Goal: Transaction & Acquisition: Book appointment/travel/reservation

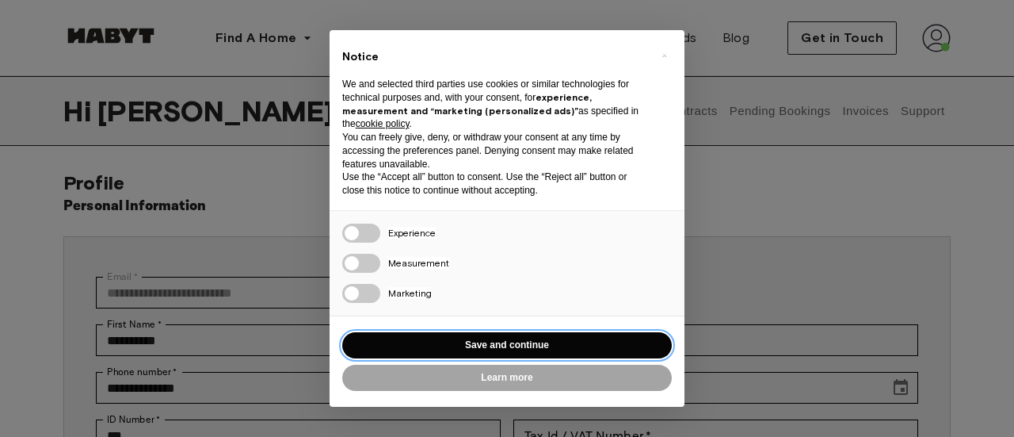
click at [529, 335] on button "Save and continue" at bounding box center [507, 345] width 330 height 26
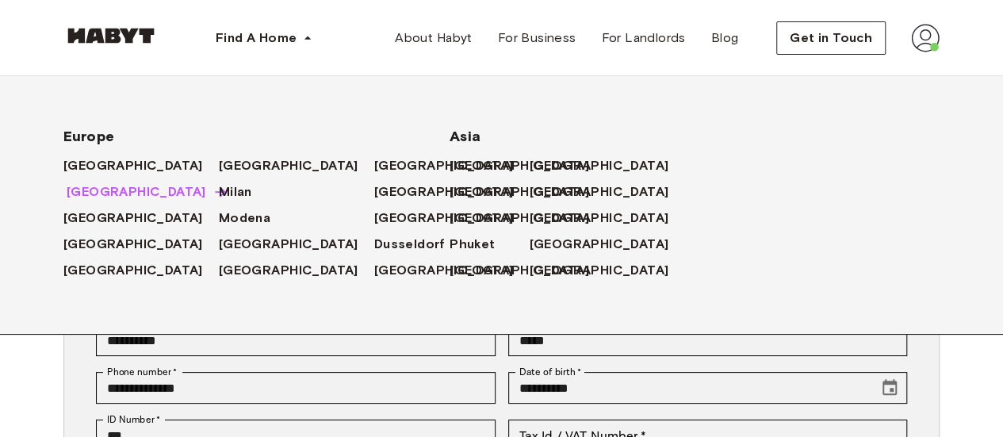
click at [74, 189] on span "[GEOGRAPHIC_DATA]" at bounding box center [136, 191] width 139 height 19
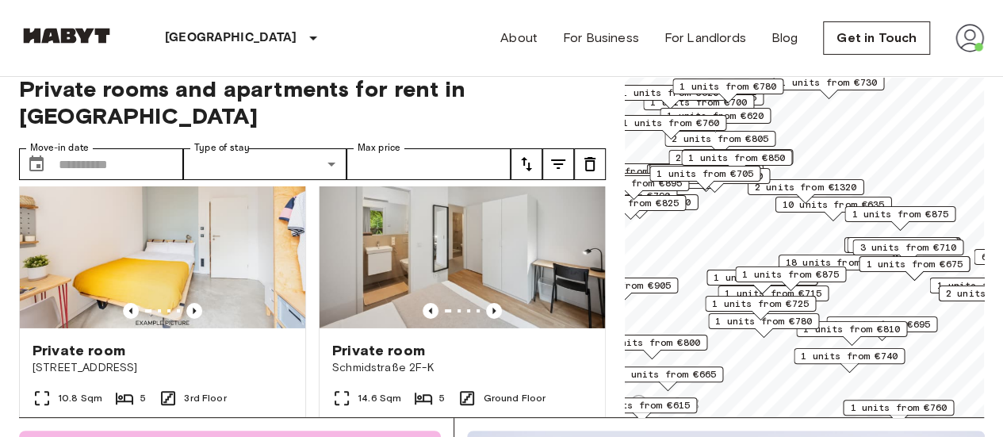
scroll to position [8821, 0]
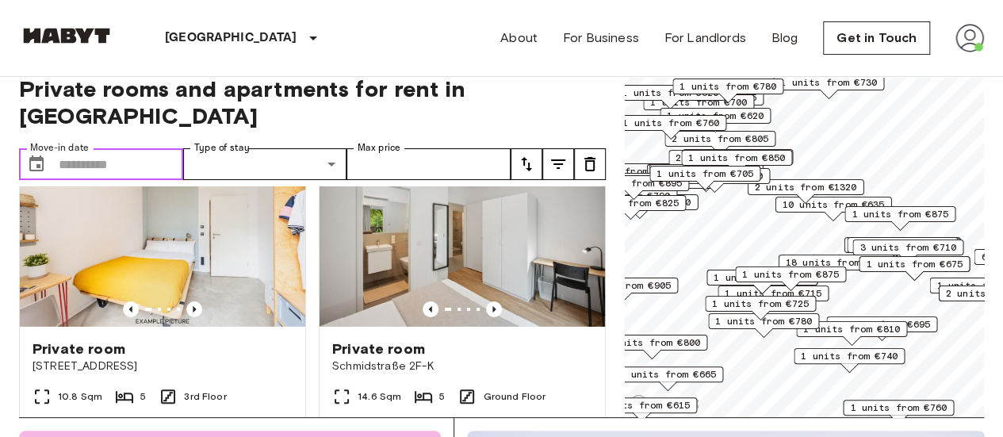
click at [97, 148] on input "Move-in date" at bounding box center [121, 164] width 124 height 32
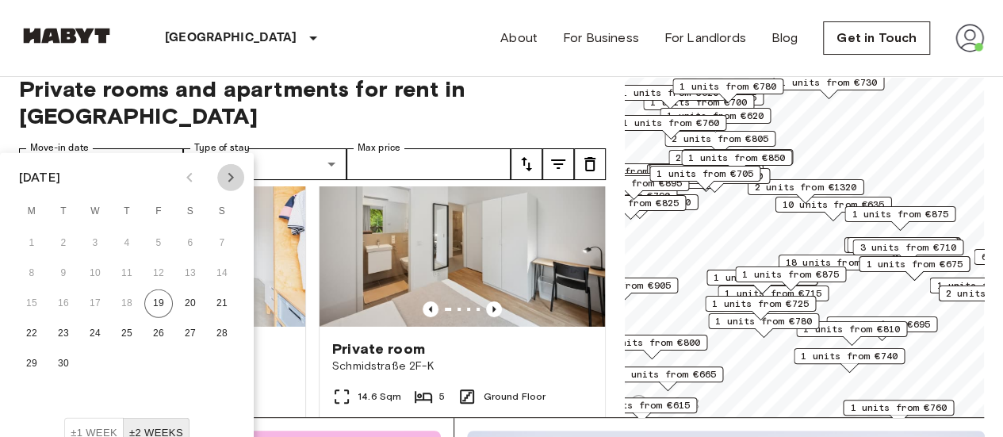
click at [233, 178] on icon "Next month" at bounding box center [230, 177] width 19 height 19
click at [188, 175] on icon "Previous month" at bounding box center [189, 178] width 6 height 10
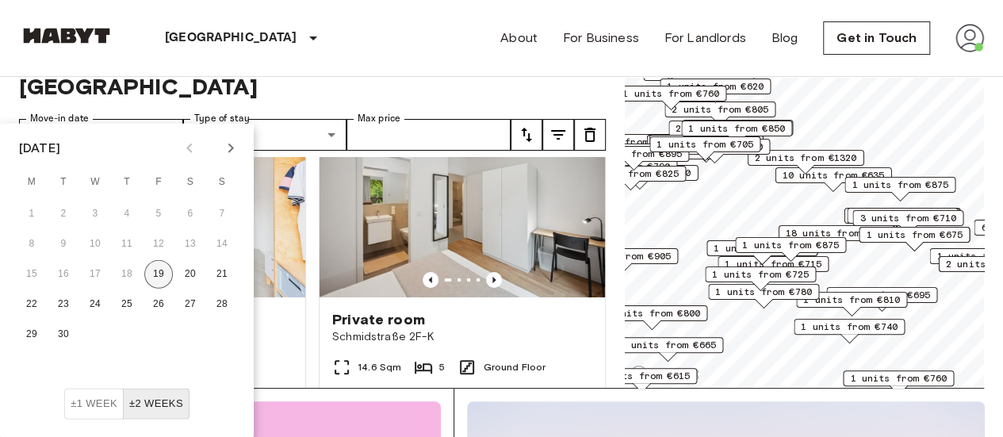
click at [162, 265] on button "19" at bounding box center [158, 274] width 29 height 29
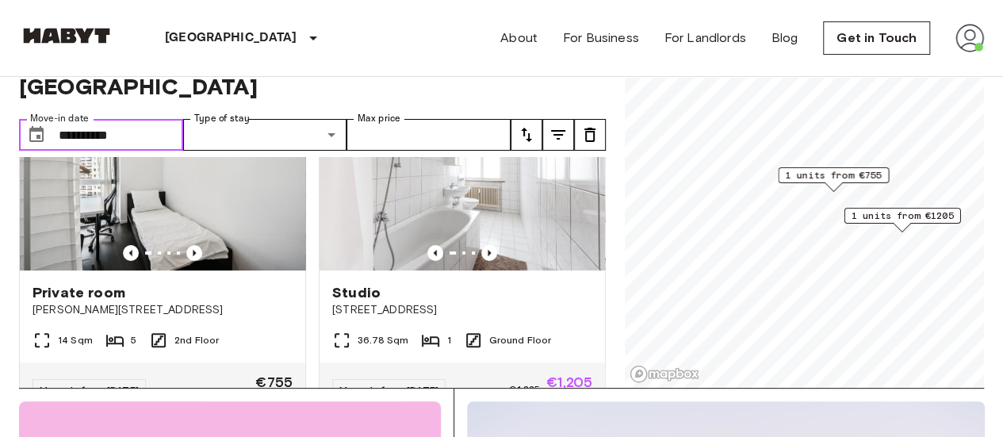
scroll to position [144, 0]
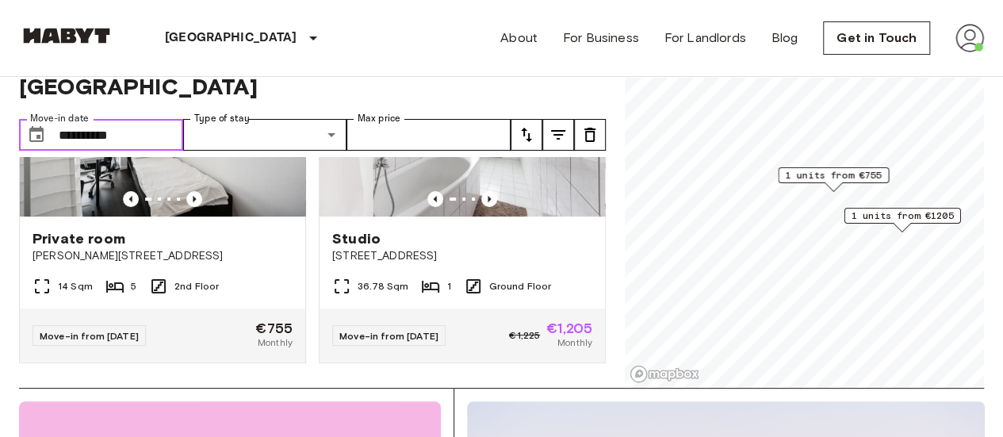
click at [129, 119] on input "**********" at bounding box center [121, 135] width 124 height 32
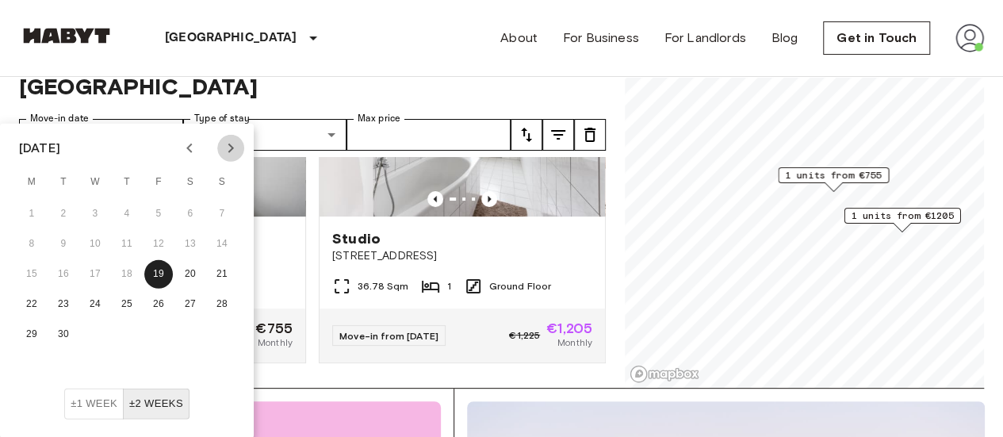
click at [228, 145] on icon "Next month" at bounding box center [230, 148] width 19 height 19
click at [89, 210] on button "1" at bounding box center [95, 214] width 29 height 29
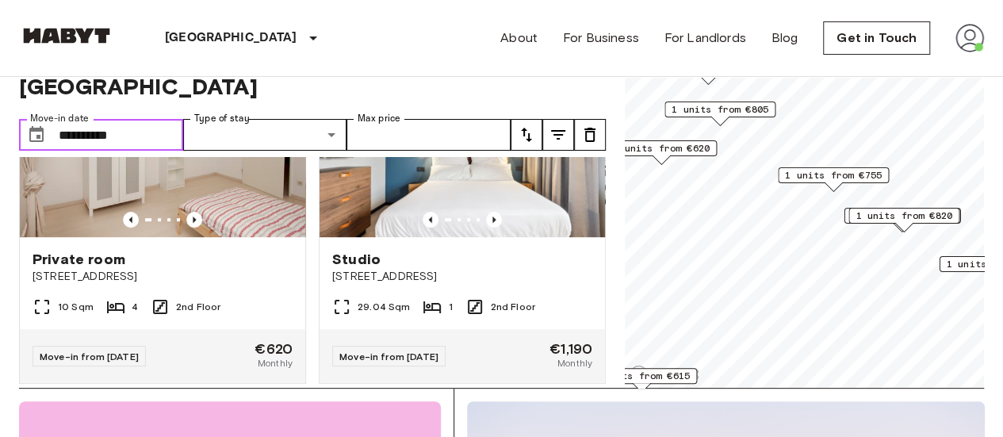
scroll to position [460, 0]
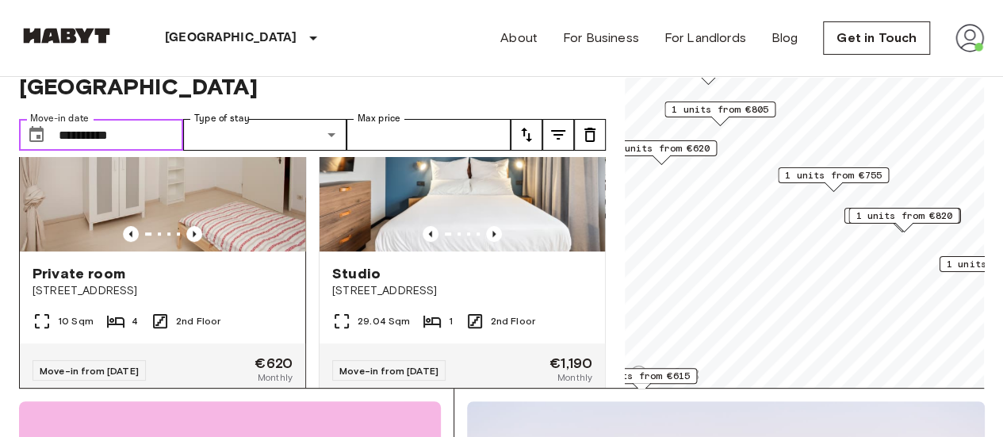
click at [247, 178] on img at bounding box center [162, 156] width 285 height 190
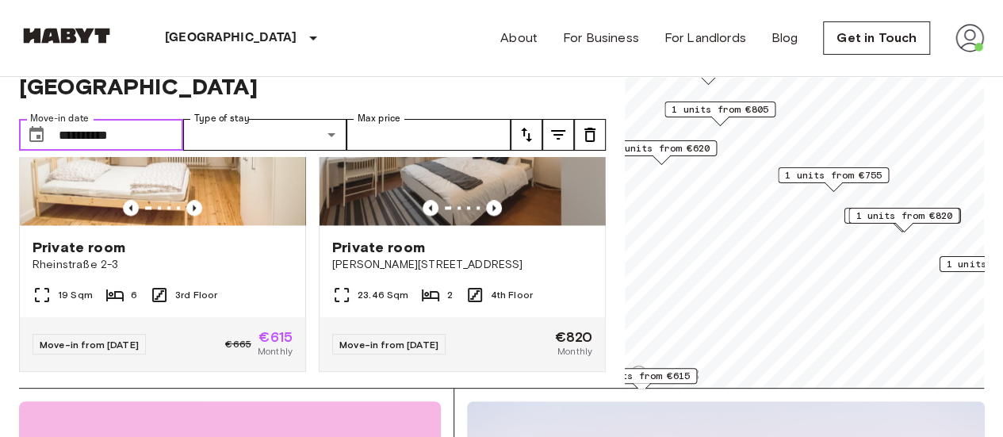
scroll to position [1176, 0]
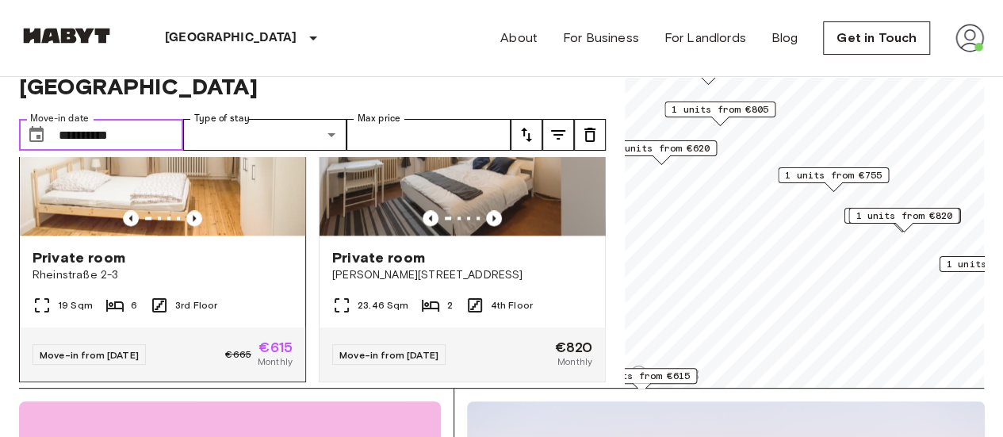
click at [260, 189] on img at bounding box center [162, 140] width 285 height 190
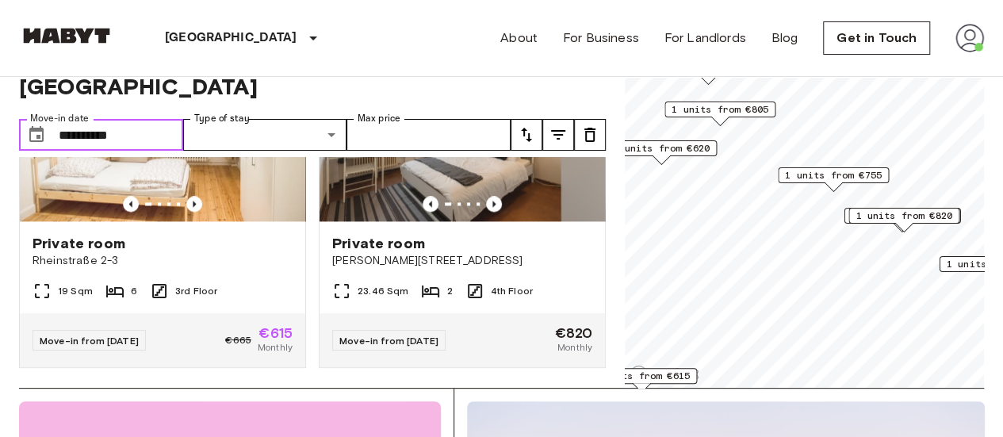
scroll to position [1219, 0]
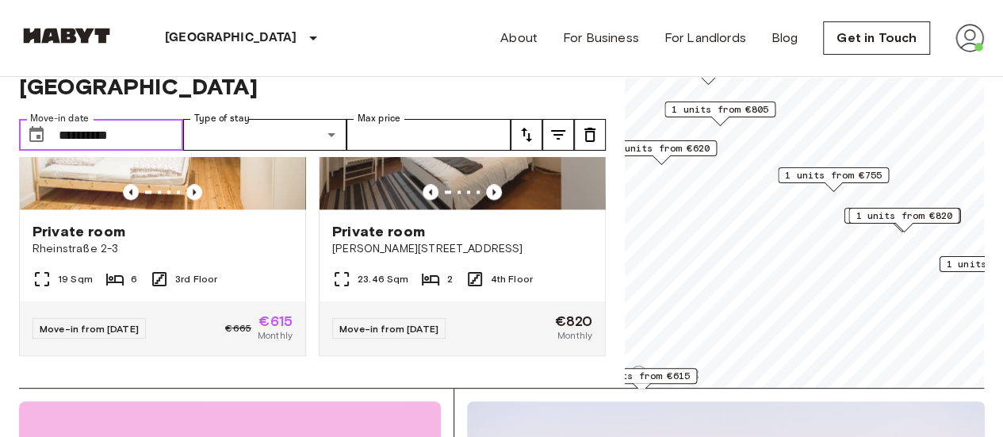
click at [154, 119] on input "**********" at bounding box center [121, 135] width 124 height 32
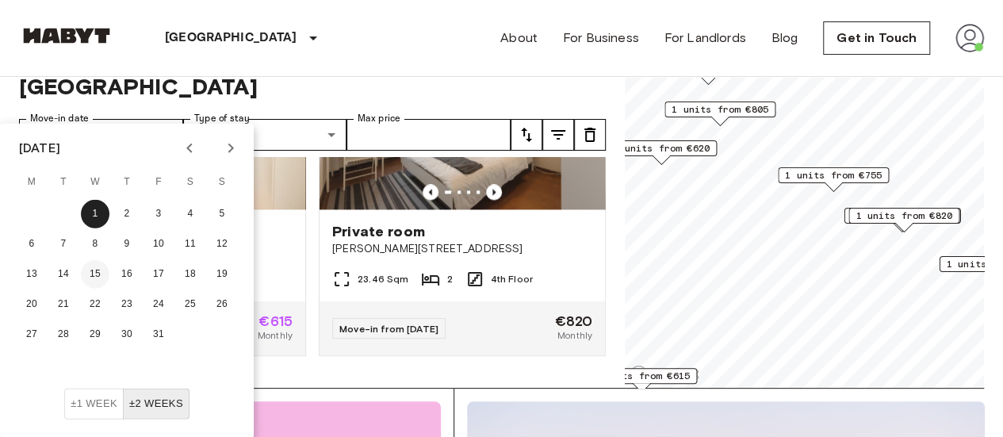
click at [86, 273] on button "15" at bounding box center [95, 274] width 29 height 29
type input "**********"
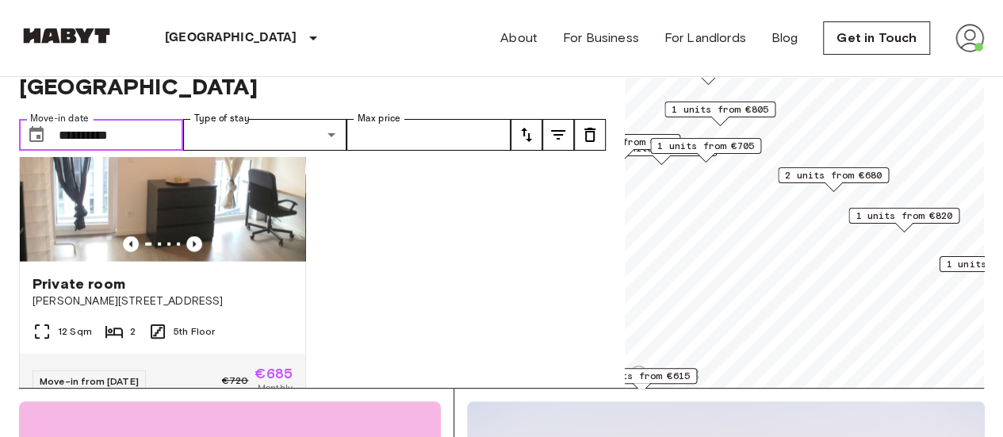
scroll to position [1834, 0]
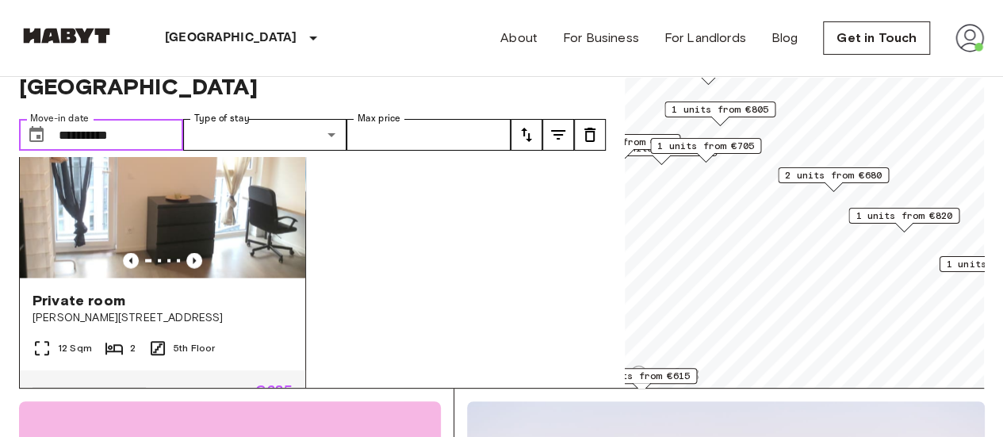
click at [211, 201] on img at bounding box center [162, 183] width 285 height 190
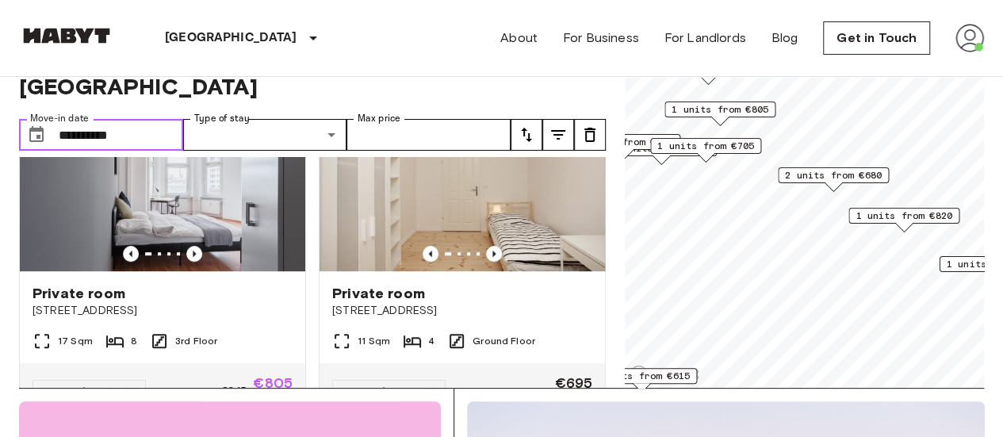
scroll to position [0, 0]
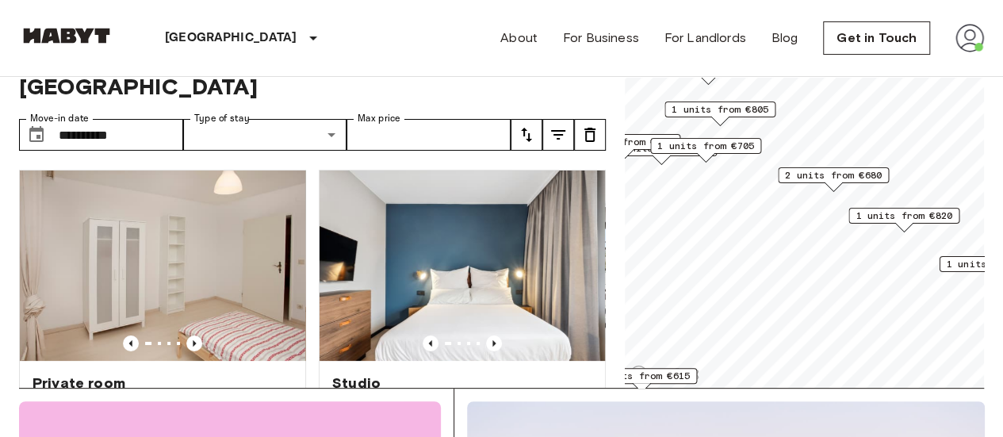
click at [968, 43] on img at bounding box center [969, 38] width 29 height 29
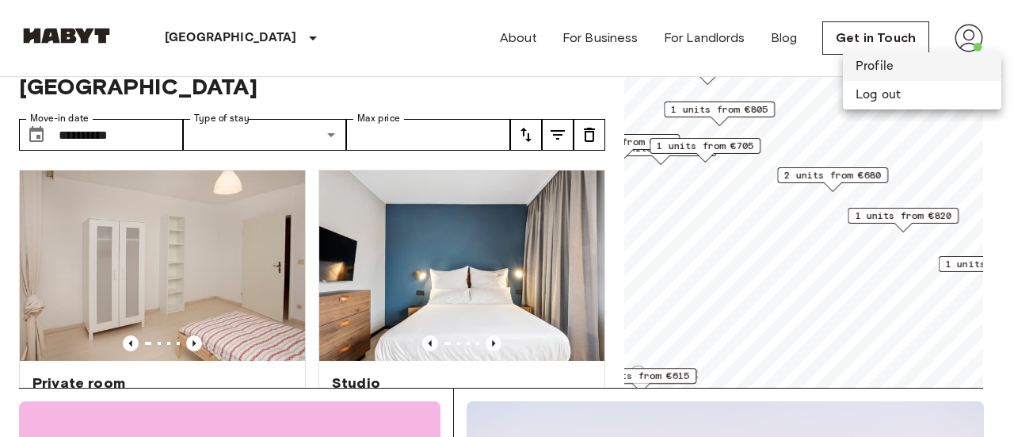
click at [877, 67] on li "Profile" at bounding box center [922, 66] width 159 height 29
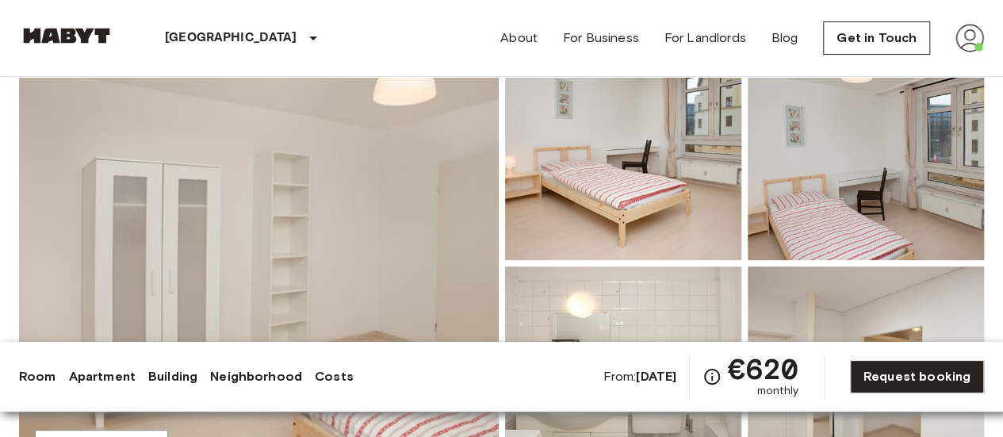
scroll to position [236, 0]
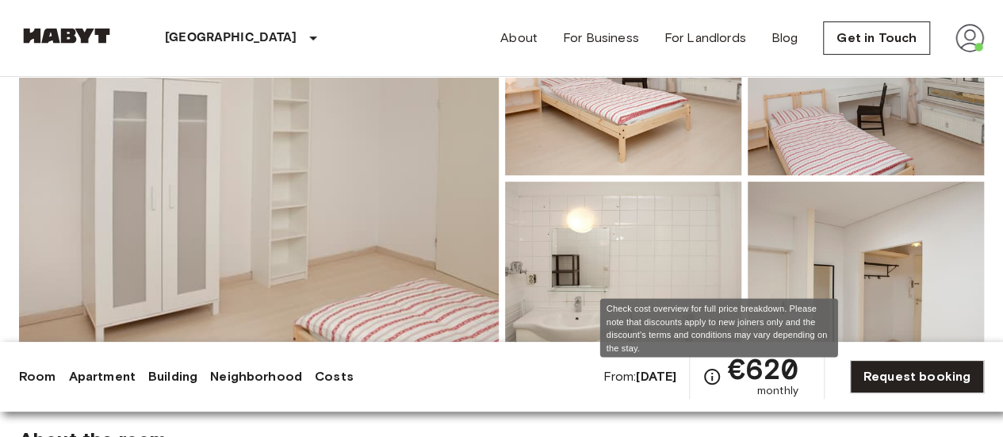
click at [720, 372] on icon "Check cost overview for full price breakdown. Please note that discounts apply …" at bounding box center [711, 376] width 19 height 19
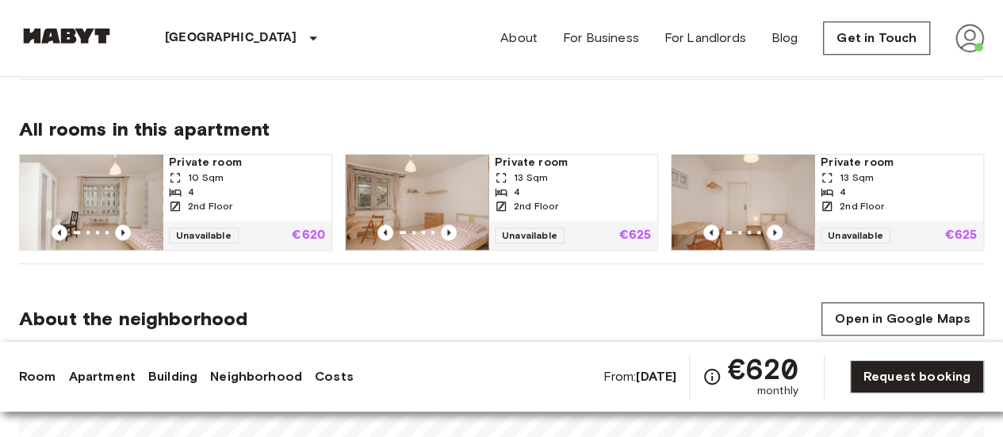
scroll to position [763, 0]
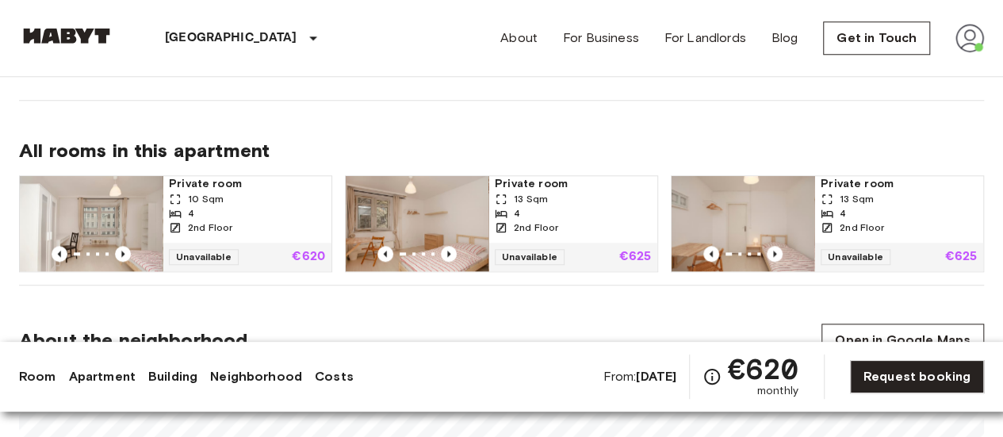
click at [170, 377] on link "Building" at bounding box center [172, 376] width 49 height 19
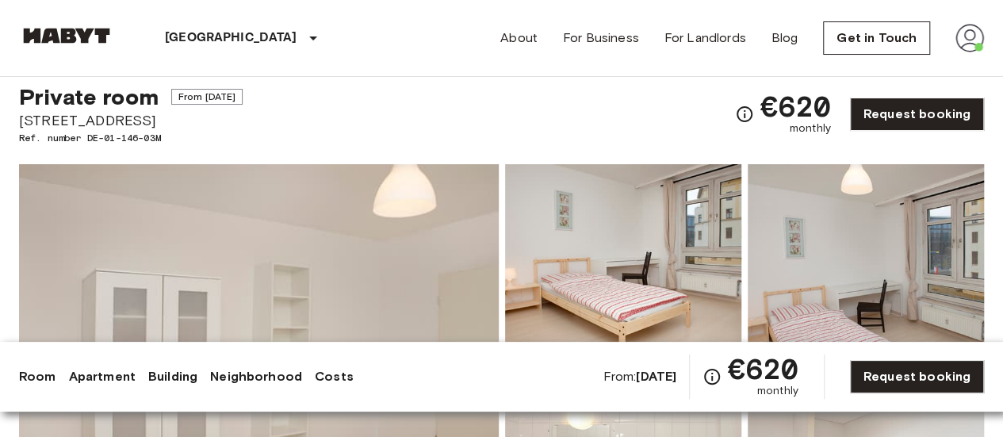
scroll to position [0, 0]
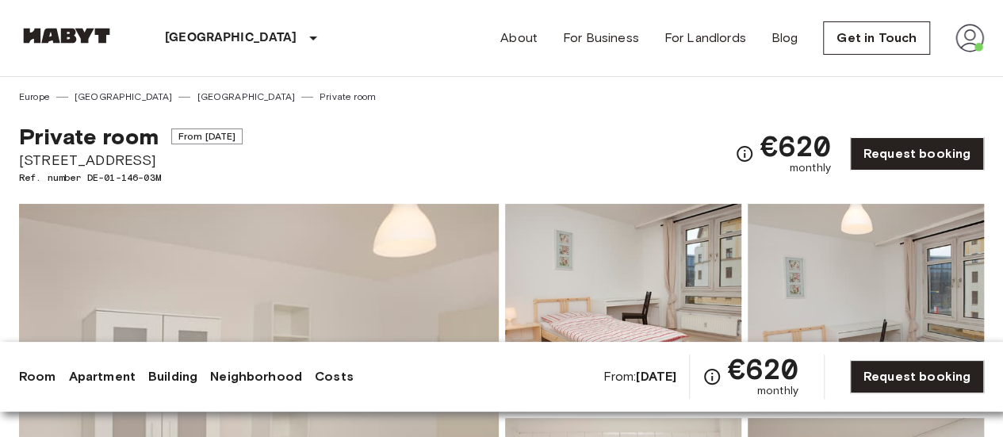
click at [275, 372] on link "Neighborhood" at bounding box center [256, 376] width 92 height 19
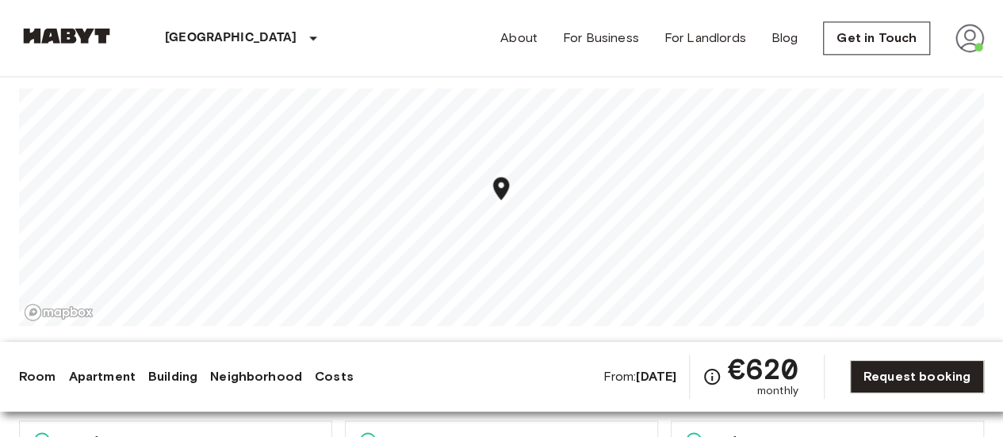
scroll to position [1048, 0]
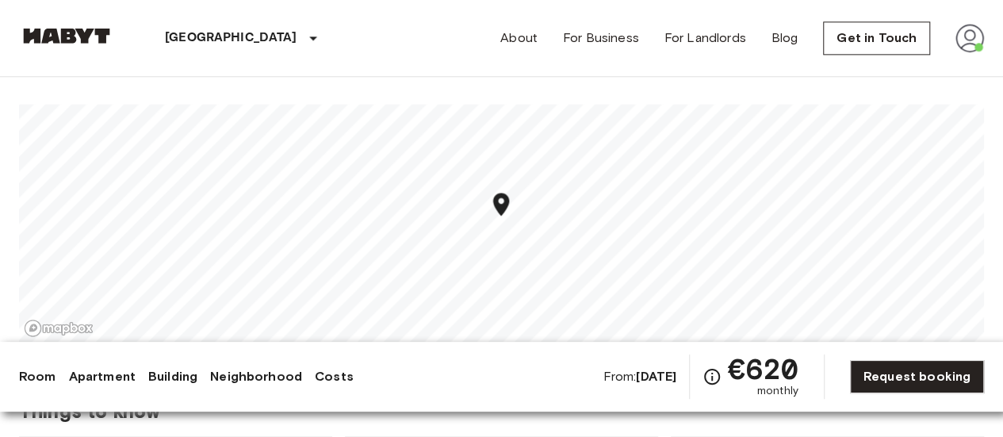
click at [506, 204] on icon "Map marker" at bounding box center [501, 204] width 16 height 23
click at [506, 204] on icon "Map marker" at bounding box center [500, 206] width 16 height 23
click at [506, 204] on icon "Map marker" at bounding box center [499, 209] width 16 height 23
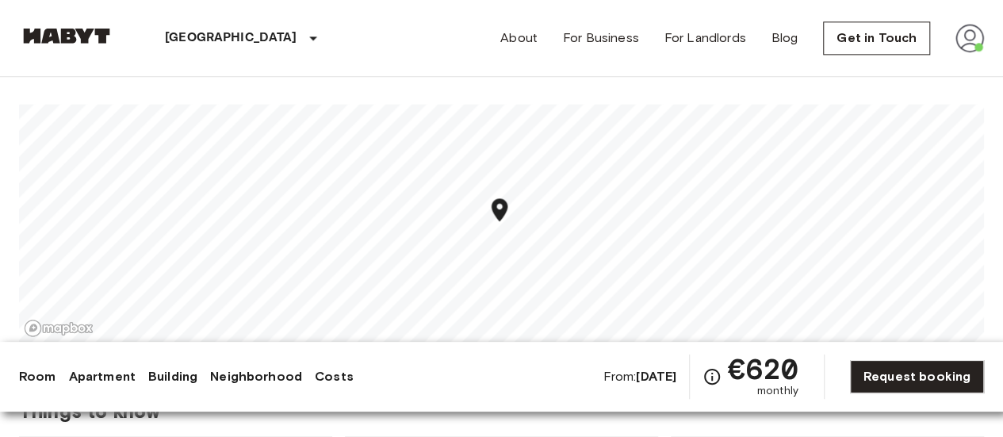
click at [506, 204] on icon "Map marker" at bounding box center [499, 209] width 16 height 23
click at [501, 215] on icon "Map marker" at bounding box center [499, 209] width 16 height 23
click at [501, 215] on icon "Map marker" at bounding box center [499, 213] width 16 height 23
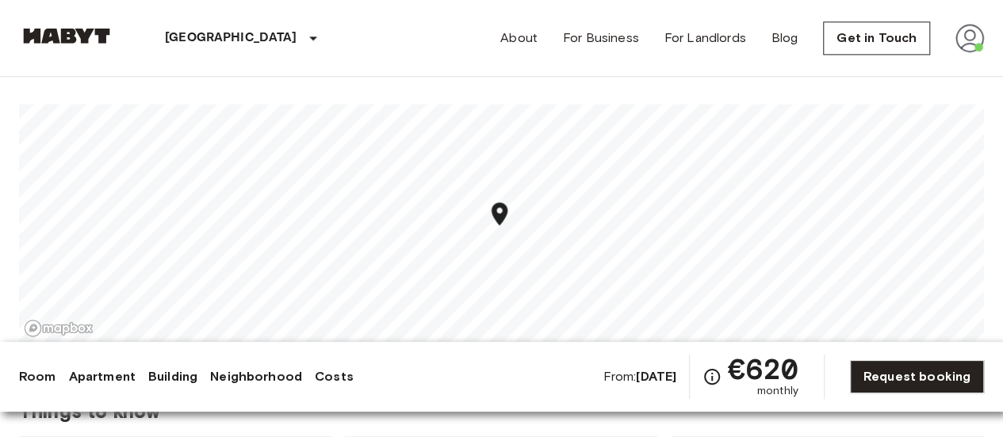
click at [501, 215] on icon "Map marker" at bounding box center [499, 213] width 16 height 23
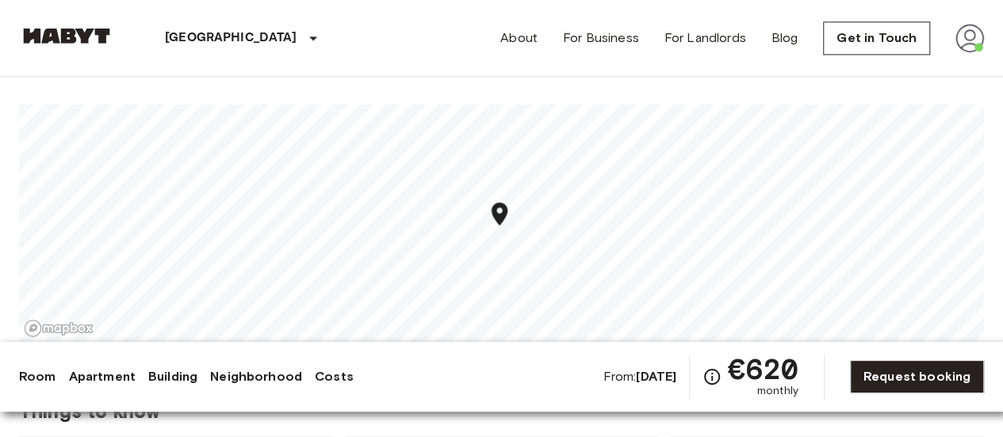
click at [101, 378] on link "Apartment" at bounding box center [102, 376] width 67 height 19
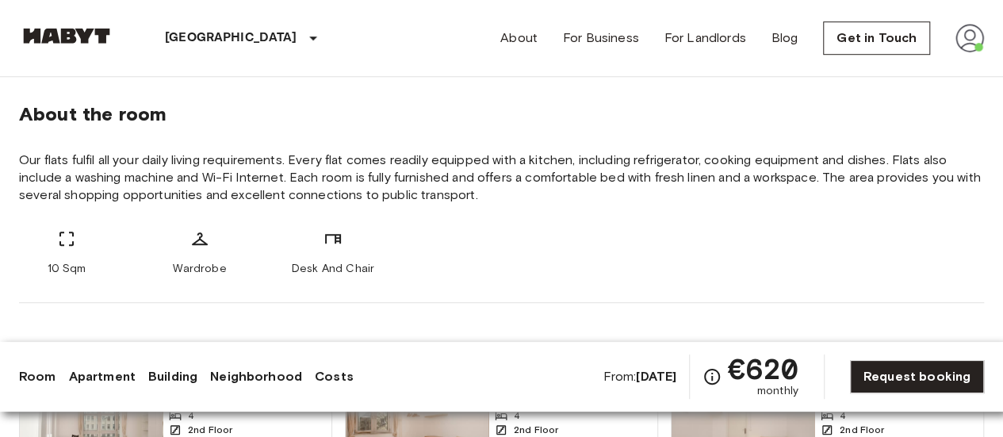
scroll to position [636, 0]
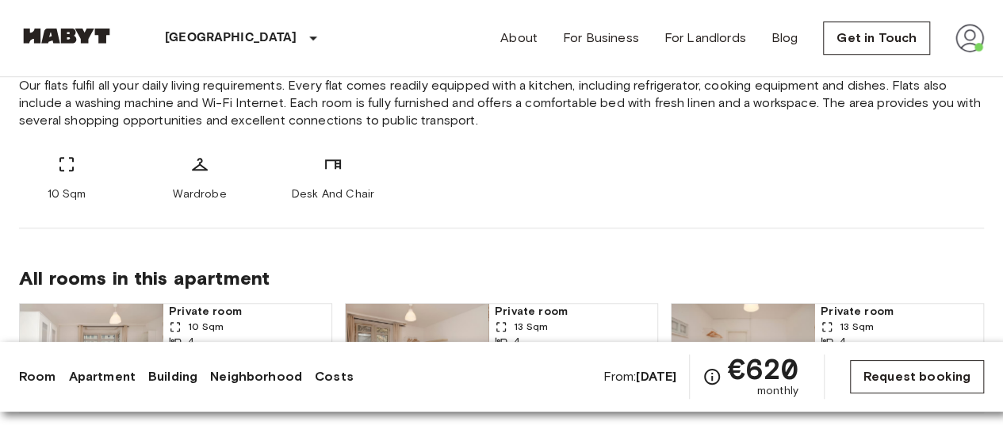
click at [920, 375] on link "Request booking" at bounding box center [917, 376] width 134 height 33
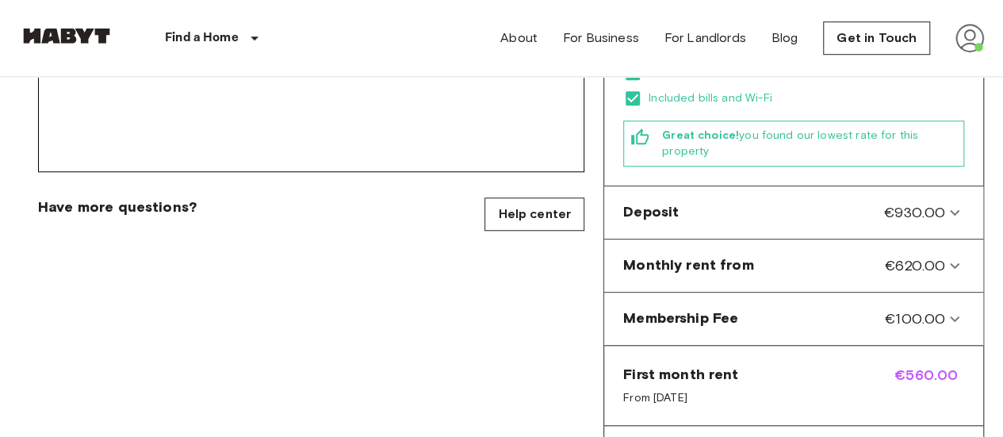
scroll to position [602, 0]
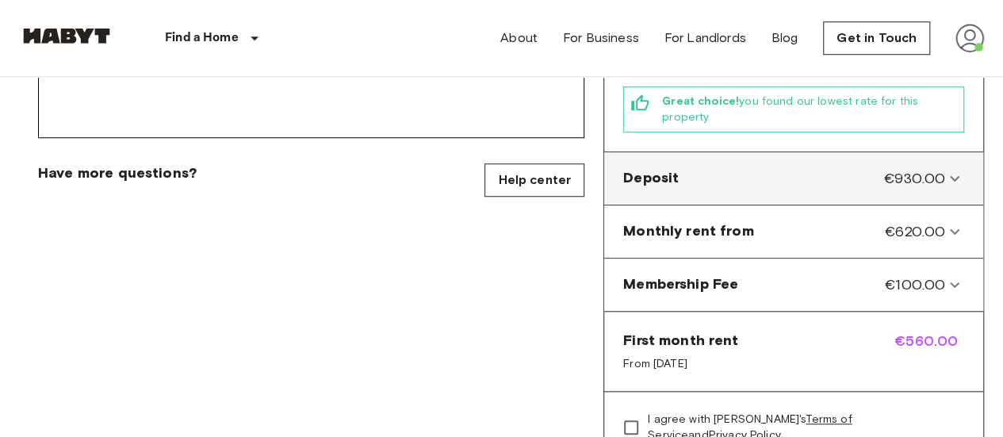
click at [931, 168] on span "€930.00" at bounding box center [914, 178] width 61 height 21
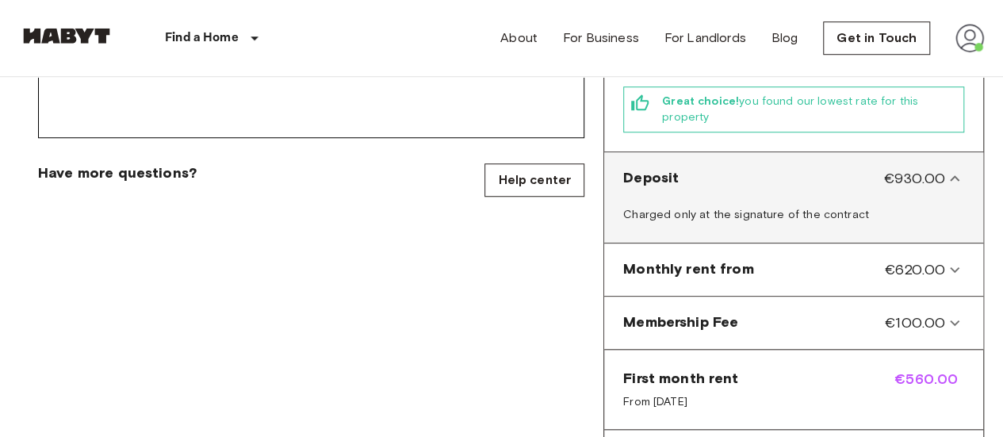
click at [949, 169] on icon at bounding box center [954, 178] width 19 height 19
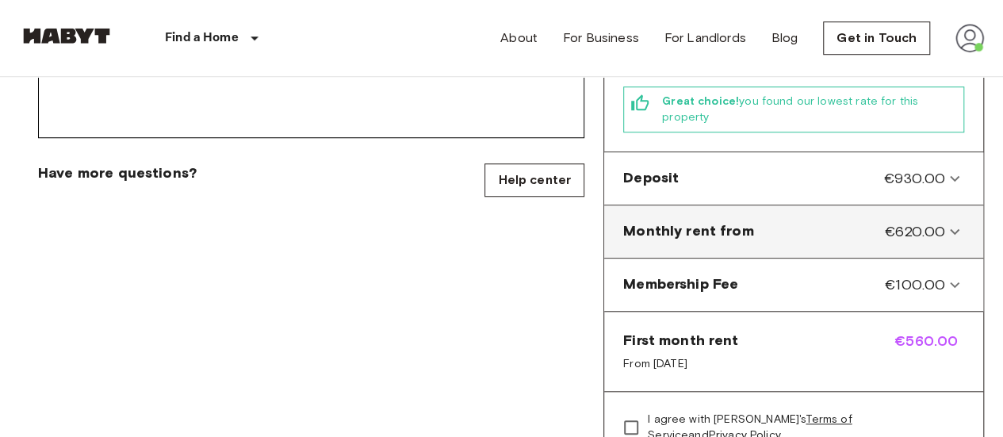
click at [934, 221] on span "€620.00" at bounding box center [914, 231] width 60 height 21
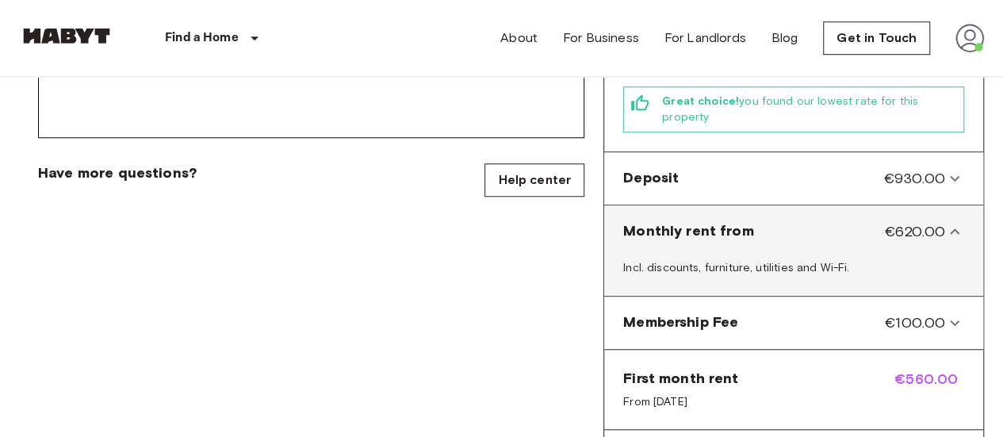
click at [954, 222] on icon at bounding box center [954, 231] width 19 height 19
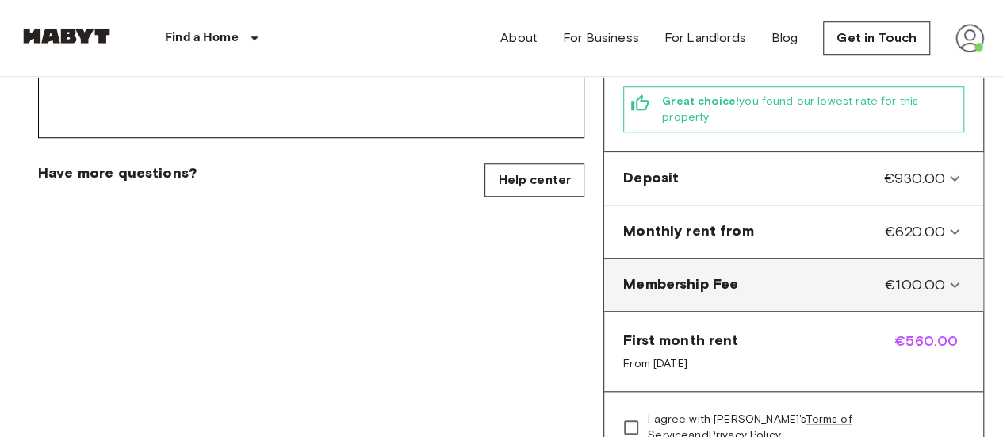
click at [949, 275] on icon at bounding box center [954, 284] width 19 height 19
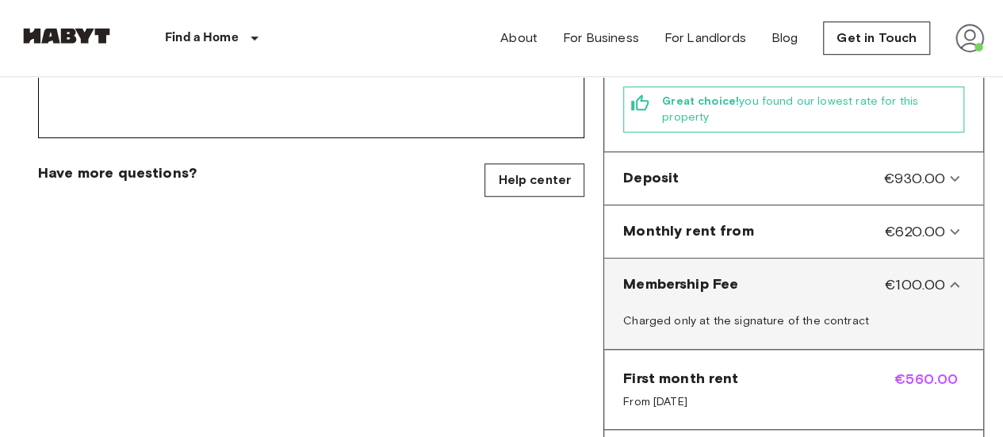
click at [957, 275] on icon at bounding box center [954, 284] width 19 height 19
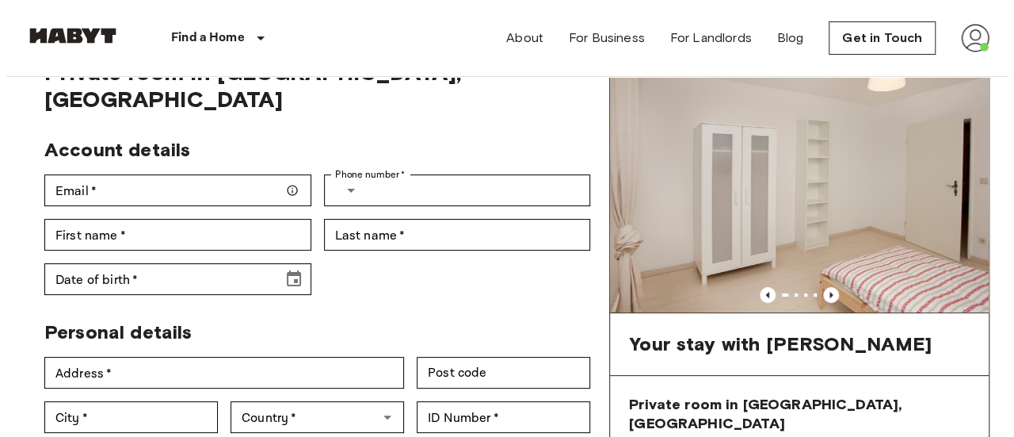
scroll to position [0, 0]
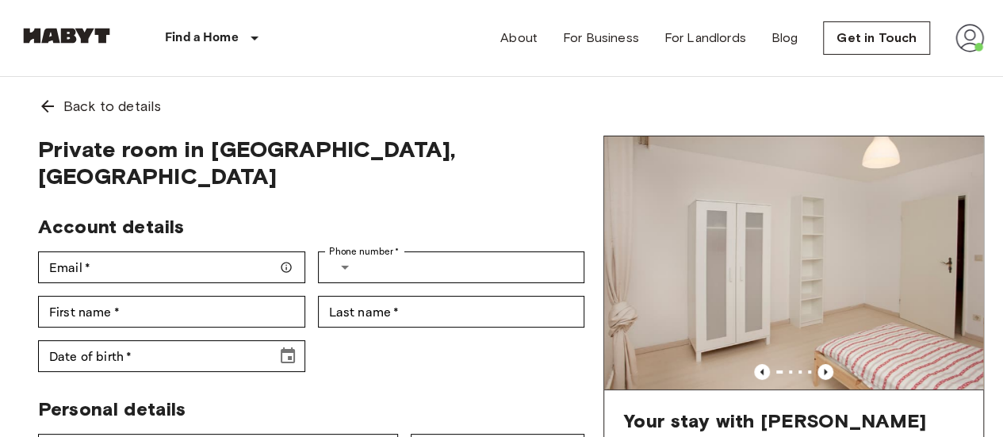
click at [975, 36] on img at bounding box center [969, 38] width 29 height 29
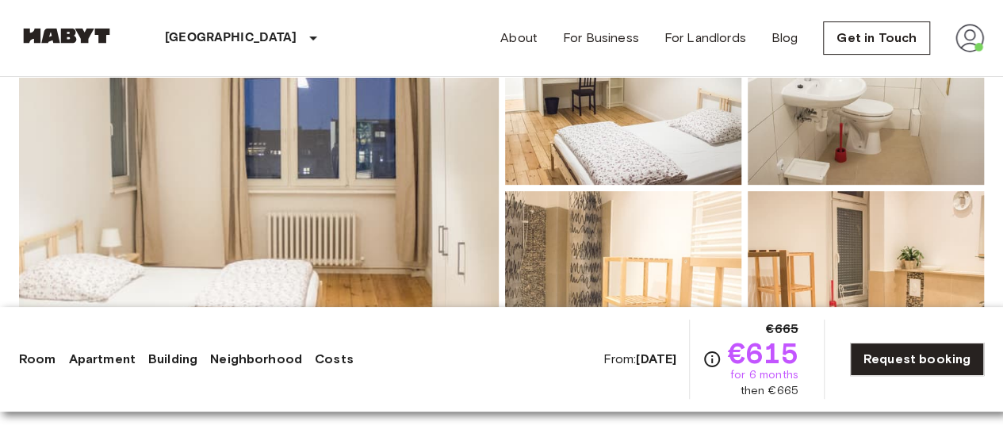
scroll to position [201, 0]
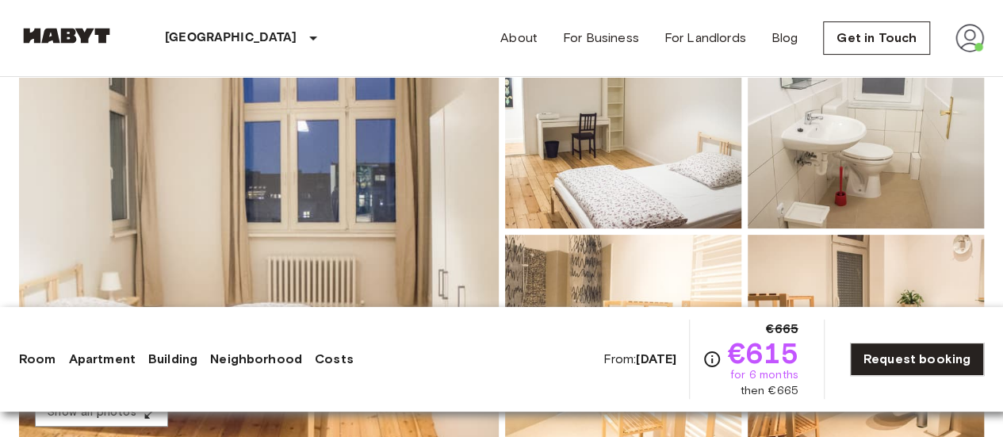
click at [625, 186] on img at bounding box center [623, 125] width 236 height 208
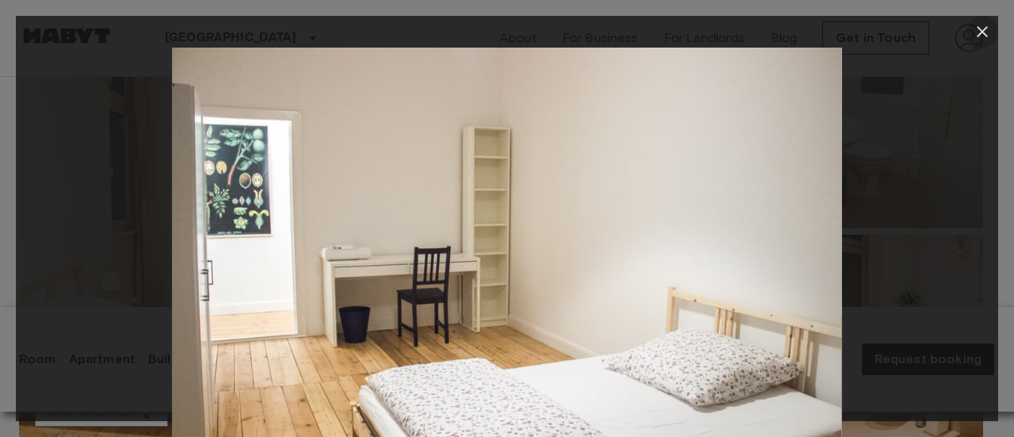
click at [984, 22] on icon "button" at bounding box center [982, 31] width 19 height 19
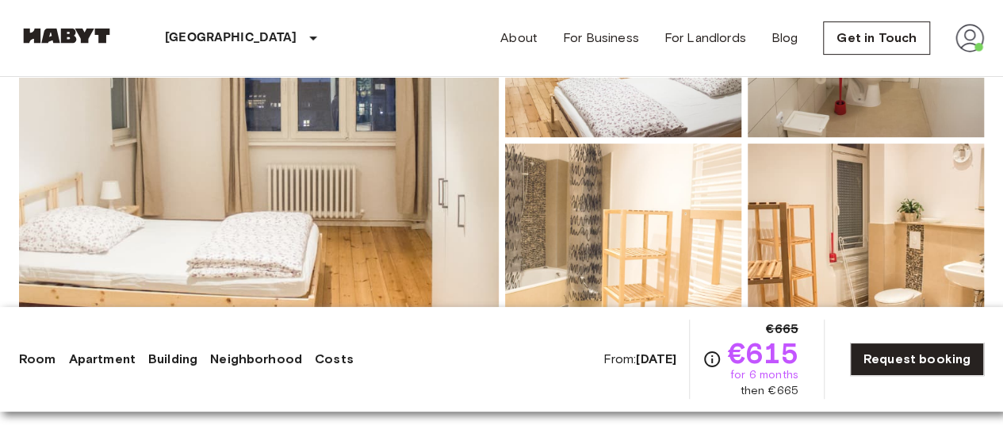
scroll to position [363, 0]
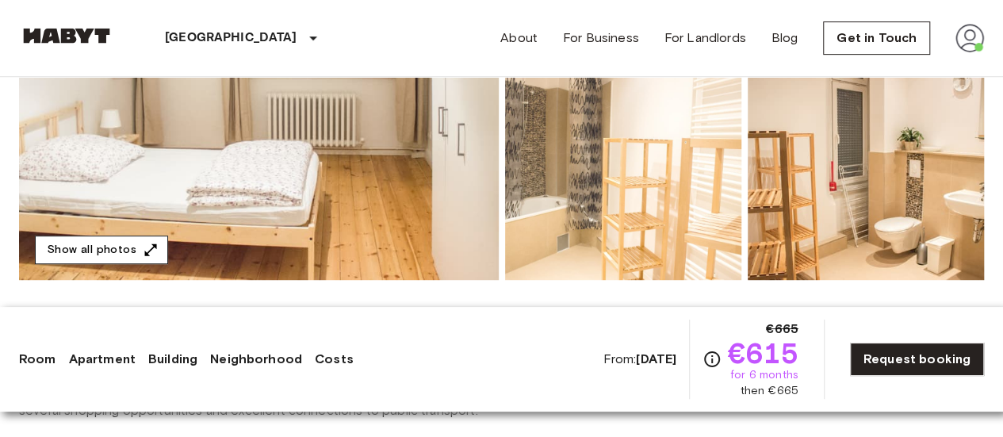
click at [149, 248] on icon "button" at bounding box center [151, 250] width 16 height 16
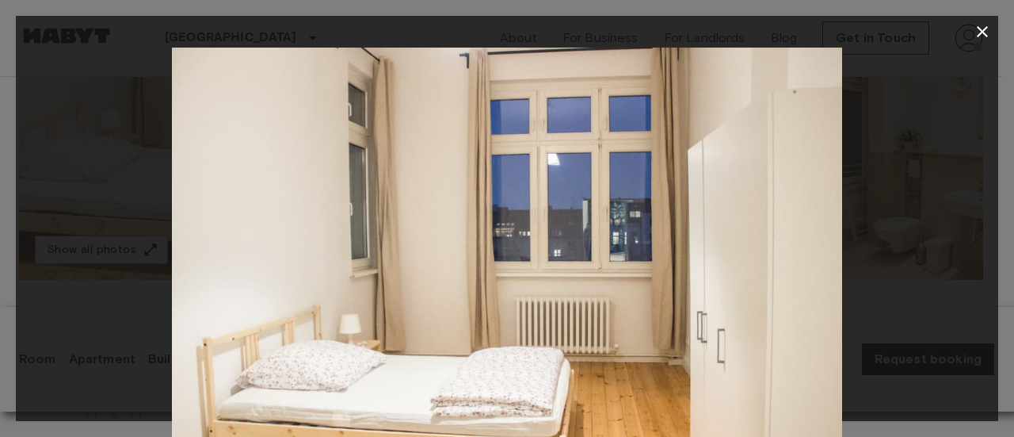
click at [946, 300] on div at bounding box center [507, 271] width 983 height 447
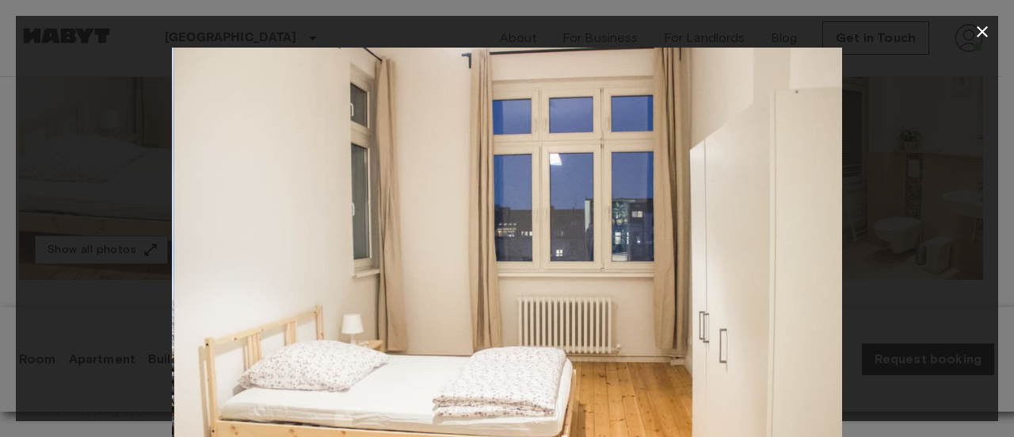
drag, startPoint x: 783, startPoint y: 250, endPoint x: 794, endPoint y: 248, distance: 11.2
click at [793, 248] on img at bounding box center [509, 271] width 670 height 447
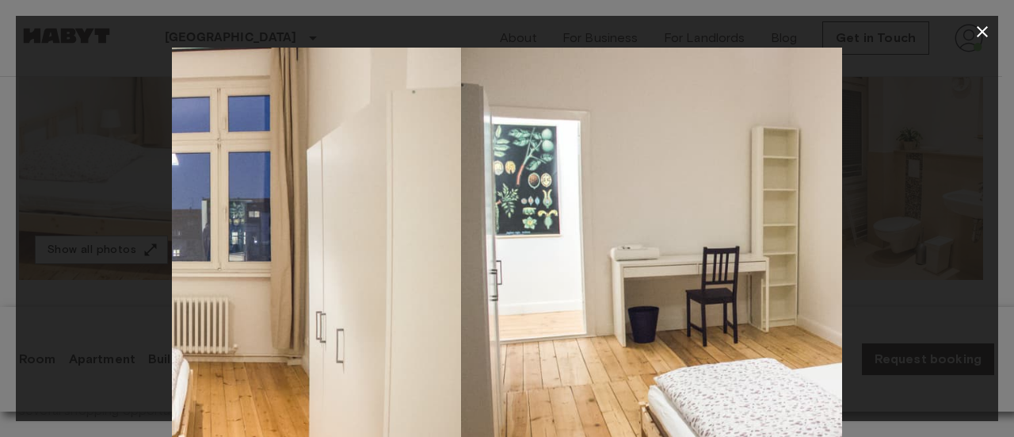
drag, startPoint x: 762, startPoint y: 269, endPoint x: 86, endPoint y: 306, distance: 677.0
click at [86, 306] on div at bounding box center [507, 271] width 983 height 447
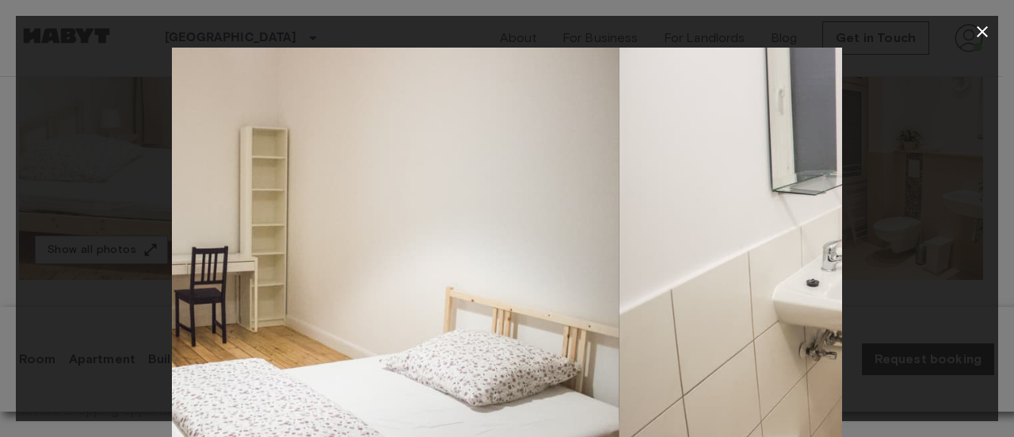
drag, startPoint x: 393, startPoint y: 304, endPoint x: 113, endPoint y: 249, distance: 285.8
click at [113, 249] on div at bounding box center [507, 271] width 983 height 447
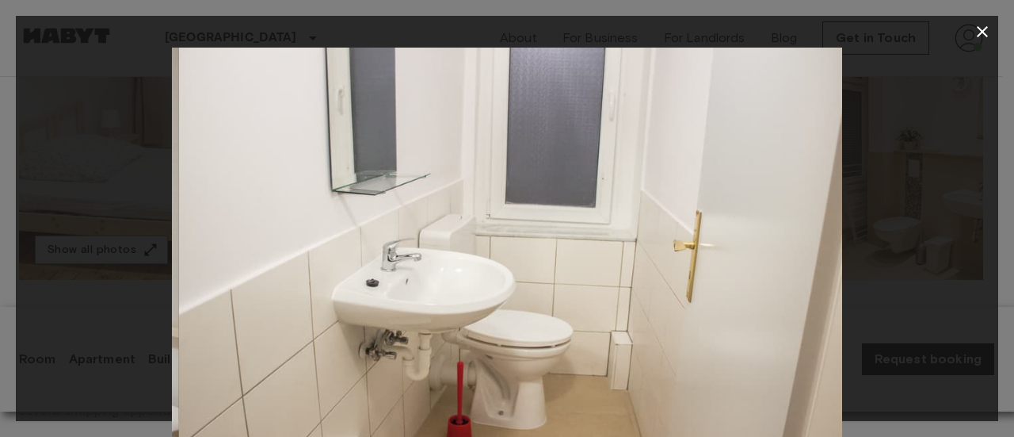
drag, startPoint x: 604, startPoint y: 224, endPoint x: 203, endPoint y: 185, distance: 402.9
click at [203, 185] on img at bounding box center [514, 271] width 670 height 447
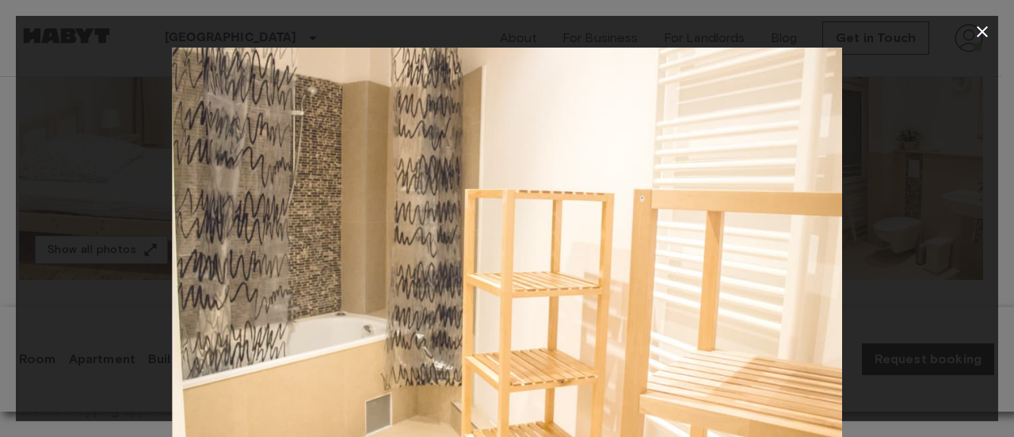
click at [983, 29] on icon "button" at bounding box center [982, 31] width 19 height 19
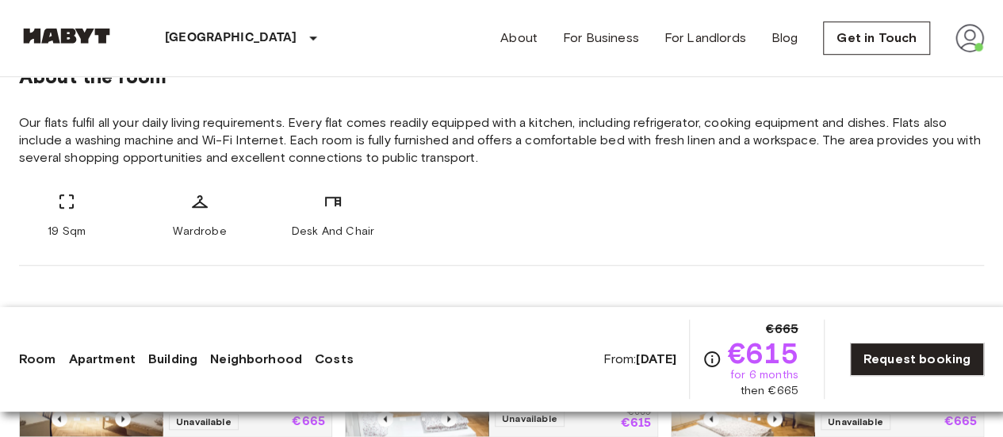
scroll to position [693, 0]
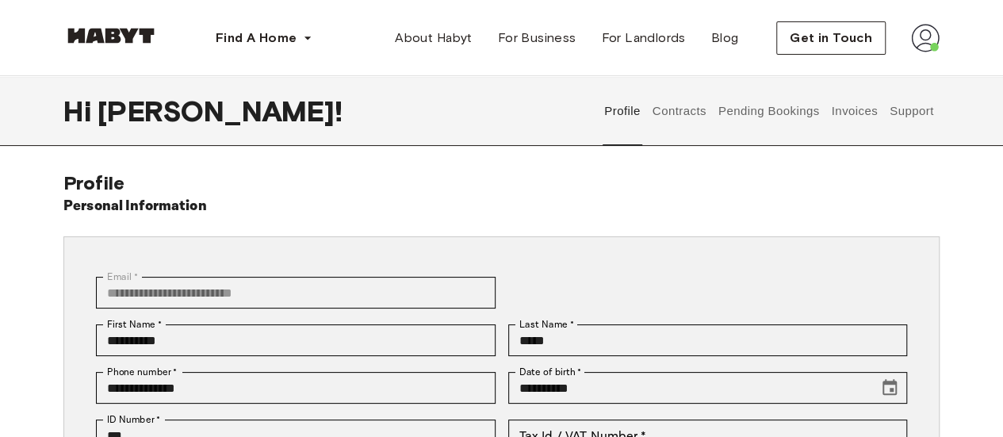
click at [668, 108] on button "Contracts" at bounding box center [679, 111] width 58 height 70
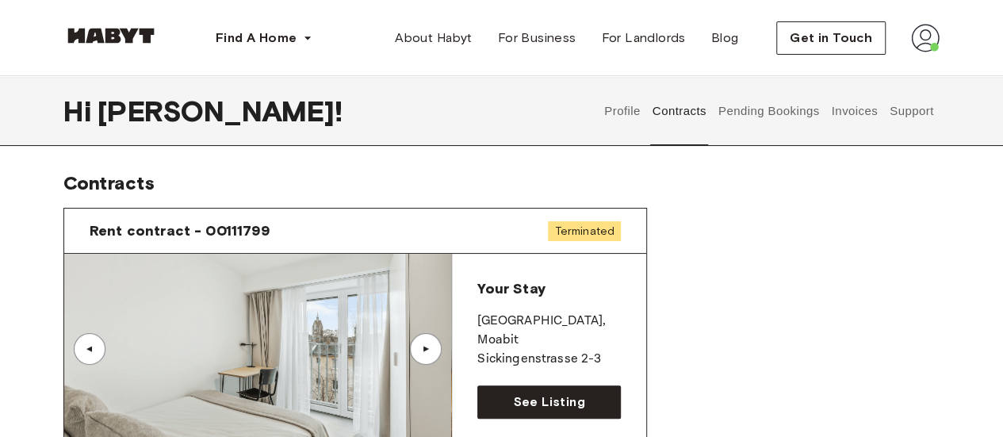
click at [772, 109] on button "Pending Bookings" at bounding box center [768, 111] width 105 height 70
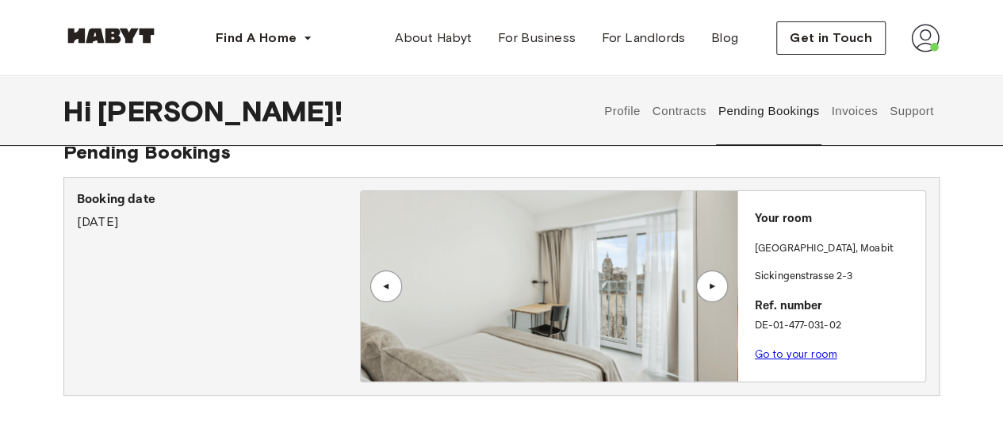
scroll to position [55, 0]
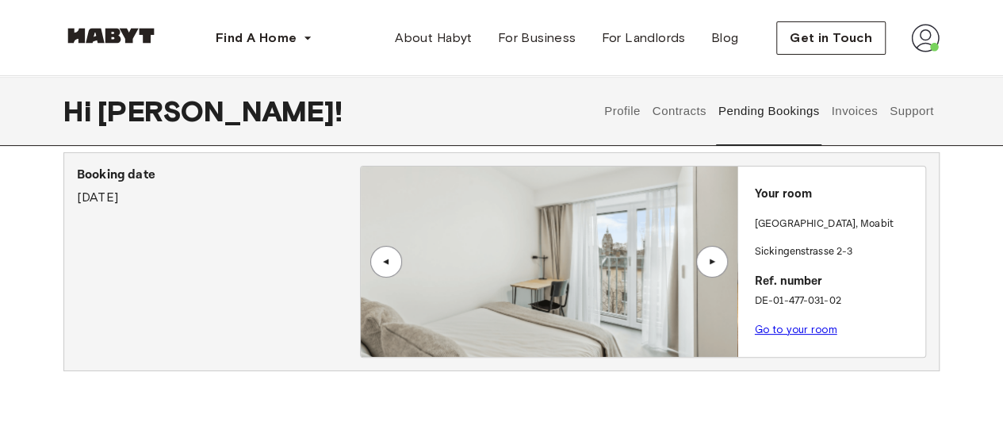
click at [786, 327] on link "Go to your room" at bounding box center [795, 329] width 82 height 12
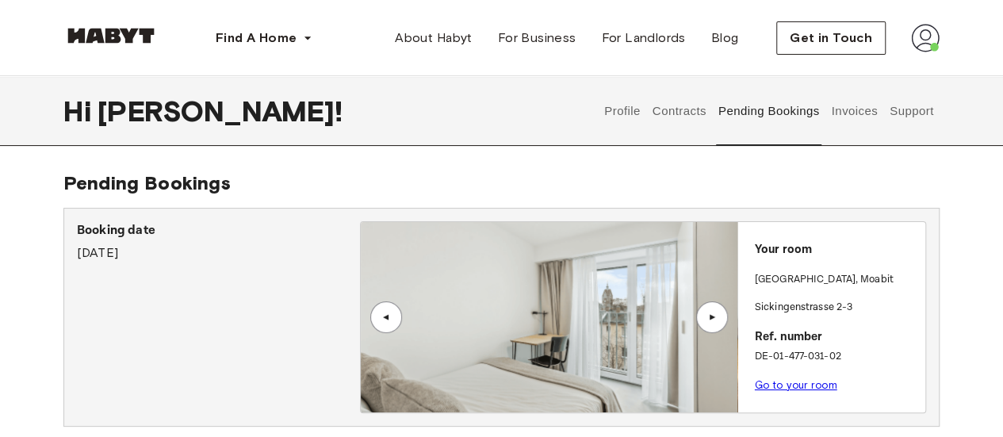
click at [674, 114] on button "Contracts" at bounding box center [679, 111] width 58 height 70
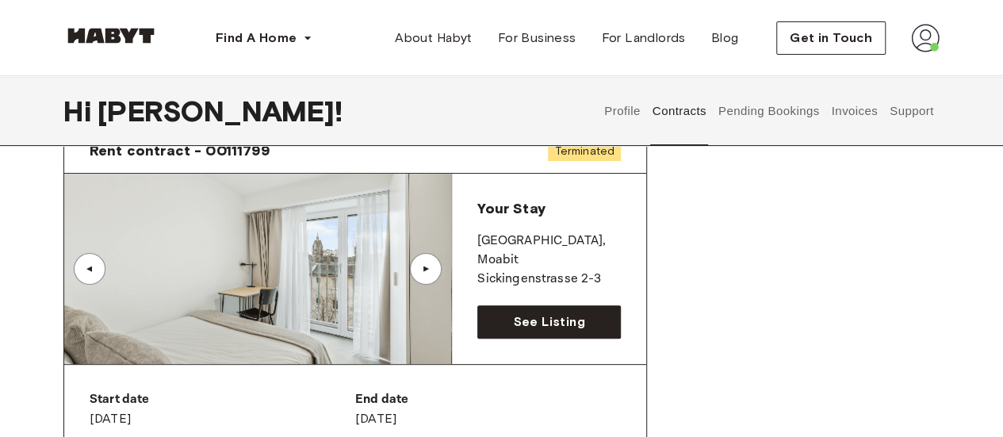
scroll to position [165, 0]
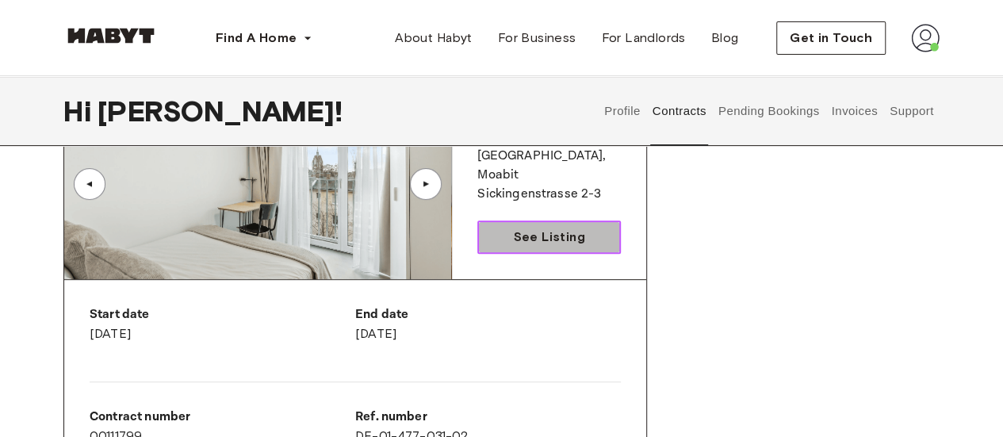
click at [521, 240] on span "See Listing" at bounding box center [548, 236] width 71 height 19
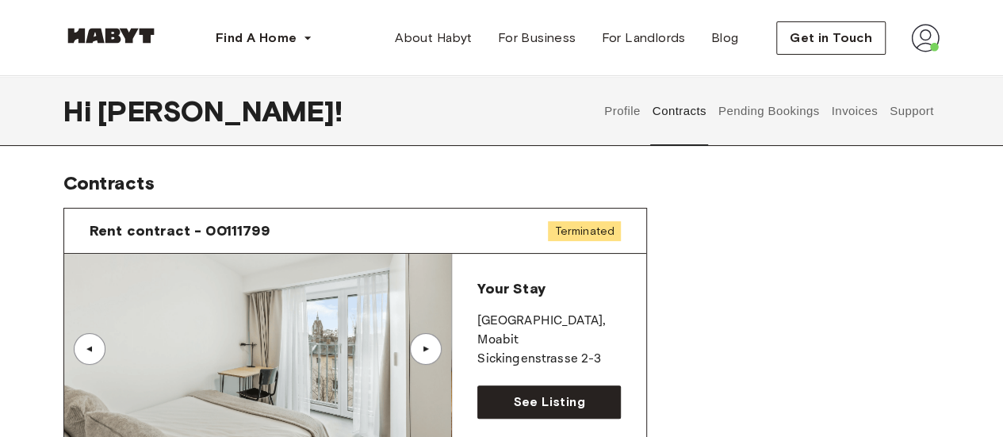
click at [769, 94] on button "Pending Bookings" at bounding box center [768, 111] width 105 height 70
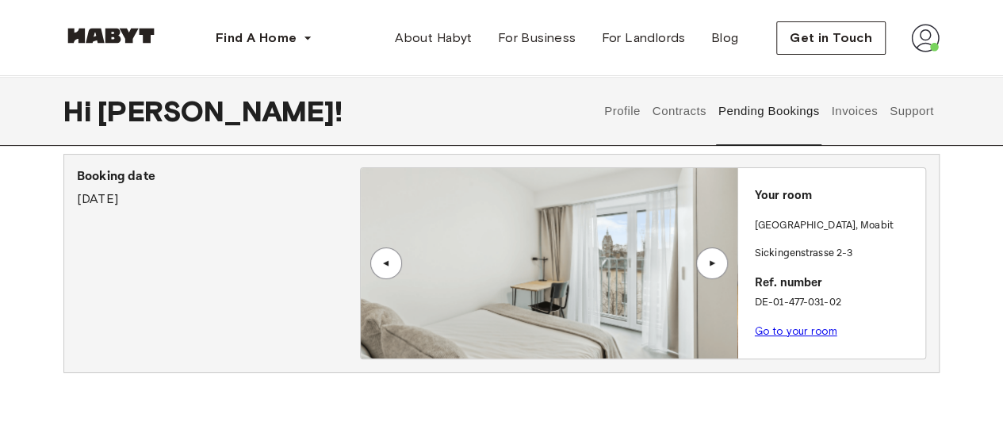
scroll to position [52, 0]
click at [716, 264] on div "▲" at bounding box center [712, 265] width 16 height 10
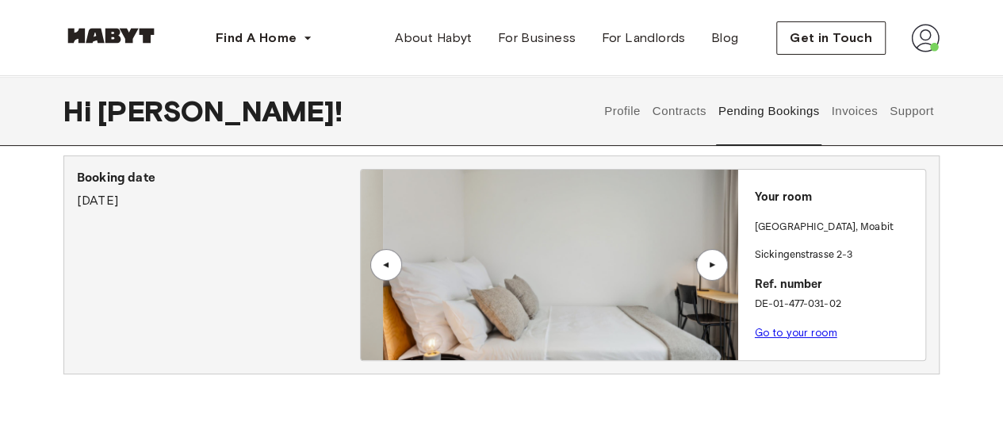
click at [716, 264] on div "▲" at bounding box center [712, 265] width 16 height 10
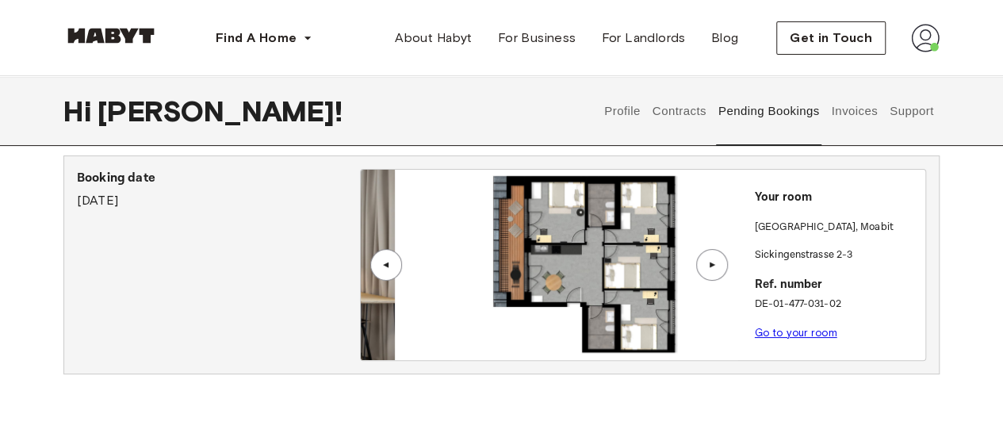
click at [716, 264] on div "▲" at bounding box center [712, 265] width 16 height 10
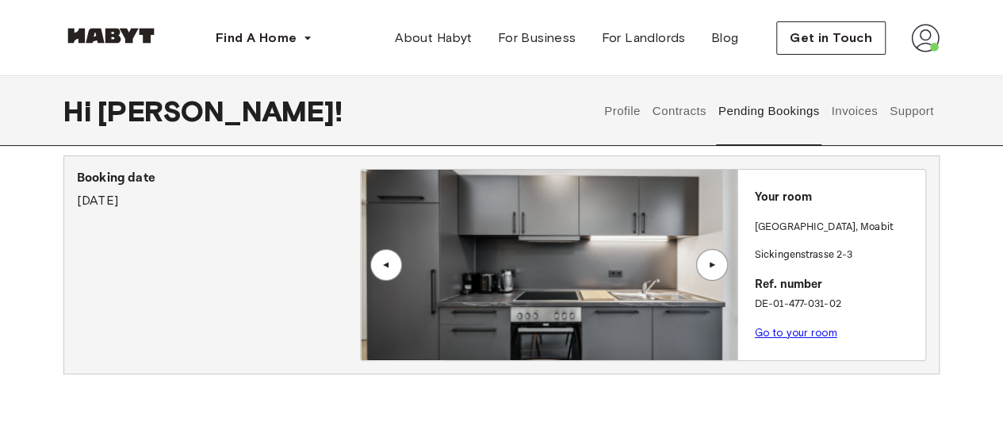
click at [385, 271] on div "▲" at bounding box center [386, 265] width 32 height 32
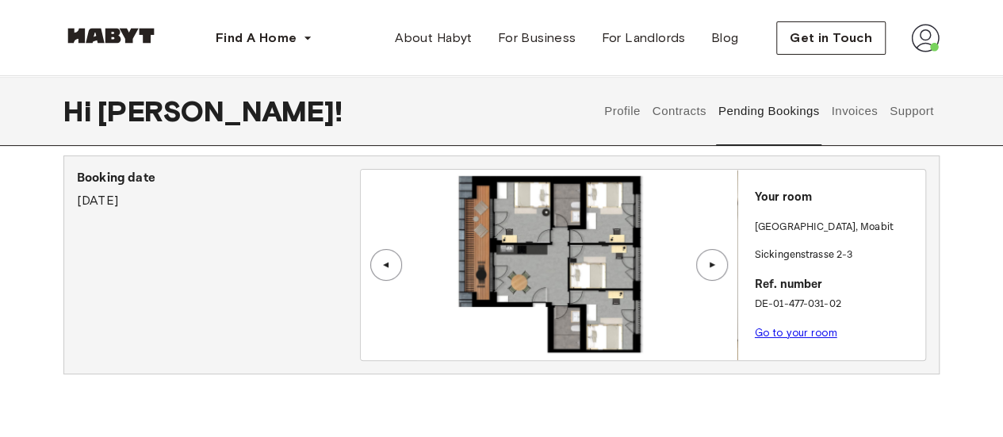
click at [675, 120] on button "Contracts" at bounding box center [679, 111] width 58 height 70
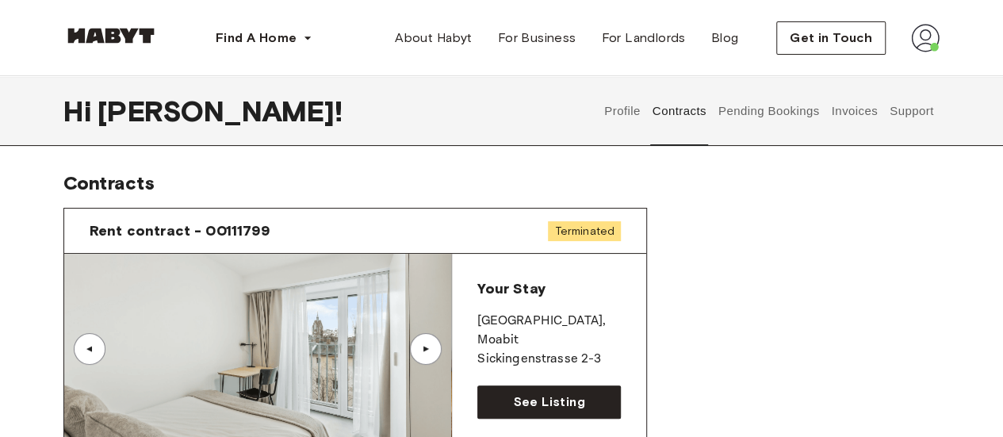
click at [798, 120] on button "Pending Bookings" at bounding box center [768, 111] width 105 height 70
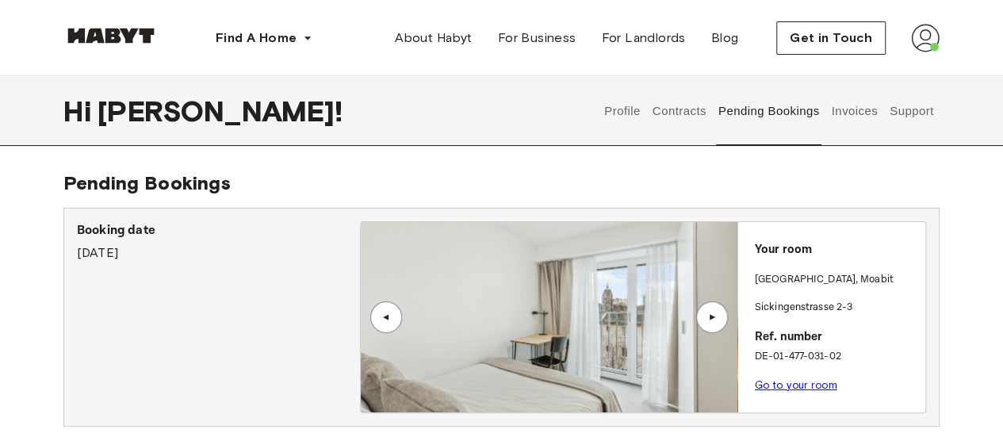
click at [862, 105] on button "Invoices" at bounding box center [854, 111] width 50 height 70
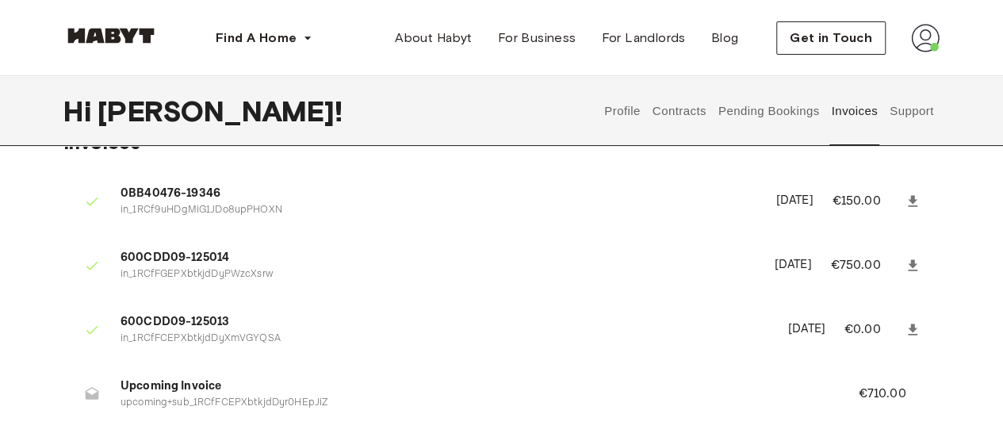
scroll to position [79, 0]
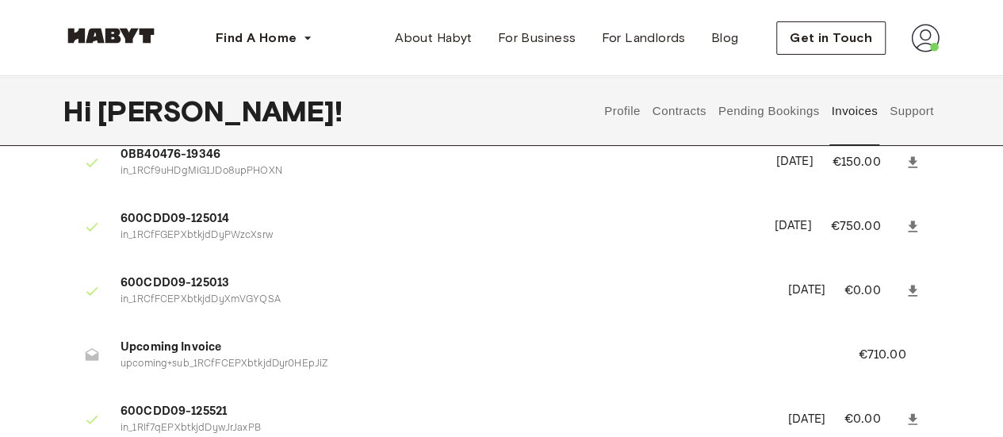
click at [909, 109] on button "Support" at bounding box center [911, 111] width 48 height 70
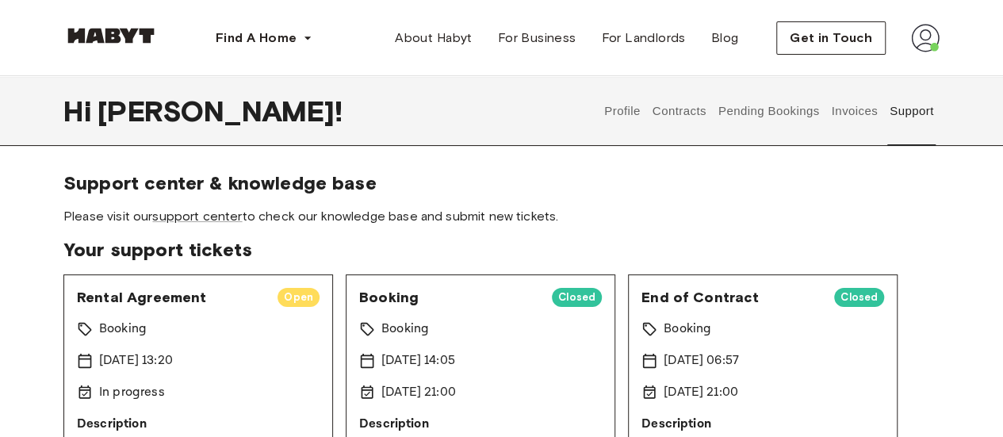
click at [628, 107] on button "Profile" at bounding box center [622, 111] width 40 height 70
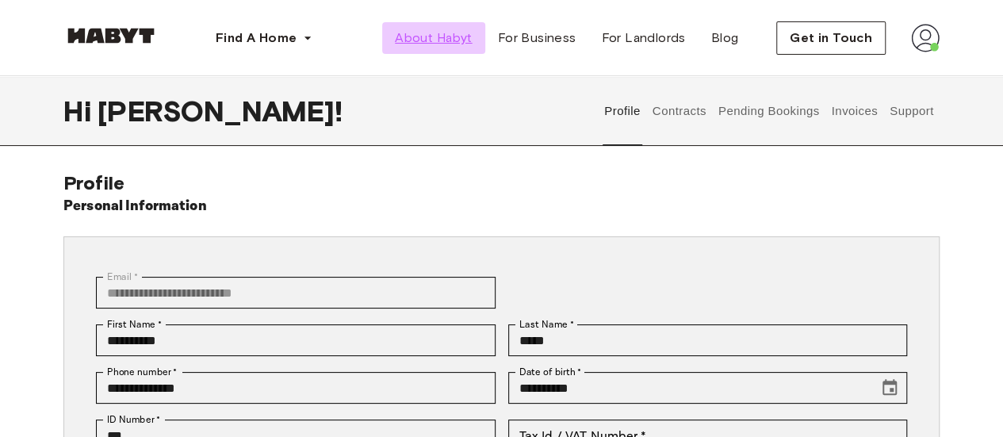
click at [456, 28] on link "About Habyt" at bounding box center [433, 38] width 102 height 32
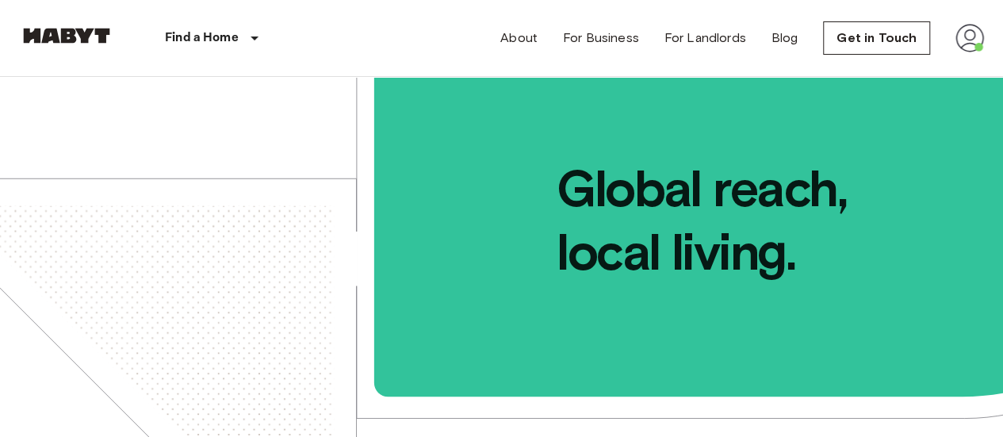
click at [530, 28] on div "About For Business For Landlords Blog Get in Touch" at bounding box center [741, 38] width 483 height 76
click at [528, 42] on link "About" at bounding box center [518, 38] width 37 height 19
click at [518, 39] on link "About" at bounding box center [518, 38] width 37 height 19
click at [533, 39] on link "About" at bounding box center [518, 38] width 37 height 19
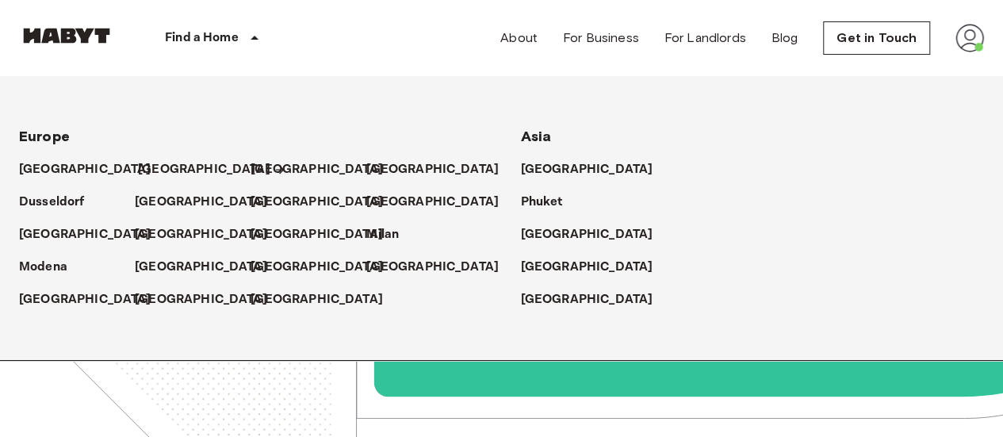
click at [149, 170] on p "[GEOGRAPHIC_DATA]" at bounding box center [204, 169] width 132 height 19
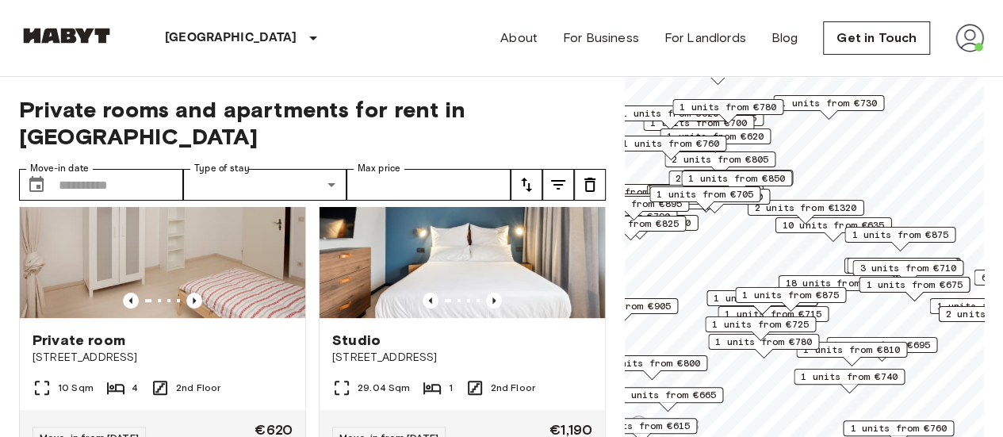
scroll to position [476, 0]
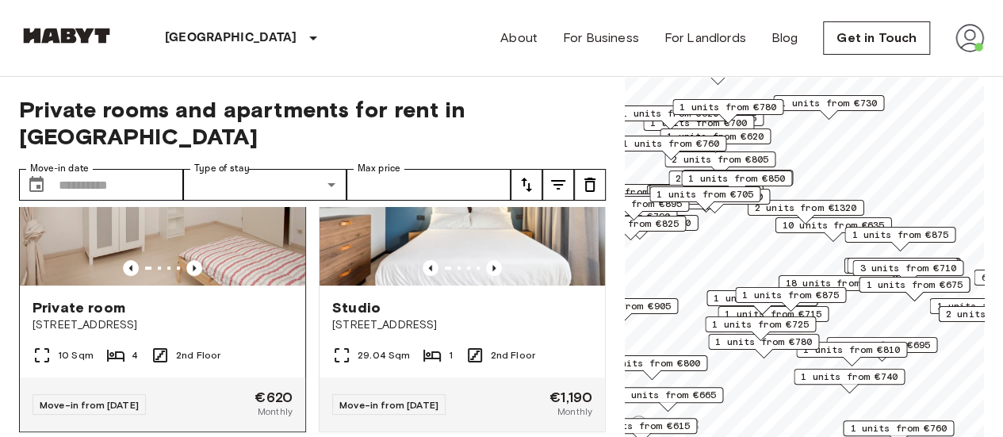
click at [210, 260] on div at bounding box center [162, 268] width 285 height 16
click at [235, 260] on div at bounding box center [162, 268] width 285 height 16
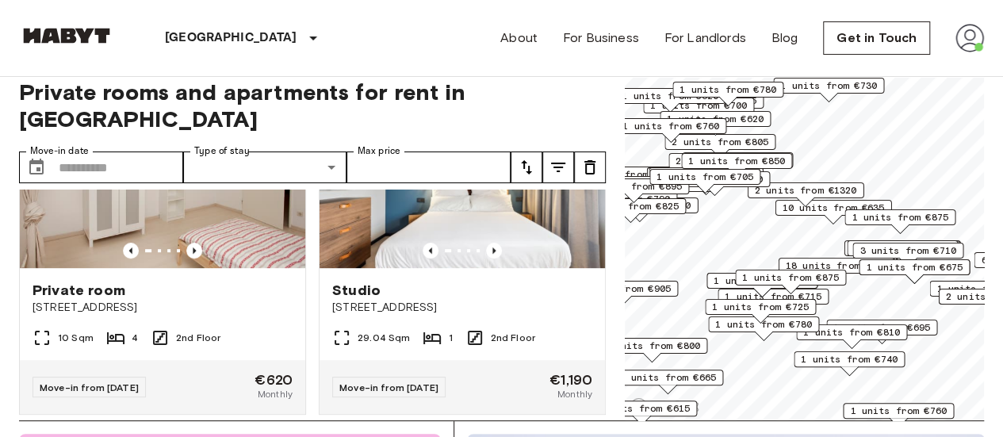
scroll to position [13, 0]
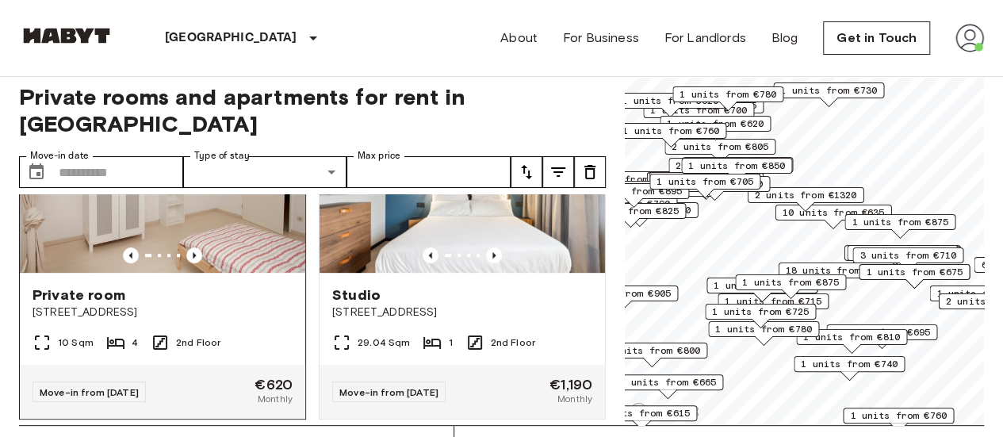
click at [235, 273] on div "Private room Stromstraße 36" at bounding box center [162, 303] width 285 height 60
click at [971, 40] on img at bounding box center [969, 38] width 29 height 29
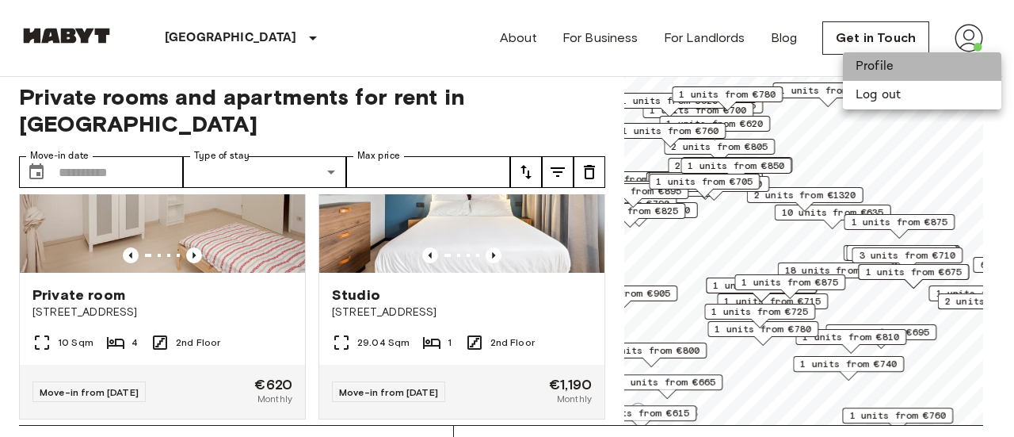
click at [915, 69] on li "Profile" at bounding box center [922, 66] width 159 height 29
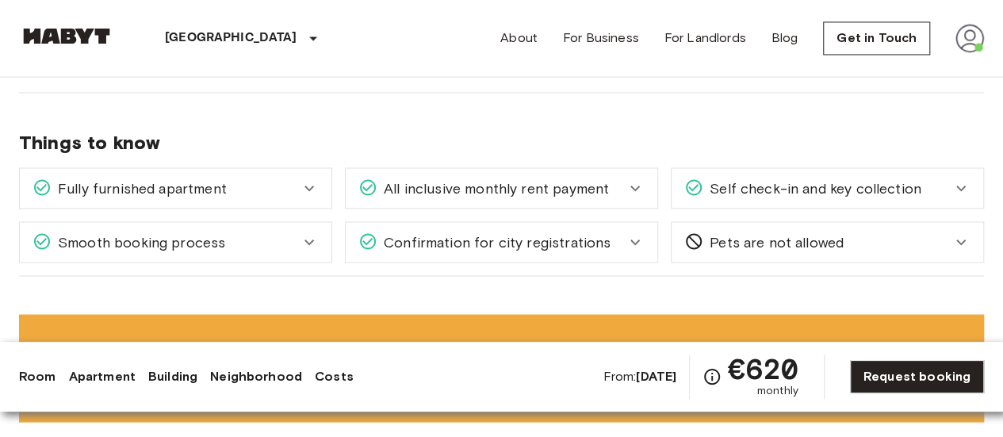
scroll to position [1365, 0]
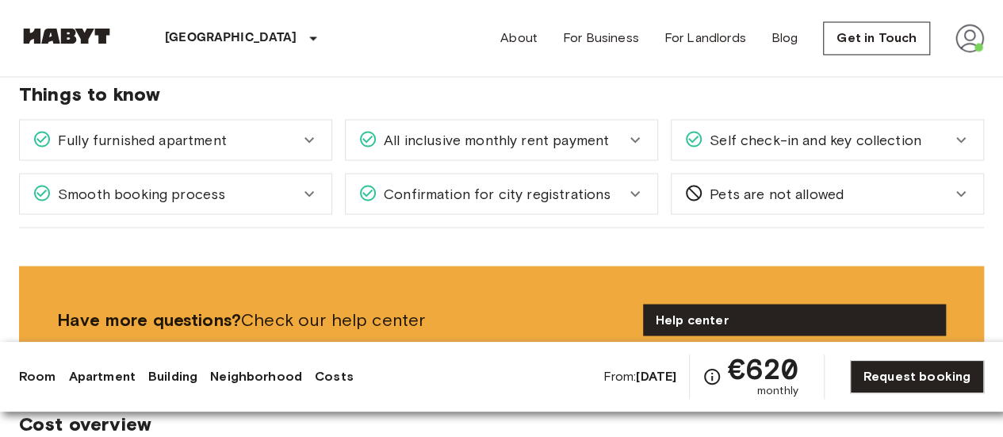
click at [290, 129] on div "Fully furnished apartment" at bounding box center [165, 139] width 267 height 21
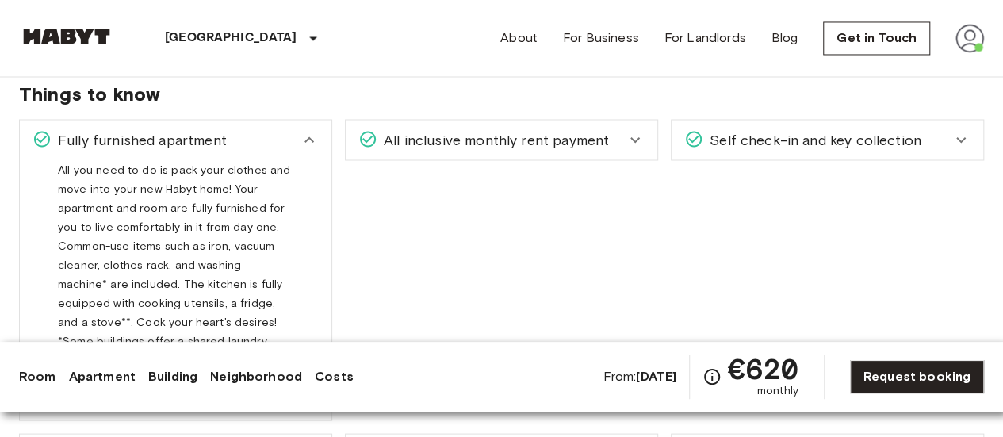
click at [296, 131] on div "Fully furnished apartment" at bounding box center [165, 139] width 267 height 21
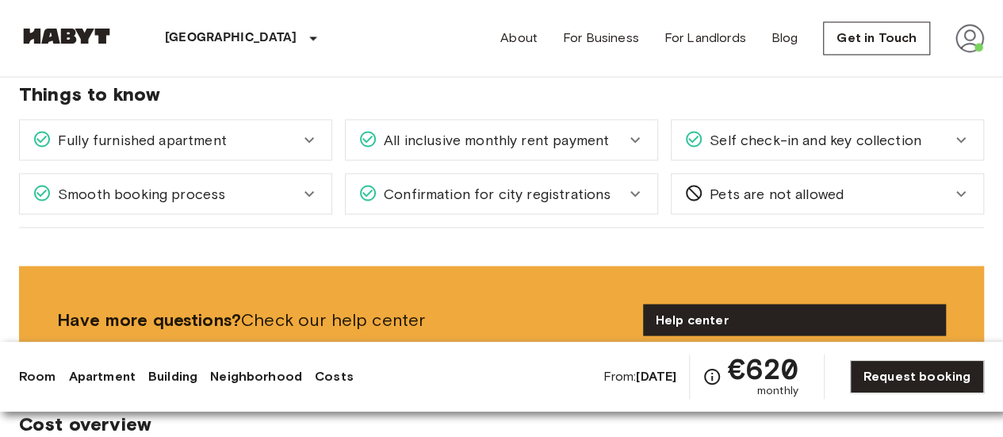
click at [305, 194] on icon at bounding box center [309, 193] width 19 height 19
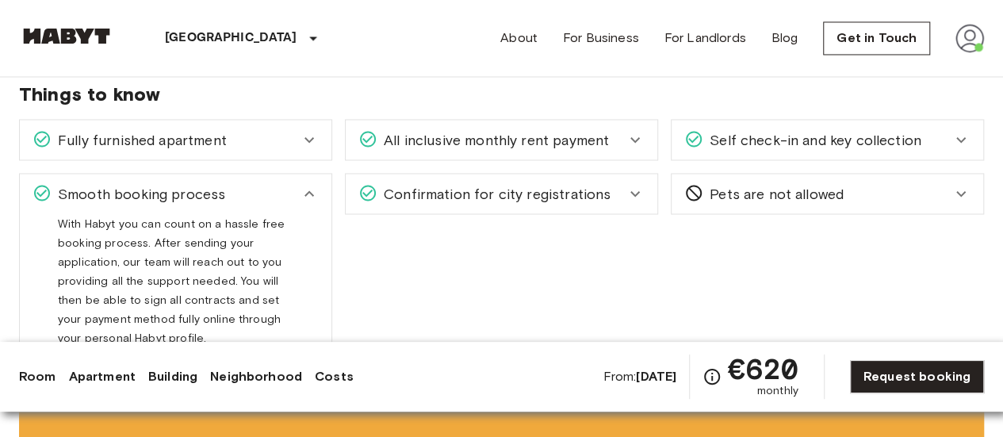
click at [305, 194] on icon at bounding box center [309, 193] width 19 height 19
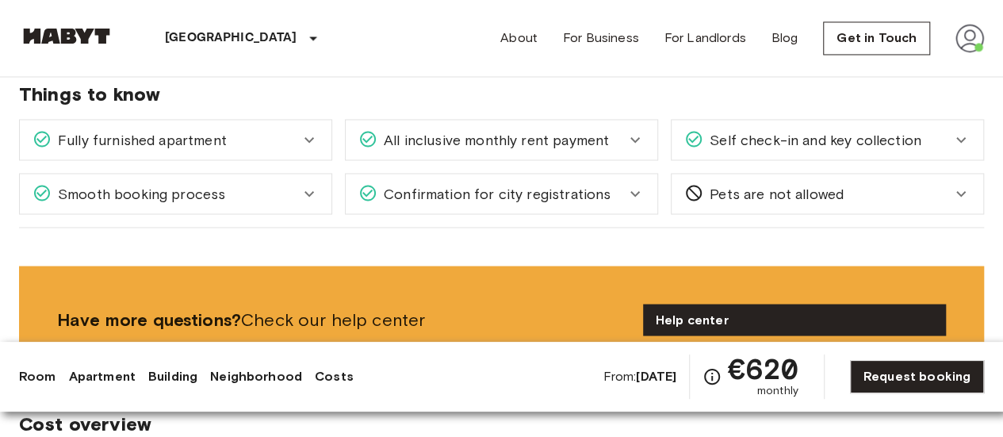
click at [613, 132] on div "All inclusive monthly rent payment" at bounding box center [491, 139] width 267 height 21
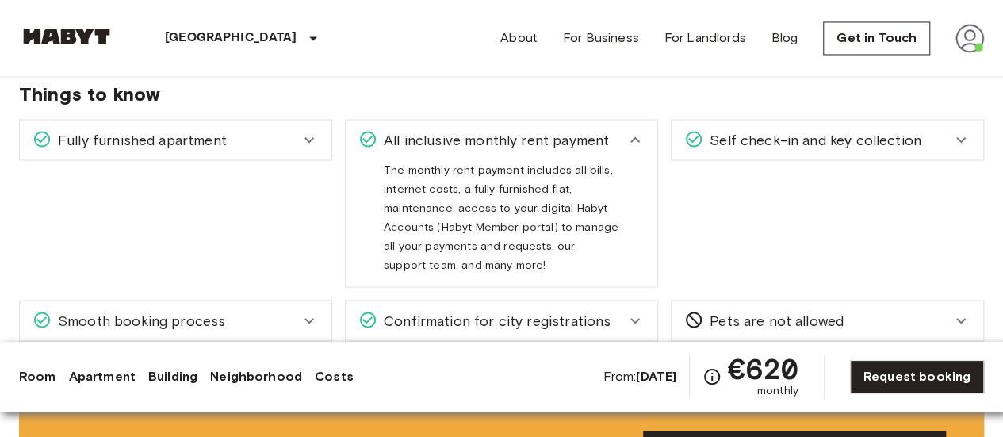
click at [639, 126] on div "All inclusive monthly rent payment" at bounding box center [501, 140] width 311 height 40
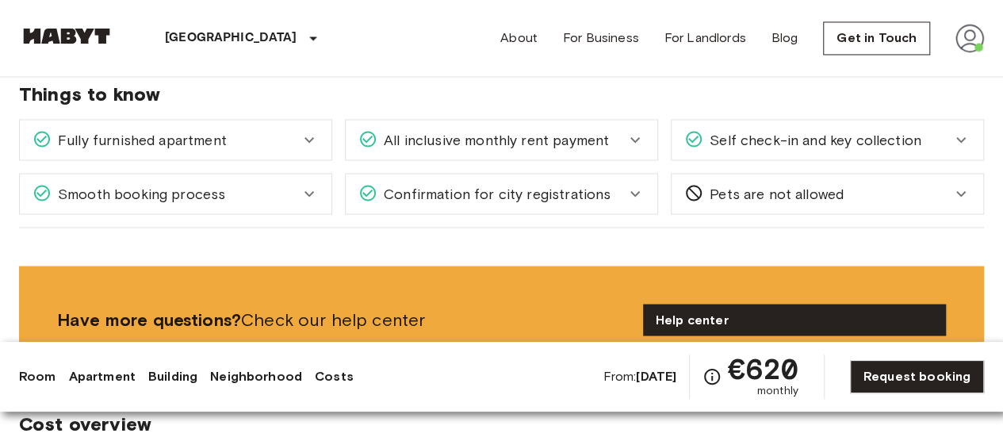
click at [627, 184] on icon at bounding box center [634, 193] width 19 height 19
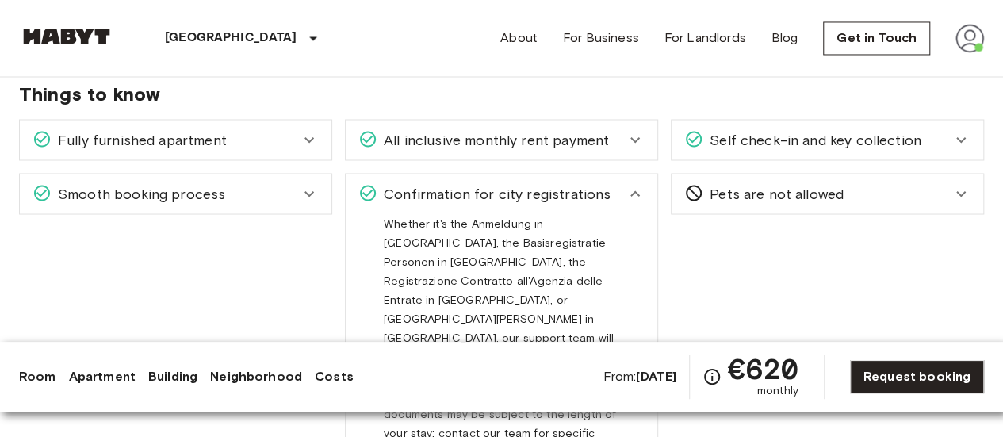
click at [862, 126] on div "Self check-in and key collection" at bounding box center [826, 140] width 311 height 40
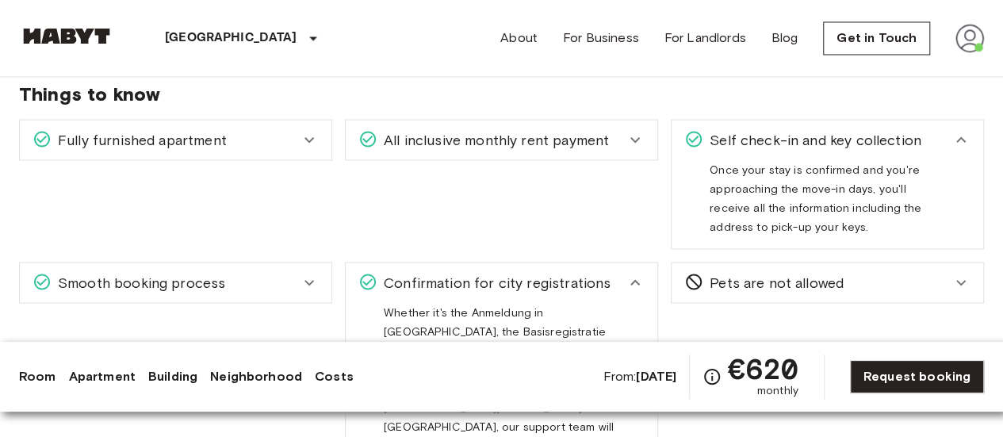
click at [631, 269] on div "Confirmation for city registrations" at bounding box center [501, 282] width 311 height 40
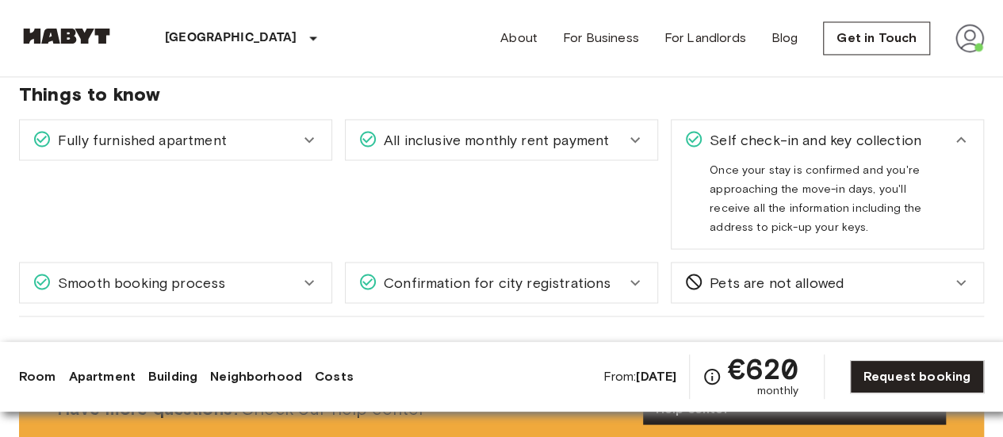
click at [953, 132] on icon at bounding box center [960, 139] width 19 height 19
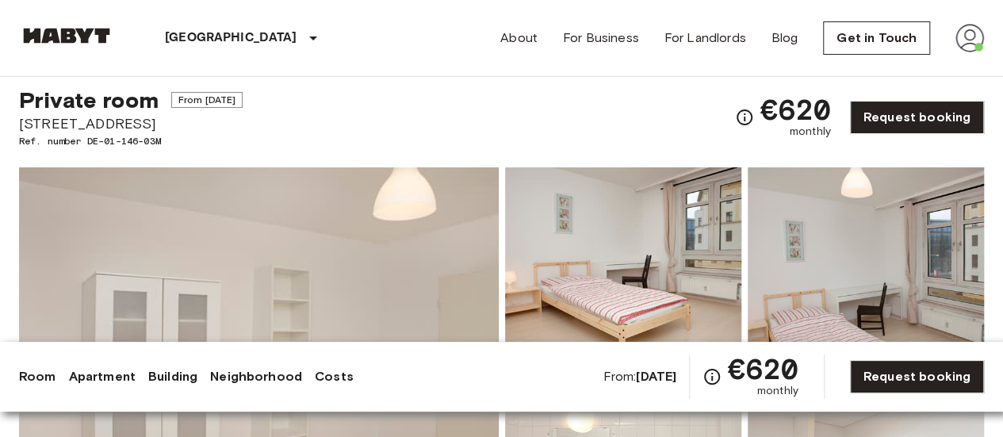
scroll to position [0, 0]
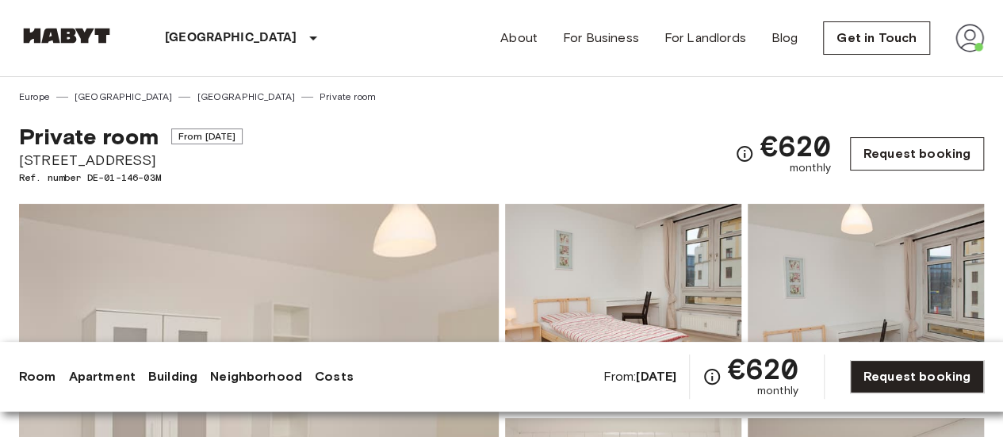
click at [907, 144] on link "Request booking" at bounding box center [917, 153] width 134 height 33
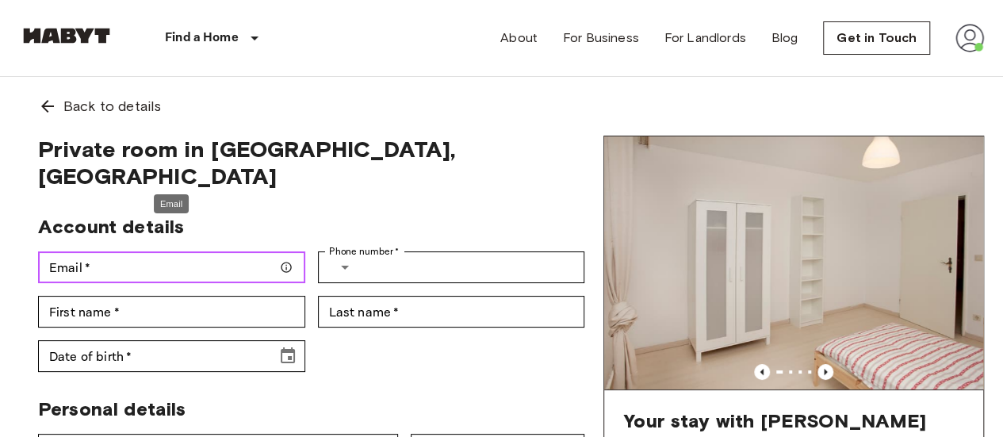
click at [189, 251] on input "Email   *" at bounding box center [171, 267] width 267 height 32
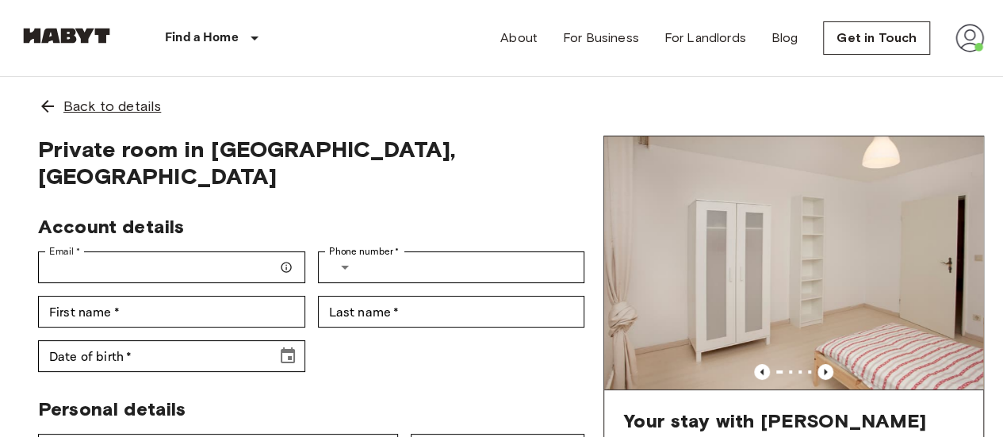
click at [596, 132] on div "Back to details" at bounding box center [501, 106] width 965 height 59
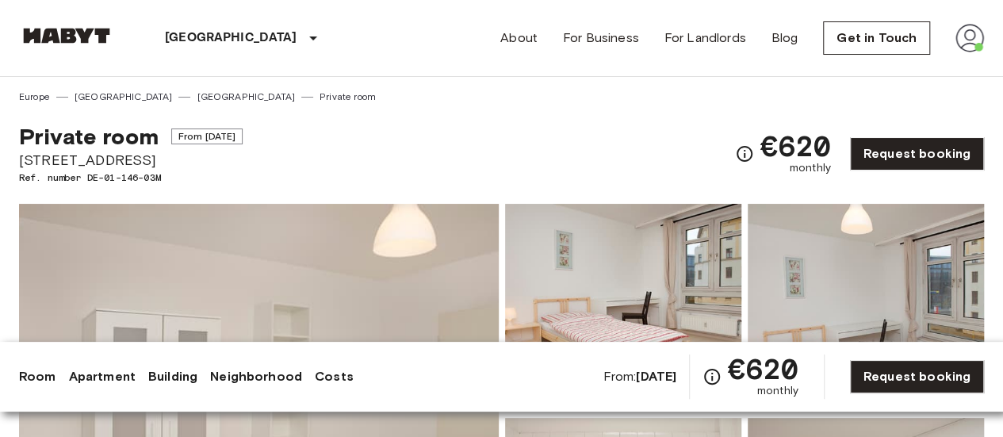
click at [971, 43] on img at bounding box center [969, 38] width 29 height 29
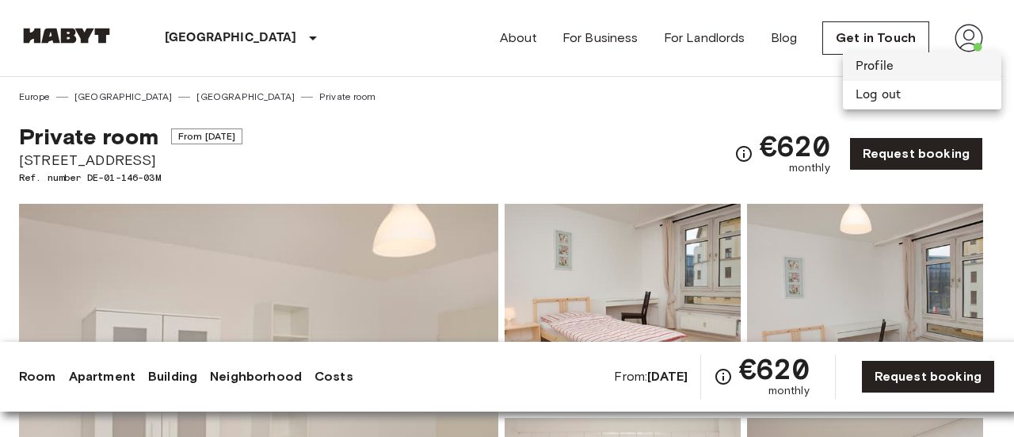
click at [893, 70] on li "Profile" at bounding box center [922, 66] width 159 height 29
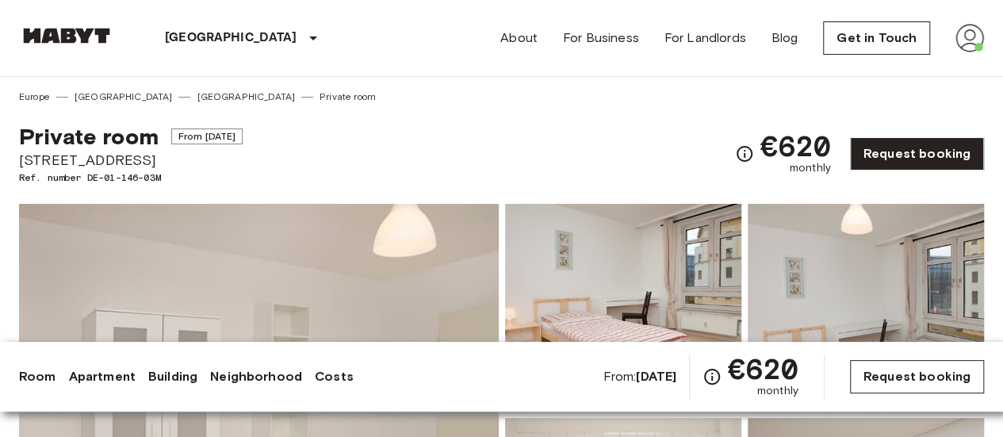
click at [893, 376] on link "Request booking" at bounding box center [917, 376] width 134 height 33
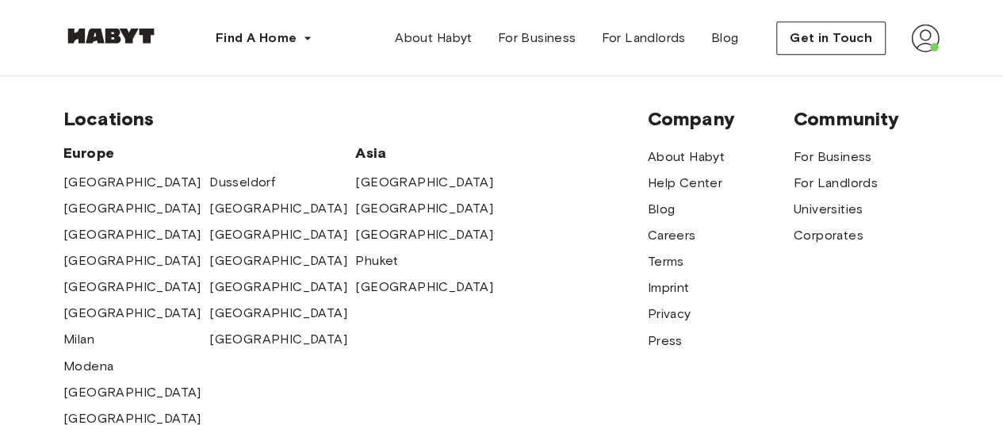
scroll to position [812, 0]
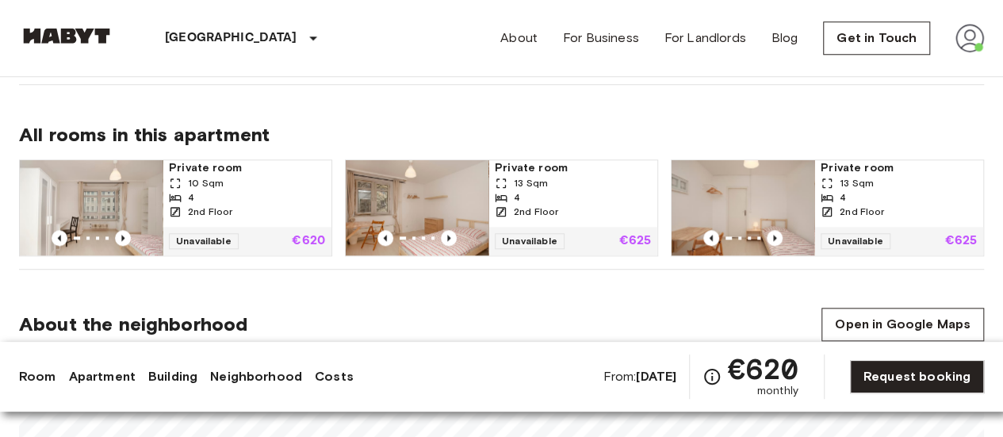
scroll to position [785, 0]
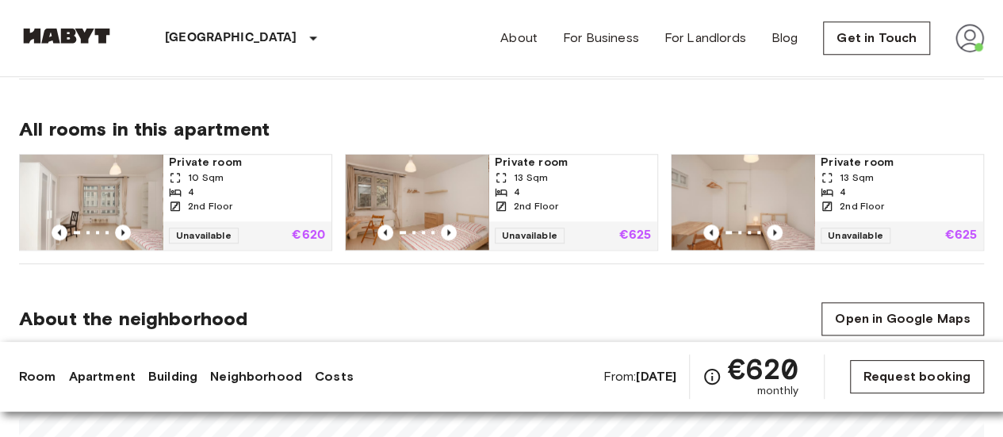
click at [911, 380] on link "Request booking" at bounding box center [917, 376] width 134 height 33
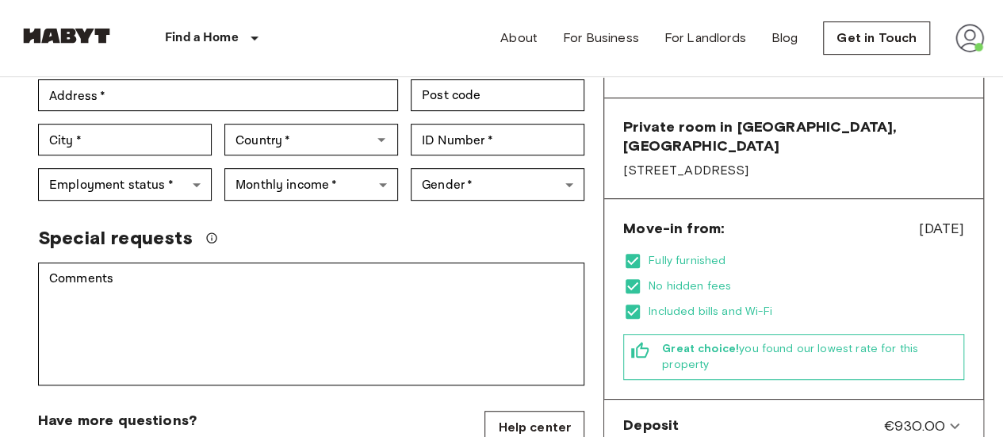
scroll to position [357, 0]
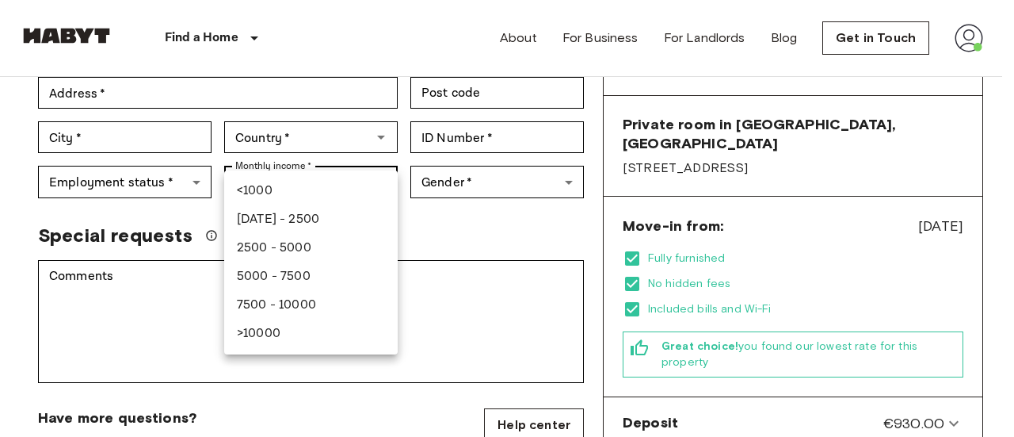
click at [351, 145] on div at bounding box center [507, 218] width 1014 height 437
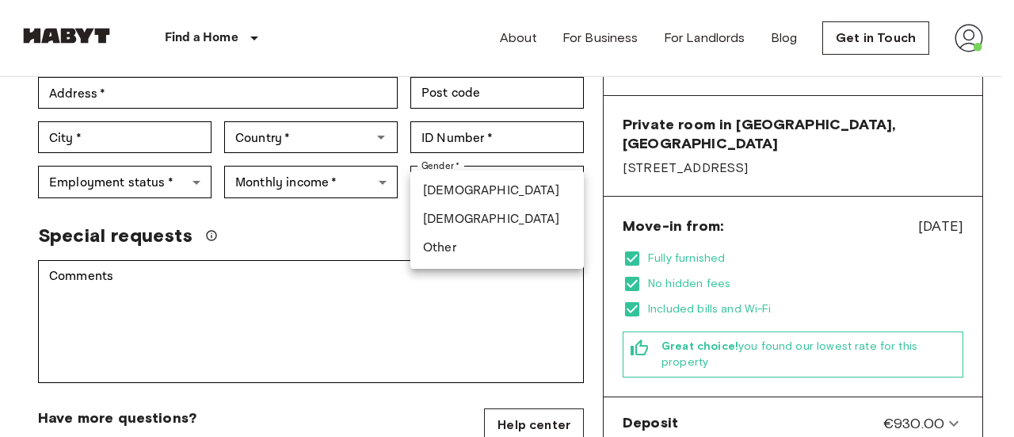
click at [488, 147] on div at bounding box center [507, 218] width 1014 height 437
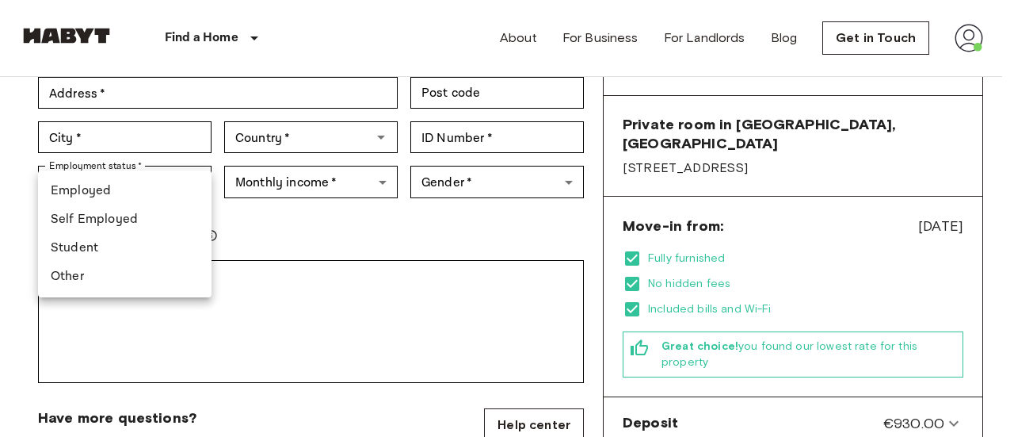
click at [189, 145] on div at bounding box center [507, 218] width 1014 height 437
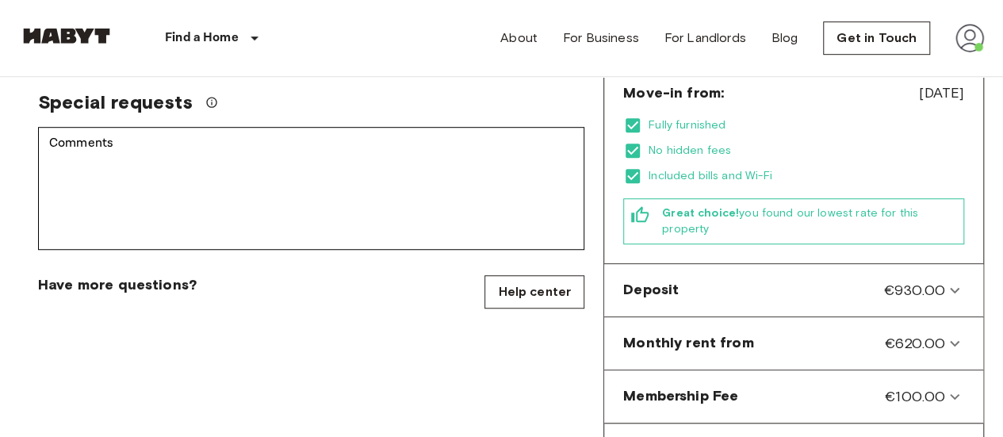
scroll to position [480, 0]
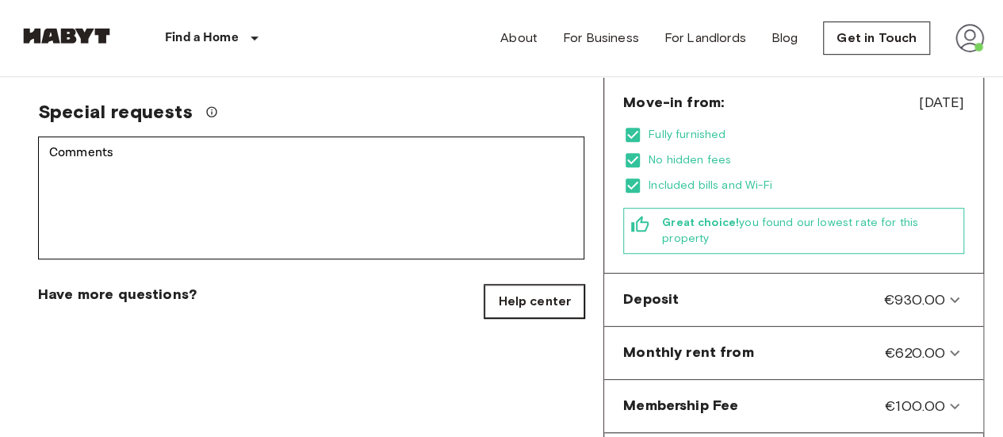
click at [562, 285] on link "Help center" at bounding box center [534, 301] width 100 height 33
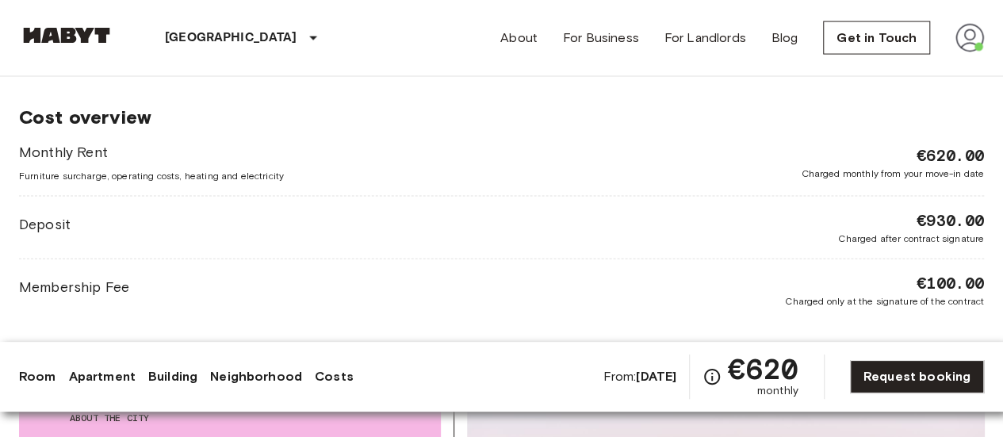
scroll to position [1691, 0]
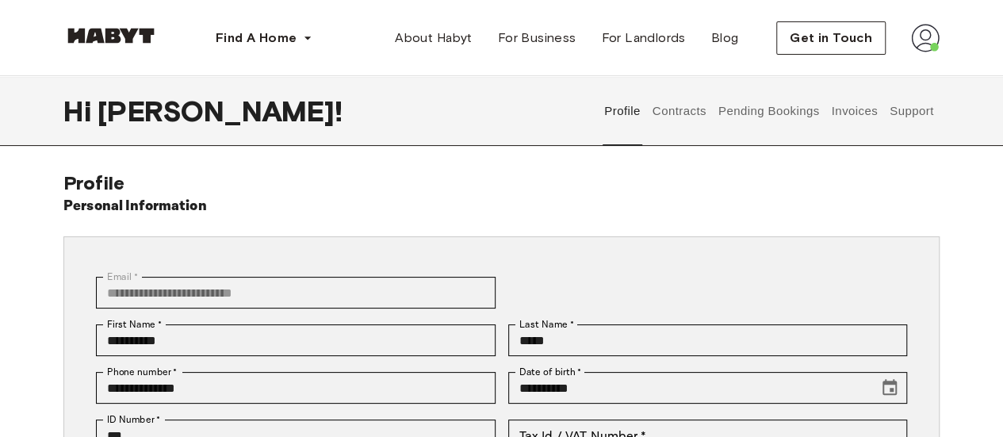
click at [693, 116] on button "Contracts" at bounding box center [679, 111] width 58 height 70
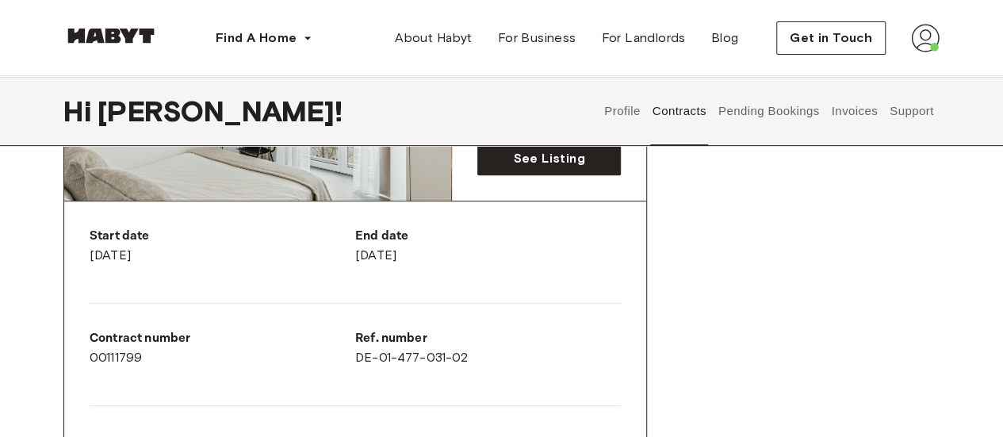
scroll to position [122, 0]
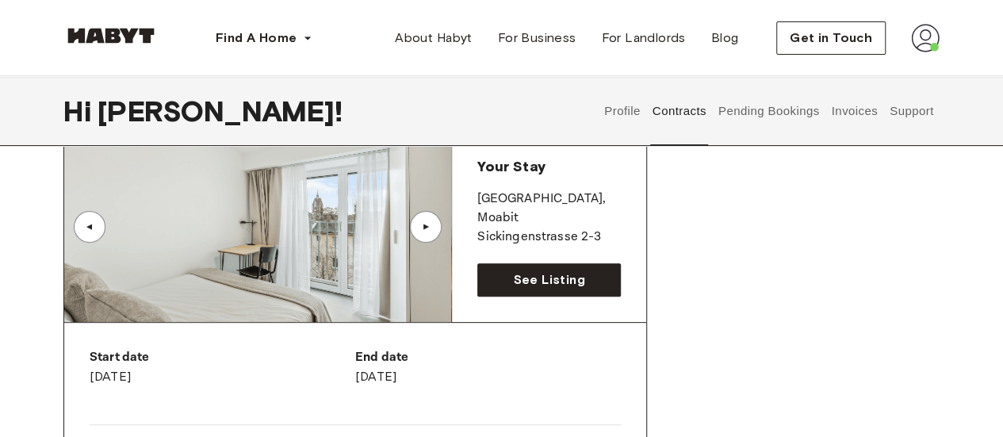
click at [808, 111] on button "Pending Bookings" at bounding box center [768, 111] width 105 height 70
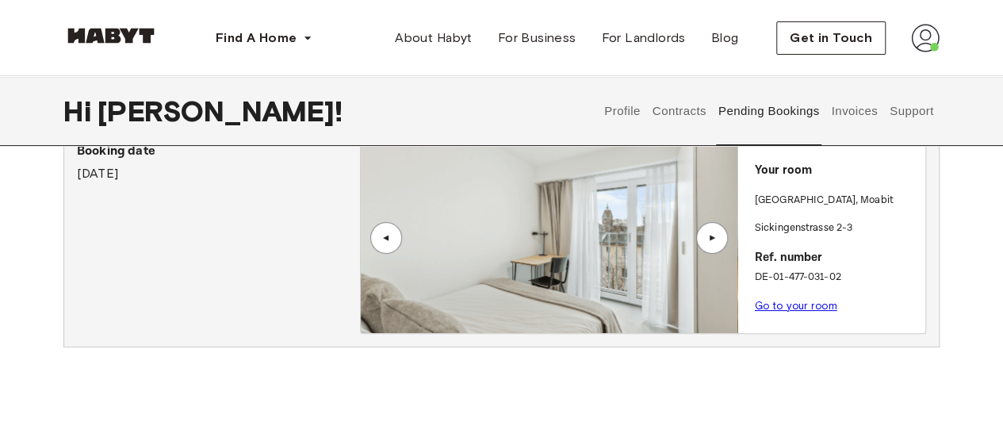
scroll to position [88, 0]
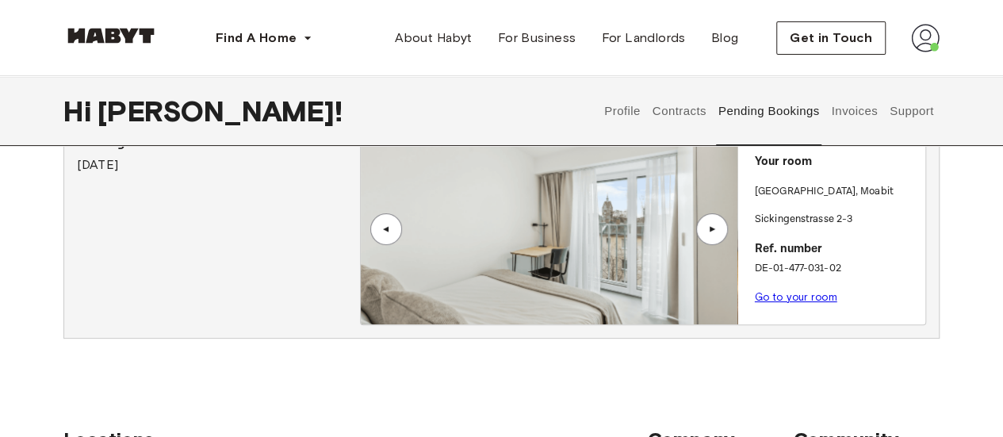
click at [848, 117] on button "Invoices" at bounding box center [854, 111] width 50 height 70
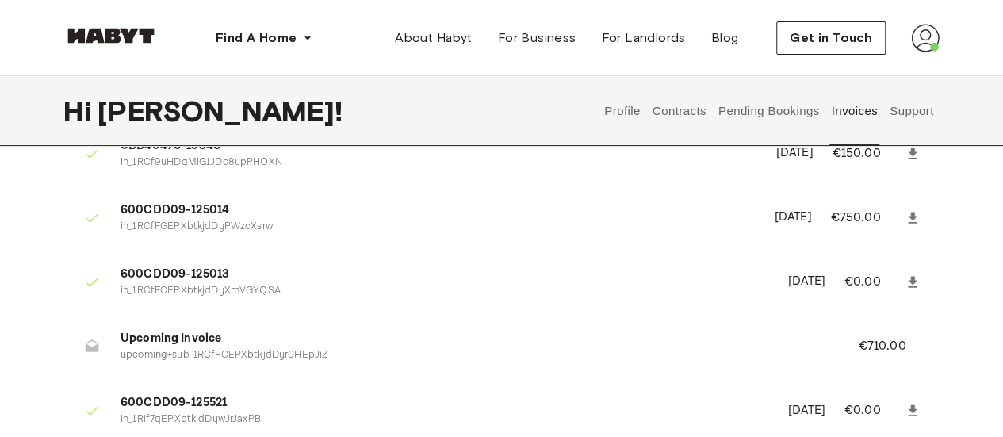
drag, startPoint x: 1002, startPoint y: 120, endPoint x: 1003, endPoint y: 107, distance: 12.8
click at [979, 186] on div "Invoices 0BB40476-19346 in_1RCf9uHDgMiG1JDo8upPHOXN April 11th, 2025 €150.00 60…" at bounding box center [501, 435] width 1003 height 705
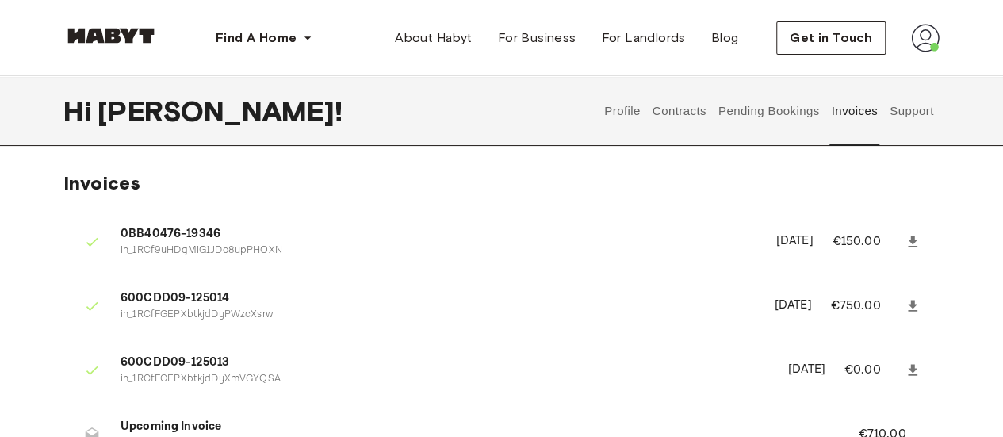
click at [931, 32] on img at bounding box center [925, 38] width 29 height 29
click at [869, 81] on span "Profile" at bounding box center [877, 74] width 40 height 19
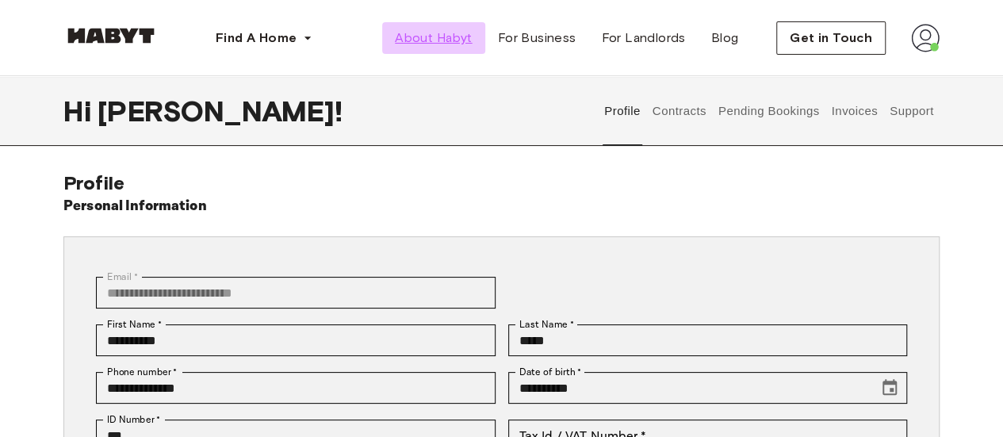
click at [434, 47] on span "About Habyt" at bounding box center [433, 38] width 77 height 19
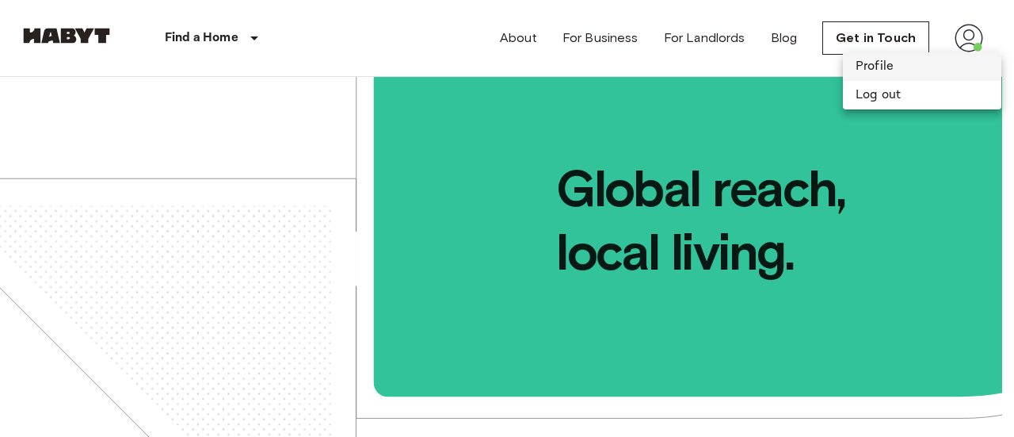
click at [882, 66] on li "Profile" at bounding box center [922, 66] width 159 height 29
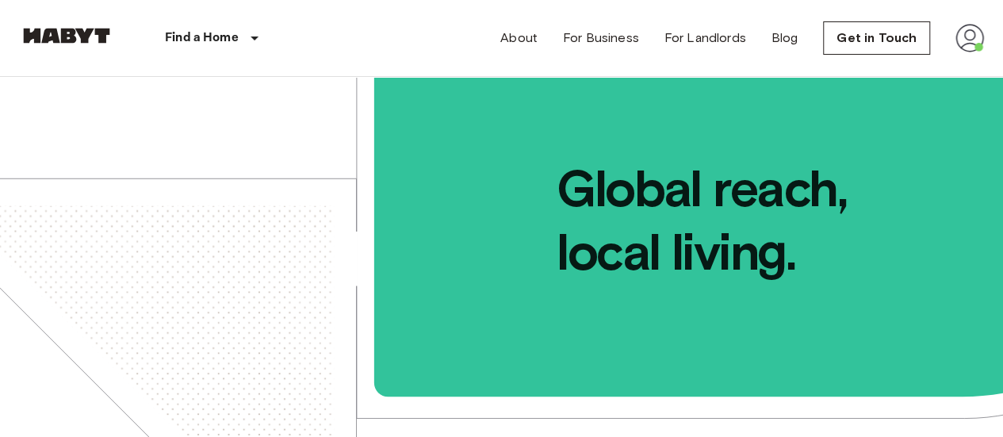
click at [979, 40] on img at bounding box center [969, 38] width 29 height 29
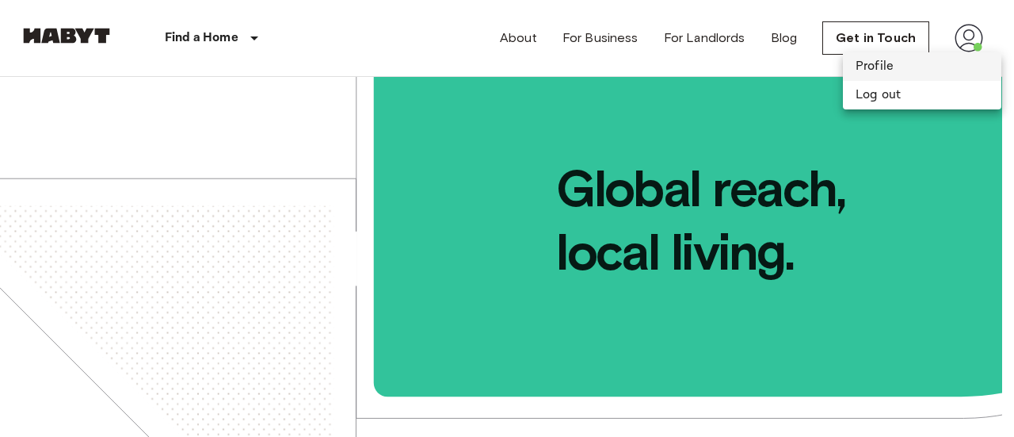
click at [877, 71] on li "Profile" at bounding box center [922, 66] width 159 height 29
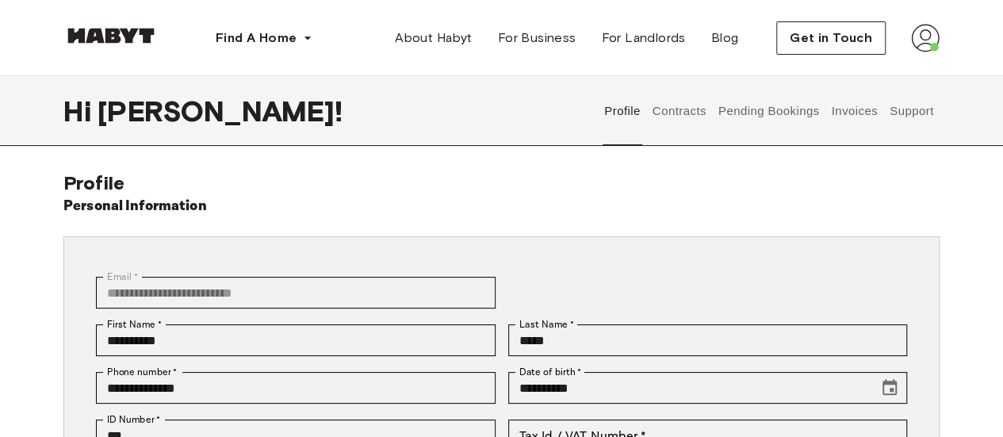
click at [678, 105] on button "Contracts" at bounding box center [679, 111] width 58 height 70
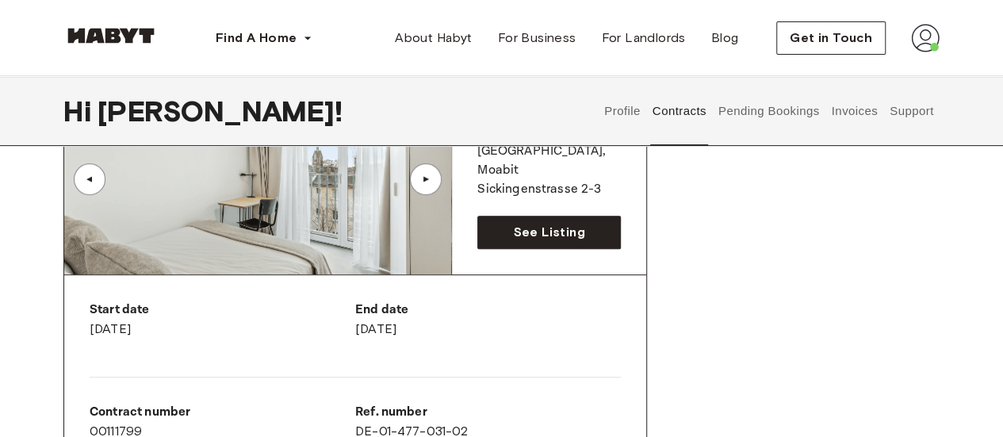
scroll to position [238, 0]
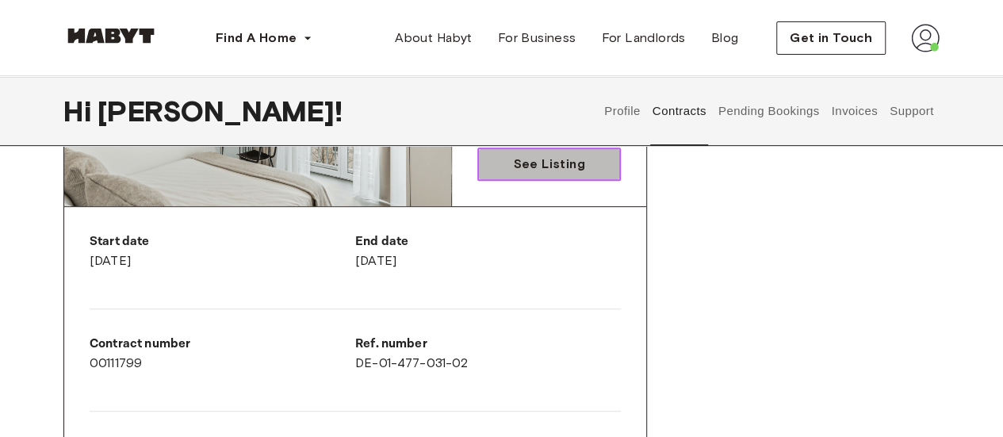
click at [546, 159] on span "See Listing" at bounding box center [548, 164] width 71 height 19
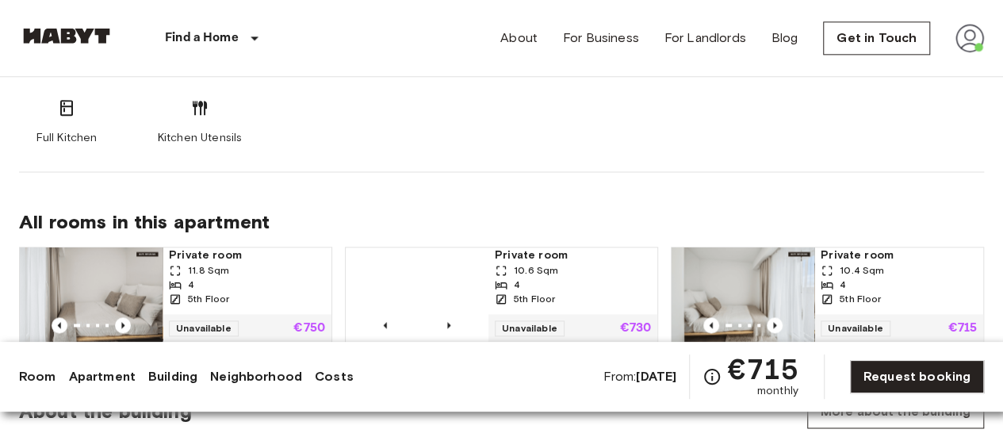
scroll to position [1067, 0]
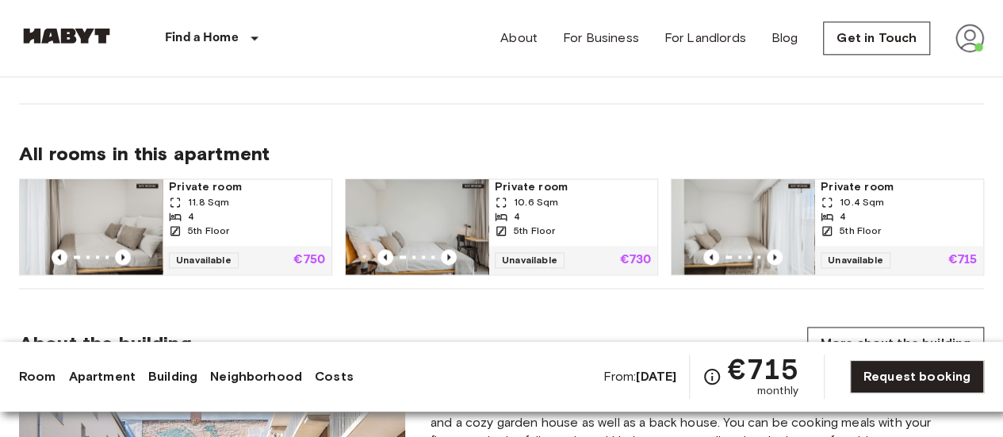
click at [254, 223] on div "5th Floor" at bounding box center [247, 230] width 156 height 14
click at [537, 39] on link "About" at bounding box center [518, 38] width 37 height 19
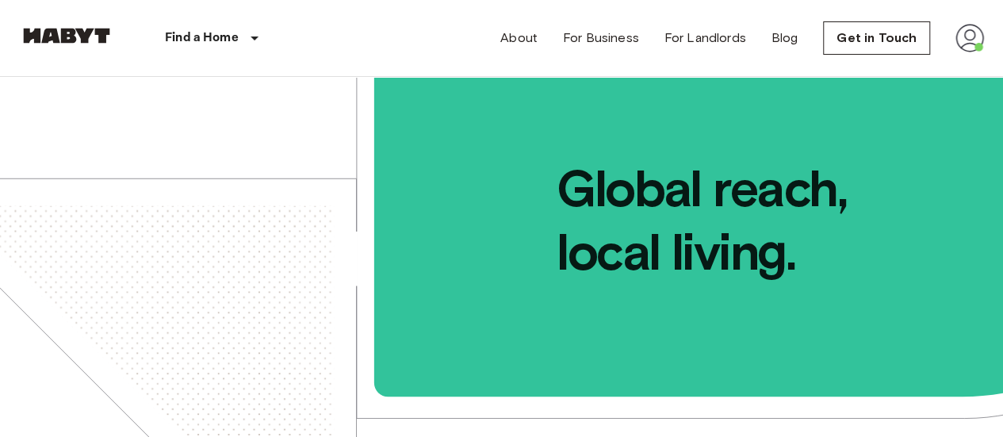
click at [978, 47] on img at bounding box center [969, 38] width 29 height 29
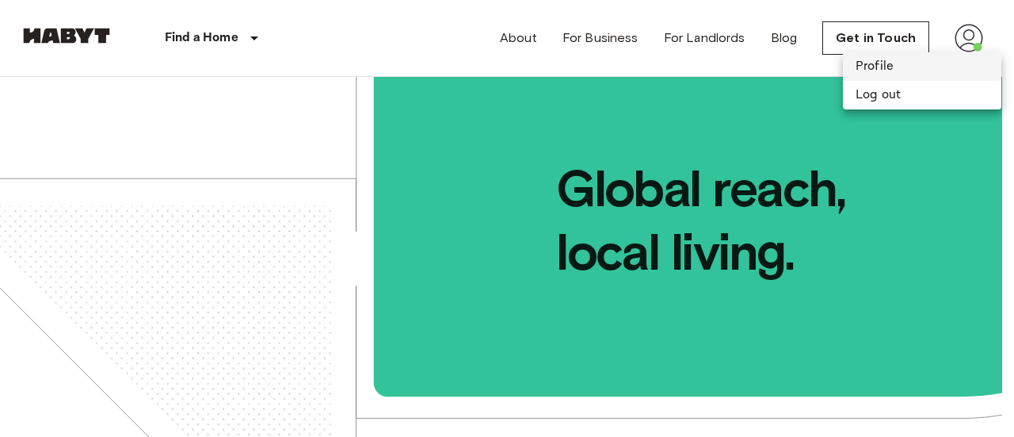
click at [896, 70] on li "Profile" at bounding box center [922, 66] width 159 height 29
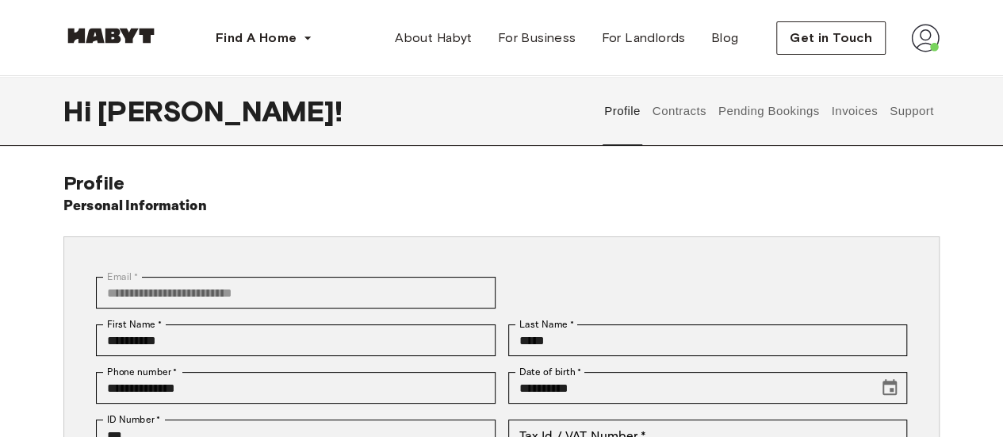
drag, startPoint x: 1014, startPoint y: 66, endPoint x: 583, endPoint y: 176, distance: 444.2
click at [687, 109] on button "Contracts" at bounding box center [679, 111] width 58 height 70
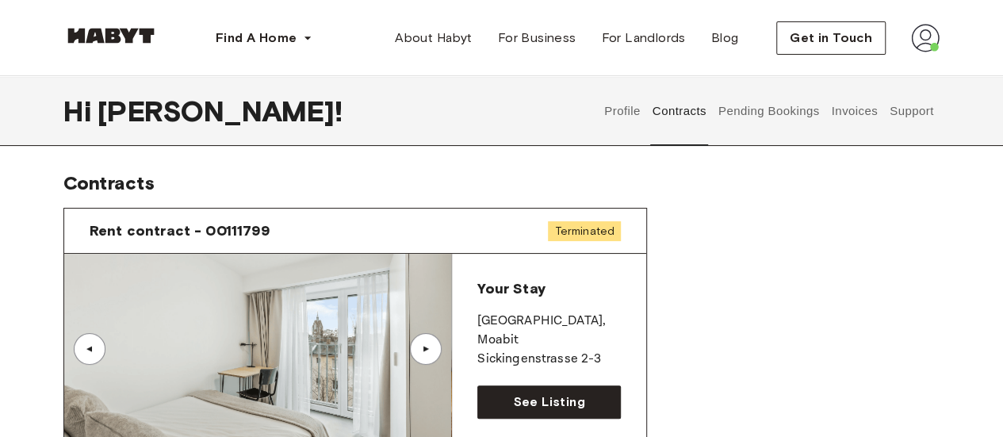
click at [777, 113] on button "Pending Bookings" at bounding box center [768, 111] width 105 height 70
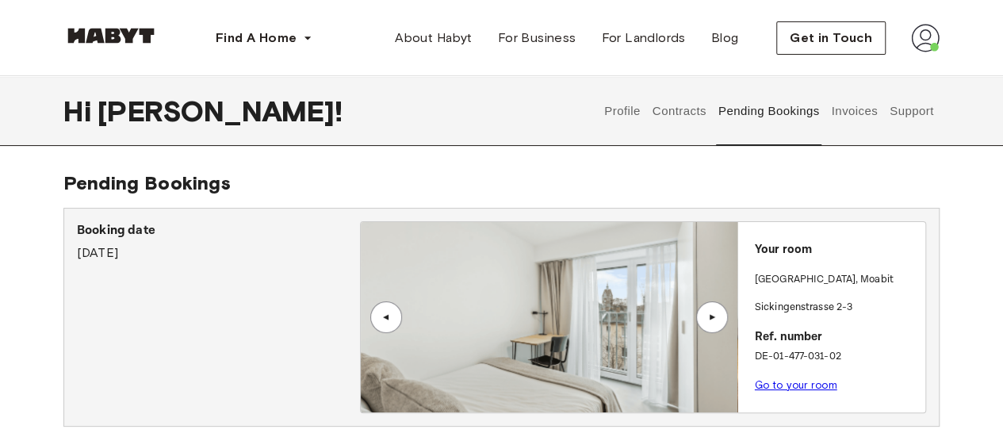
click at [848, 102] on button "Invoices" at bounding box center [854, 111] width 50 height 70
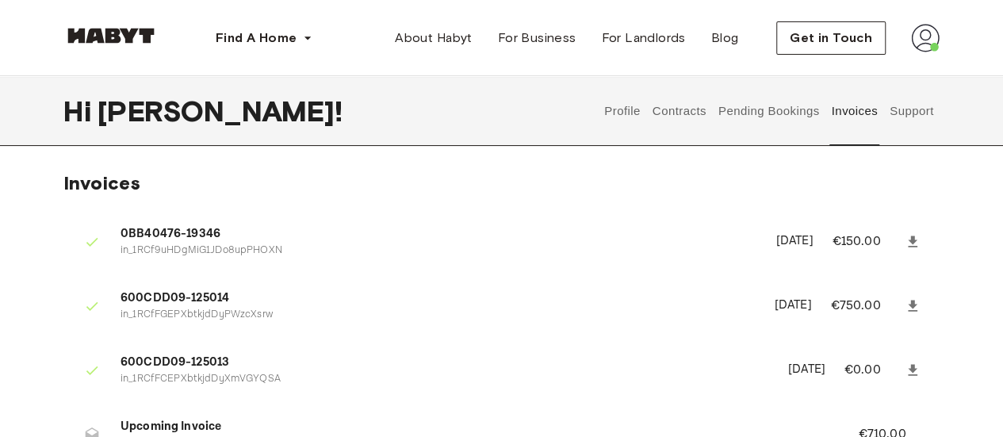
click at [899, 107] on button "Support" at bounding box center [911, 111] width 48 height 70
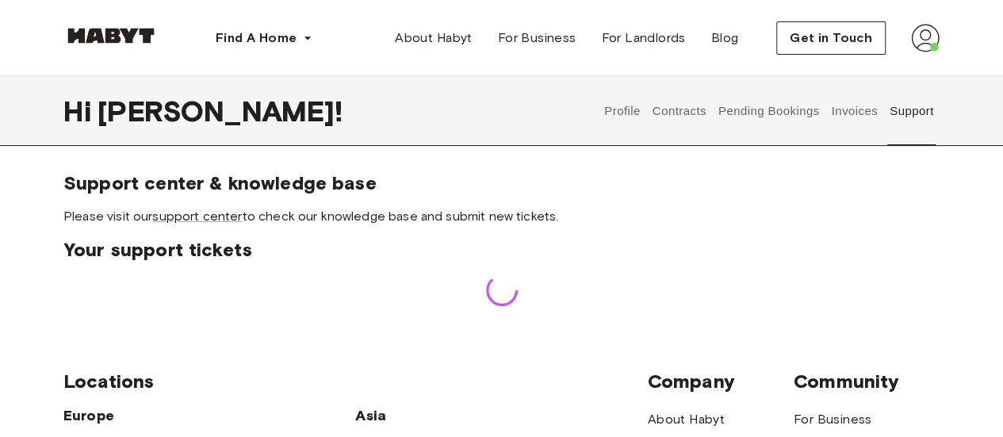
click at [616, 120] on button "Profile" at bounding box center [622, 111] width 40 height 70
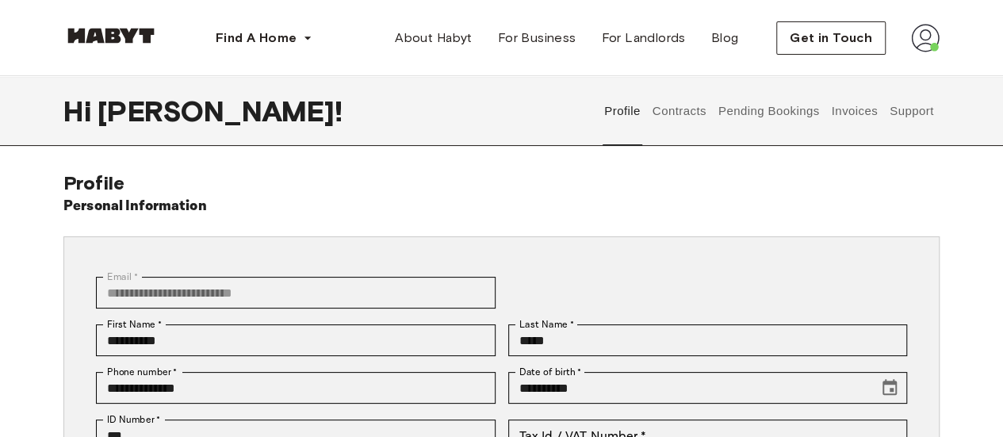
click at [853, 118] on button "Invoices" at bounding box center [854, 111] width 50 height 70
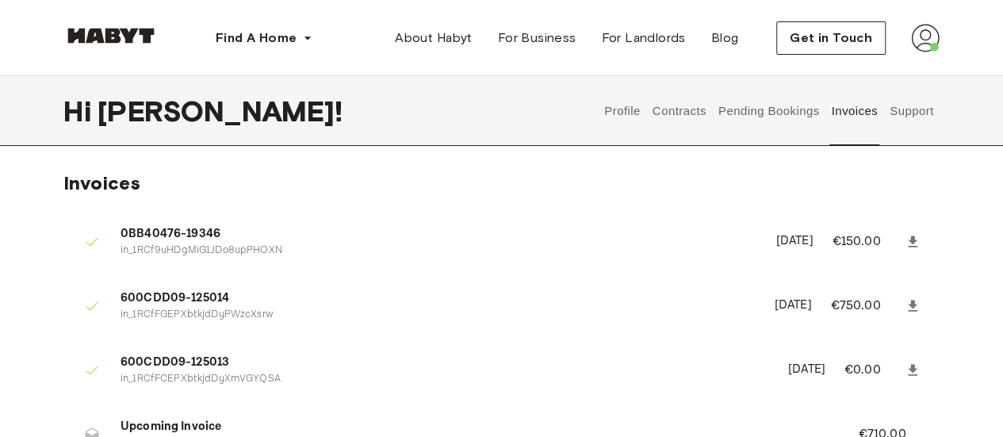
click at [632, 105] on button "Profile" at bounding box center [622, 111] width 40 height 70
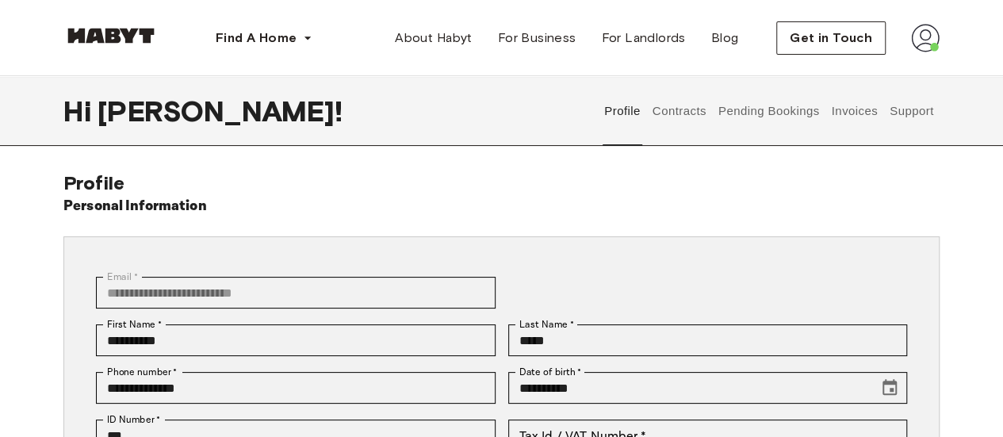
click at [678, 112] on button "Contracts" at bounding box center [679, 111] width 58 height 70
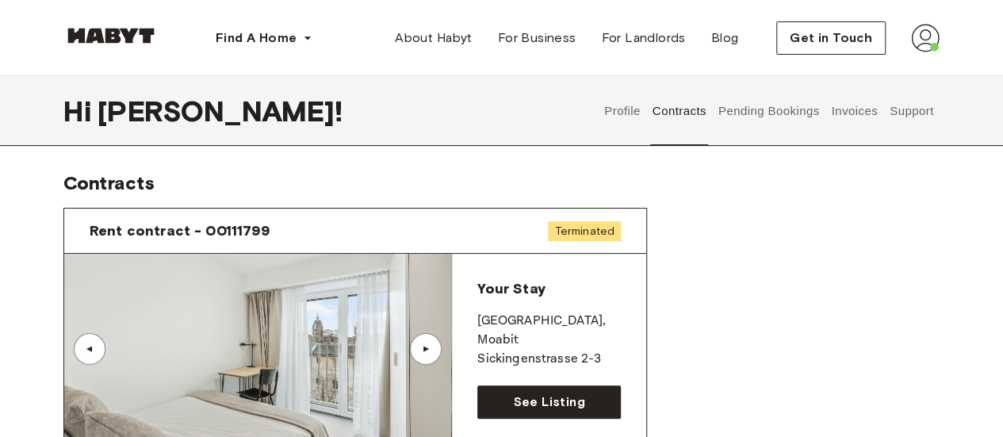
click at [626, 124] on button "Profile" at bounding box center [622, 111] width 40 height 70
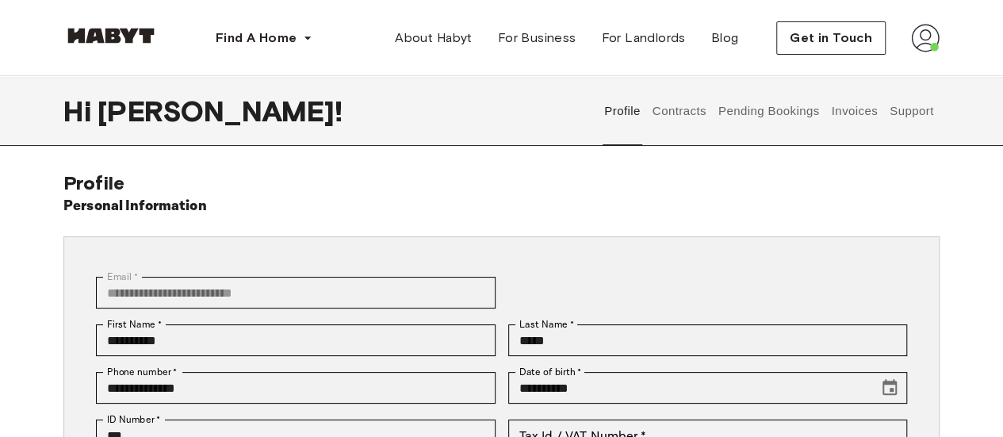
click at [602, 76] on button "Profile" at bounding box center [622, 111] width 40 height 70
click at [148, 29] on img at bounding box center [110, 36] width 95 height 16
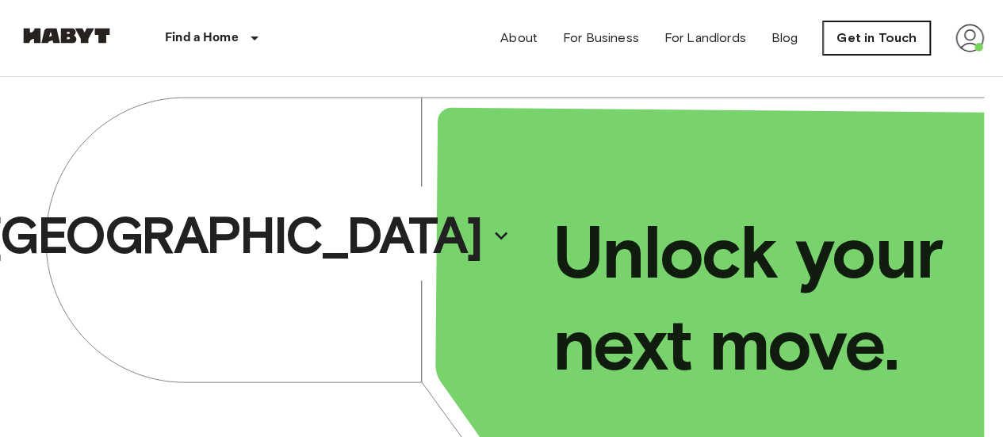
click at [878, 39] on link "Get in Touch" at bounding box center [876, 37] width 107 height 33
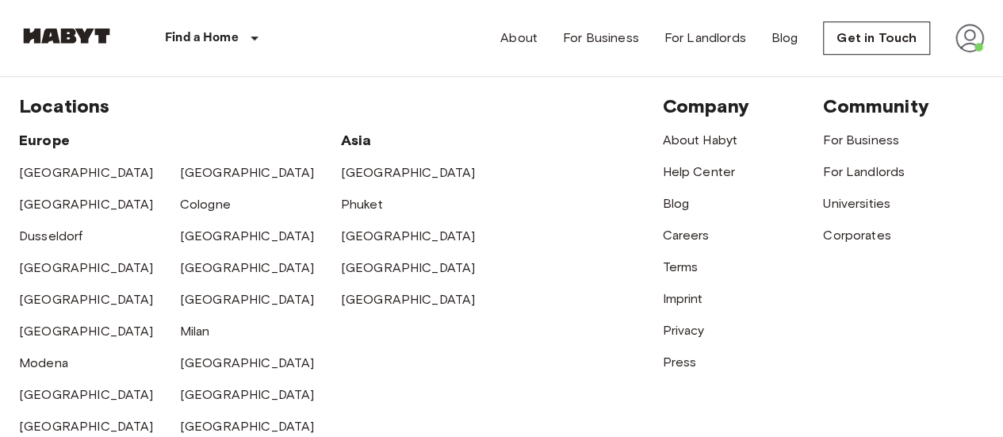
scroll to position [634, 0]
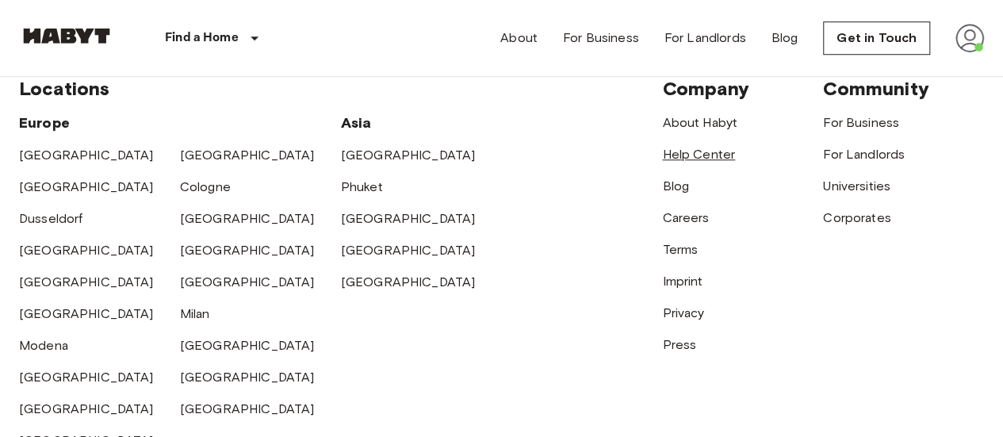
click at [697, 155] on link "Help Center" at bounding box center [698, 154] width 73 height 15
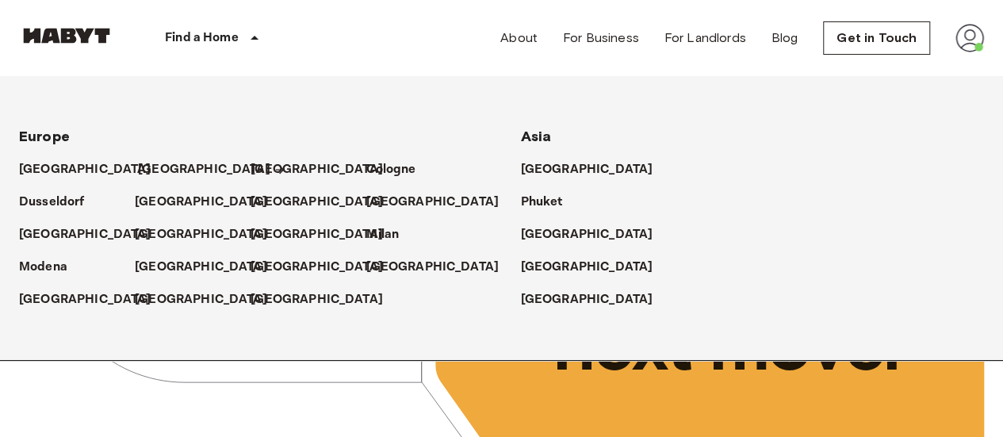
click at [159, 170] on p "[GEOGRAPHIC_DATA]" at bounding box center [204, 169] width 132 height 19
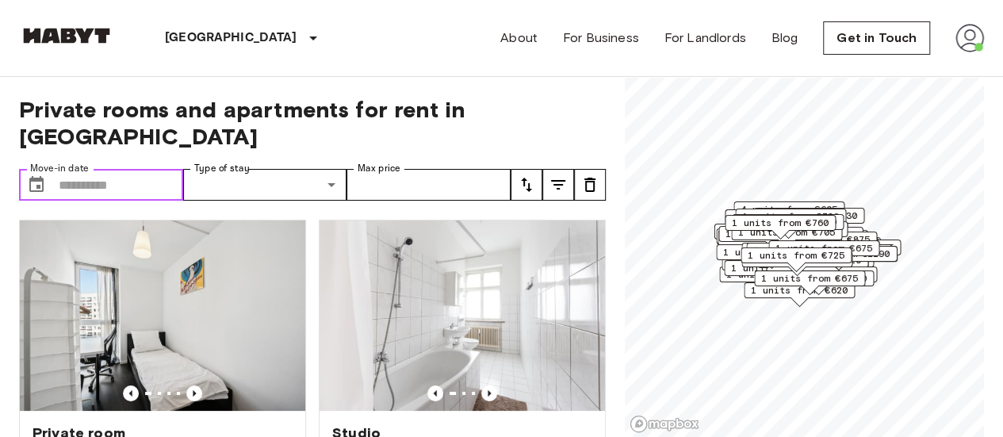
click at [130, 169] on input "Move-in date" at bounding box center [121, 185] width 124 height 32
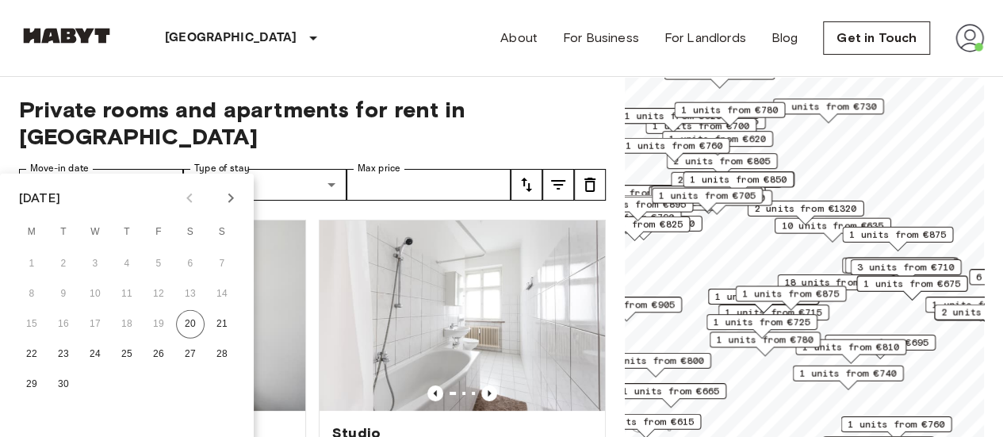
click at [240, 191] on button "Next month" at bounding box center [230, 198] width 27 height 27
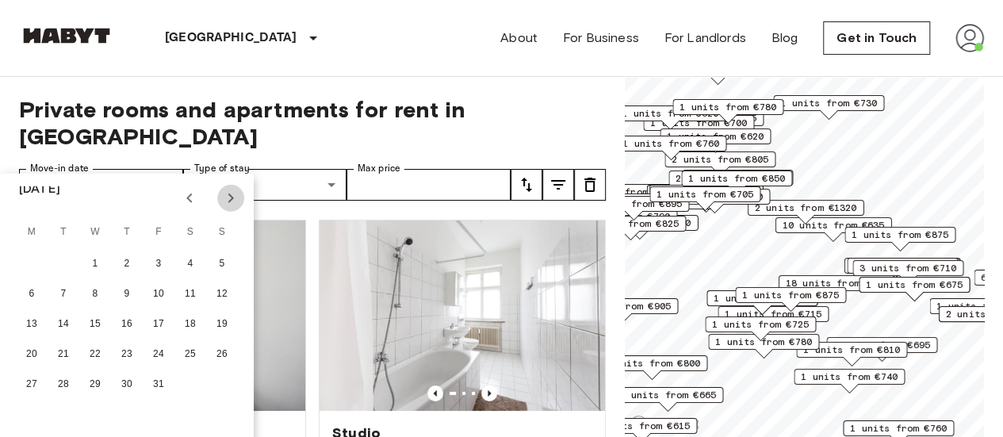
click at [240, 191] on button "Next month" at bounding box center [230, 198] width 27 height 27
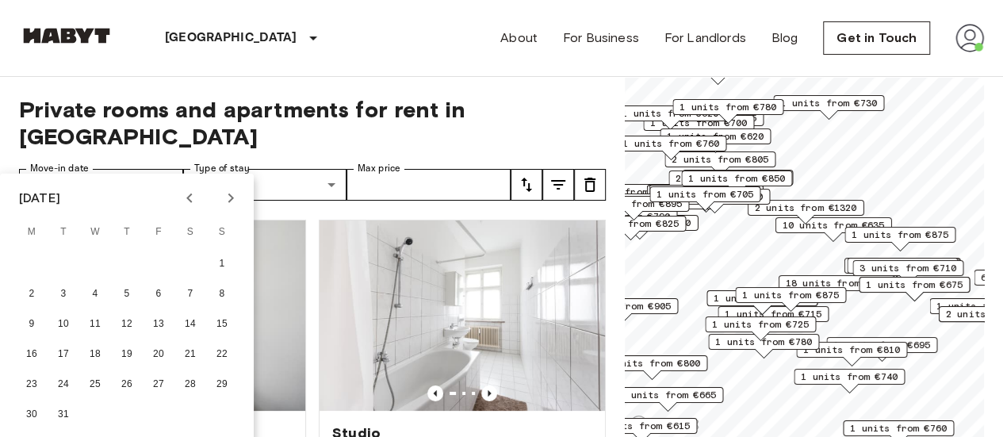
click at [240, 191] on button "Next month" at bounding box center [230, 198] width 27 height 27
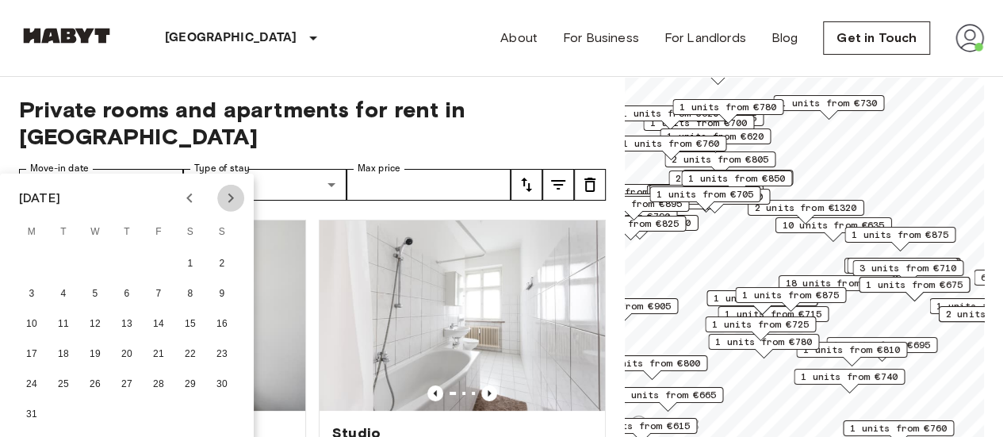
click at [240, 191] on button "Next month" at bounding box center [230, 198] width 27 height 27
click at [40, 388] on button "26" at bounding box center [31, 384] width 29 height 29
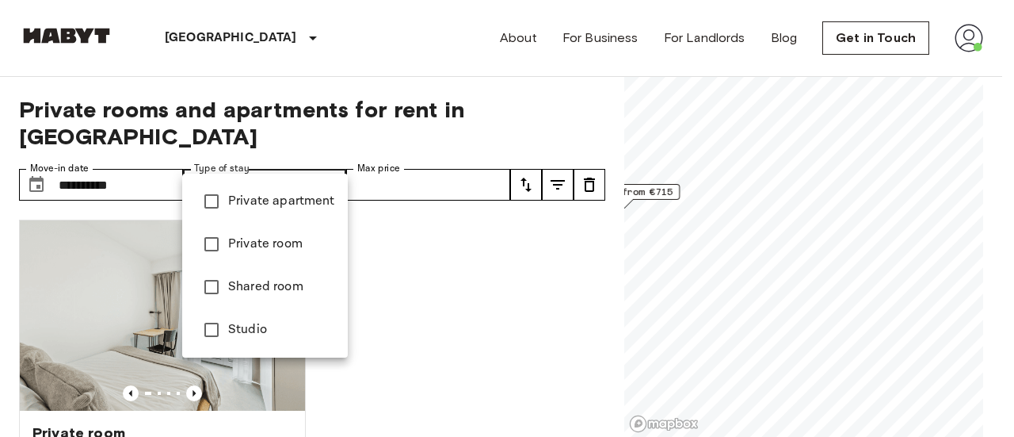
click at [408, 258] on div at bounding box center [507, 218] width 1014 height 437
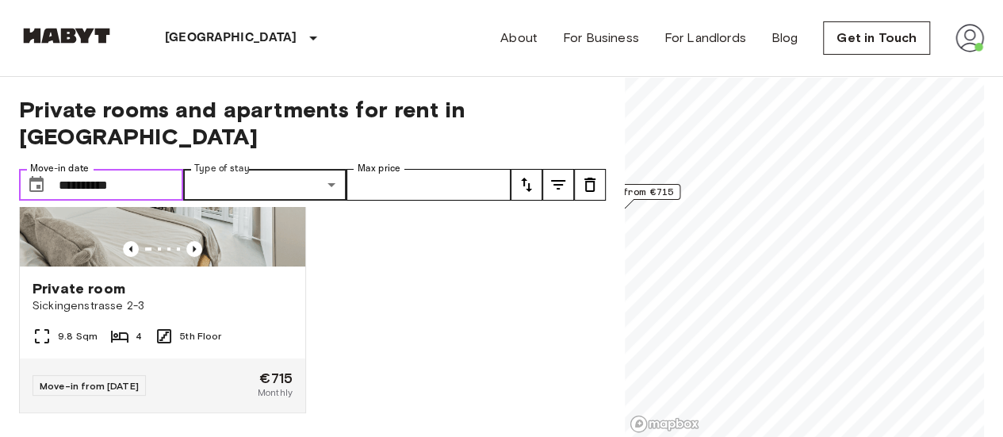
click at [157, 169] on input "**********" at bounding box center [121, 185] width 124 height 32
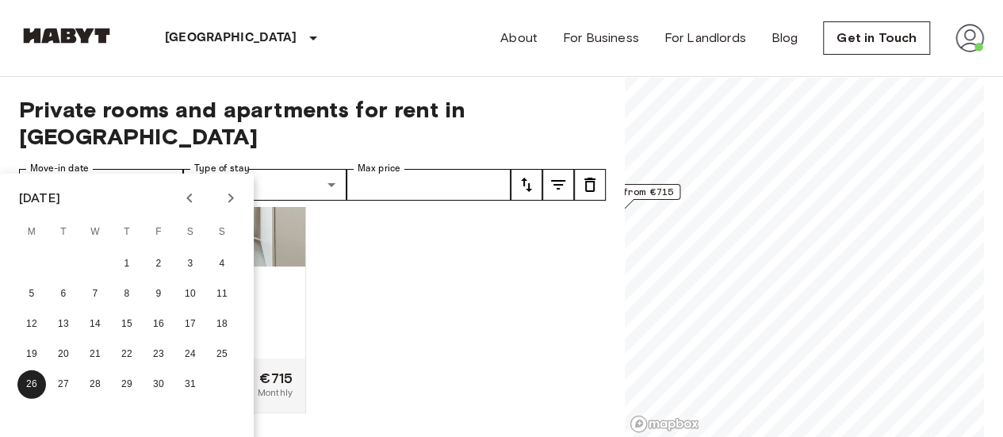
click at [185, 198] on icon "Previous month" at bounding box center [189, 198] width 19 height 19
click at [94, 345] on button "23" at bounding box center [95, 354] width 29 height 29
type input "**********"
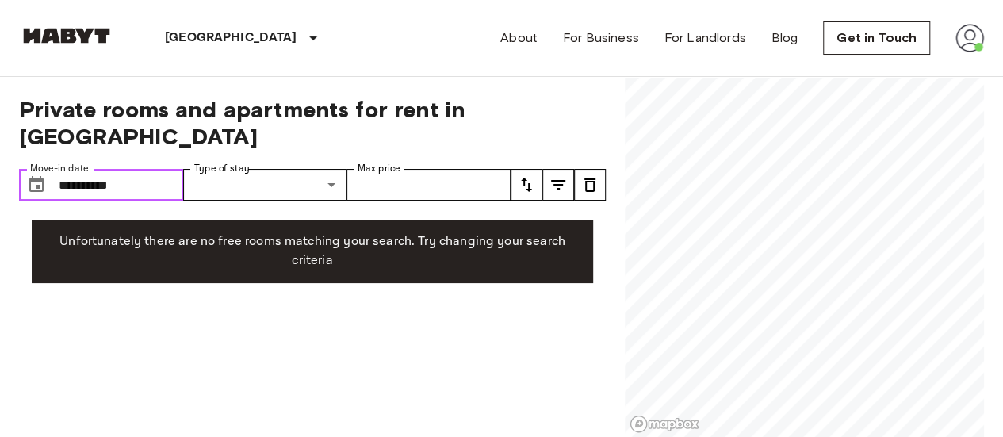
click at [147, 169] on input "**********" at bounding box center [121, 185] width 124 height 32
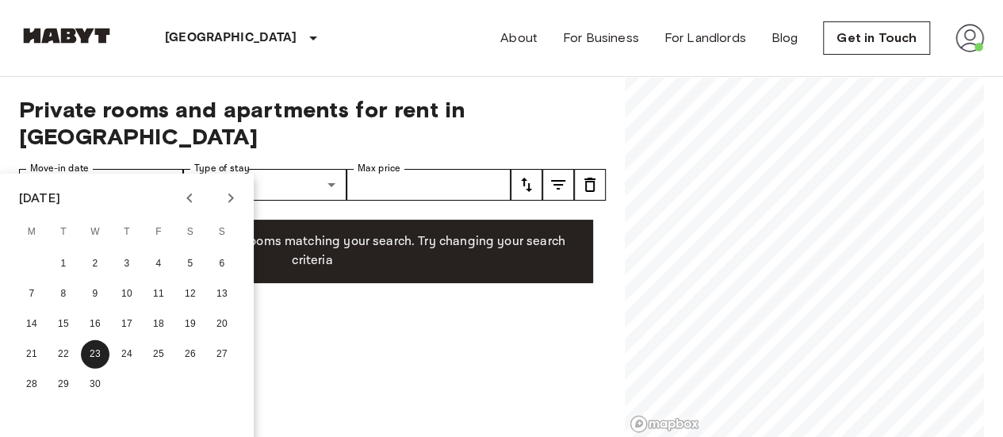
click at [239, 201] on icon "Next month" at bounding box center [230, 198] width 19 height 19
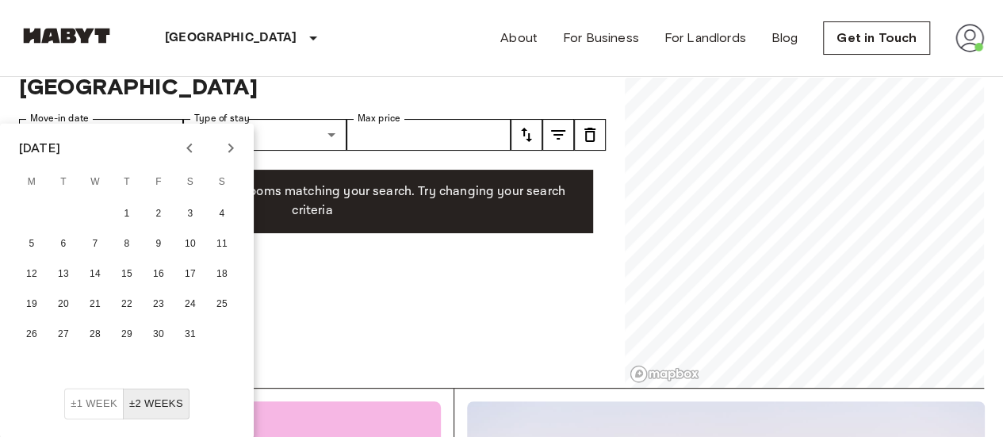
click at [359, 91] on div "**********" at bounding box center [312, 207] width 586 height 361
